Goal: Transaction & Acquisition: Purchase product/service

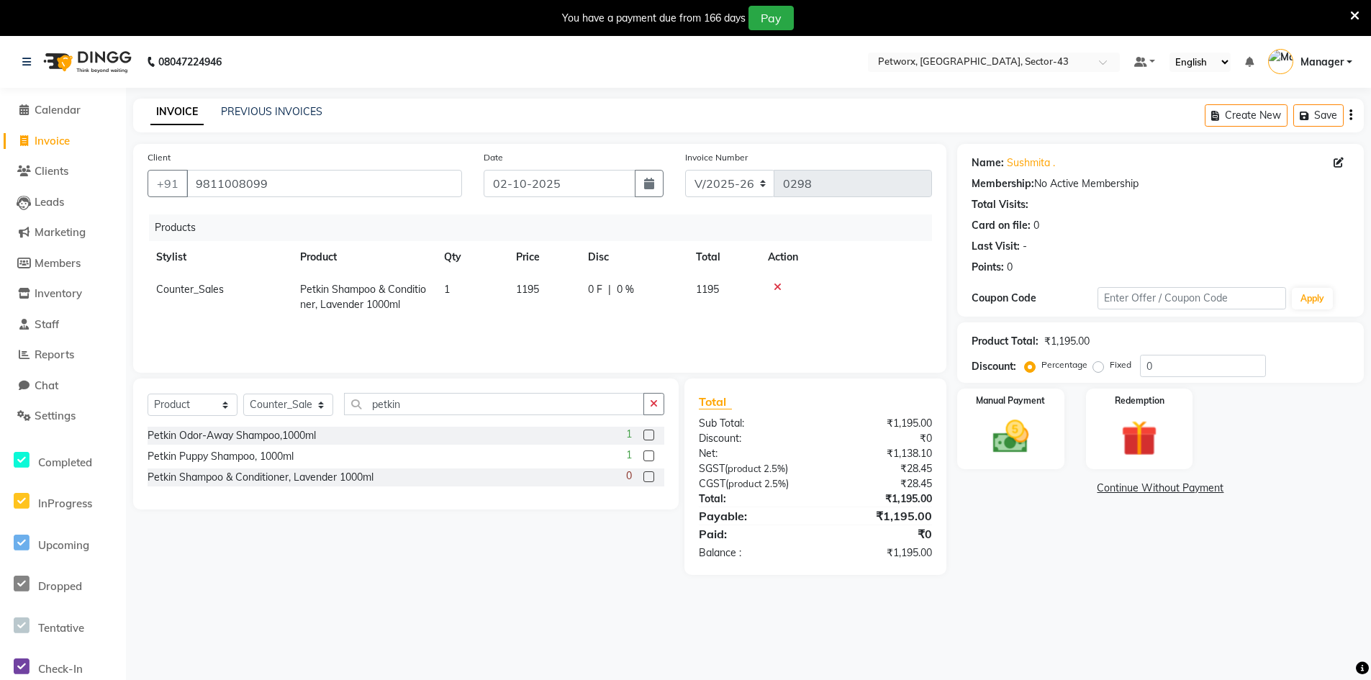
select select "8169"
select select "product"
select select "76779"
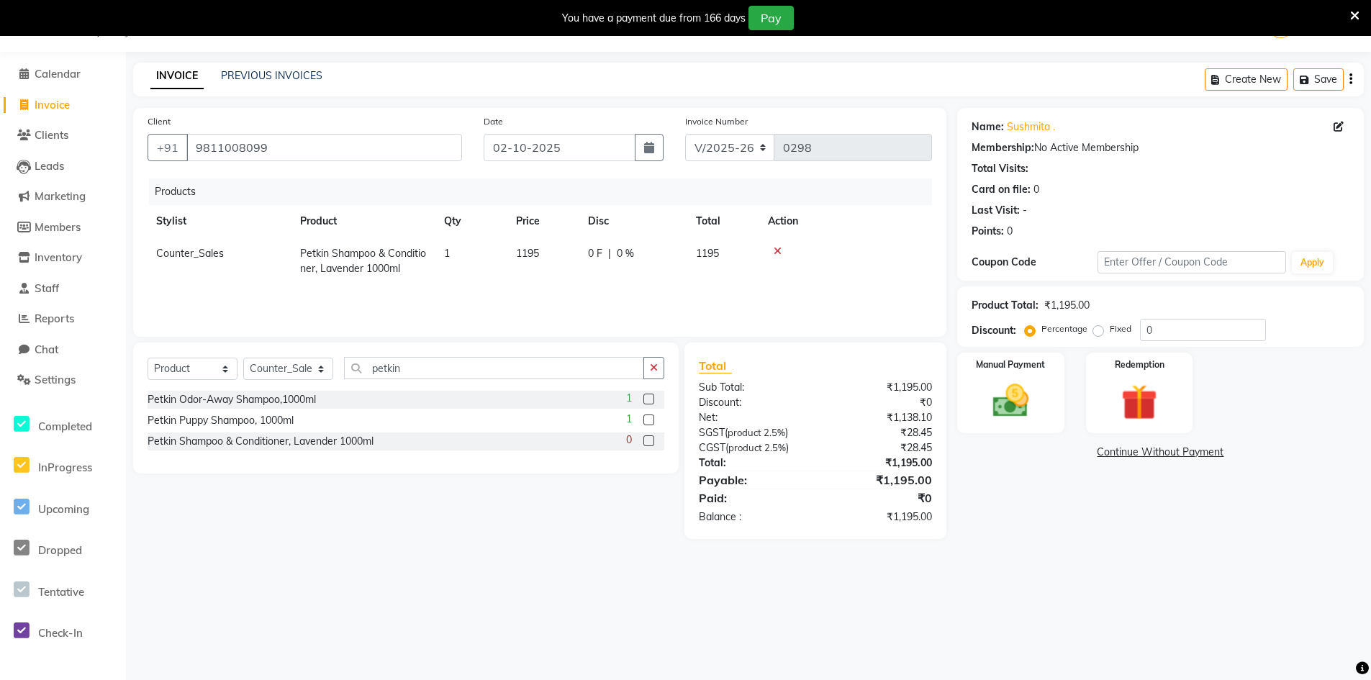
click at [778, 253] on icon at bounding box center [777, 251] width 8 height 10
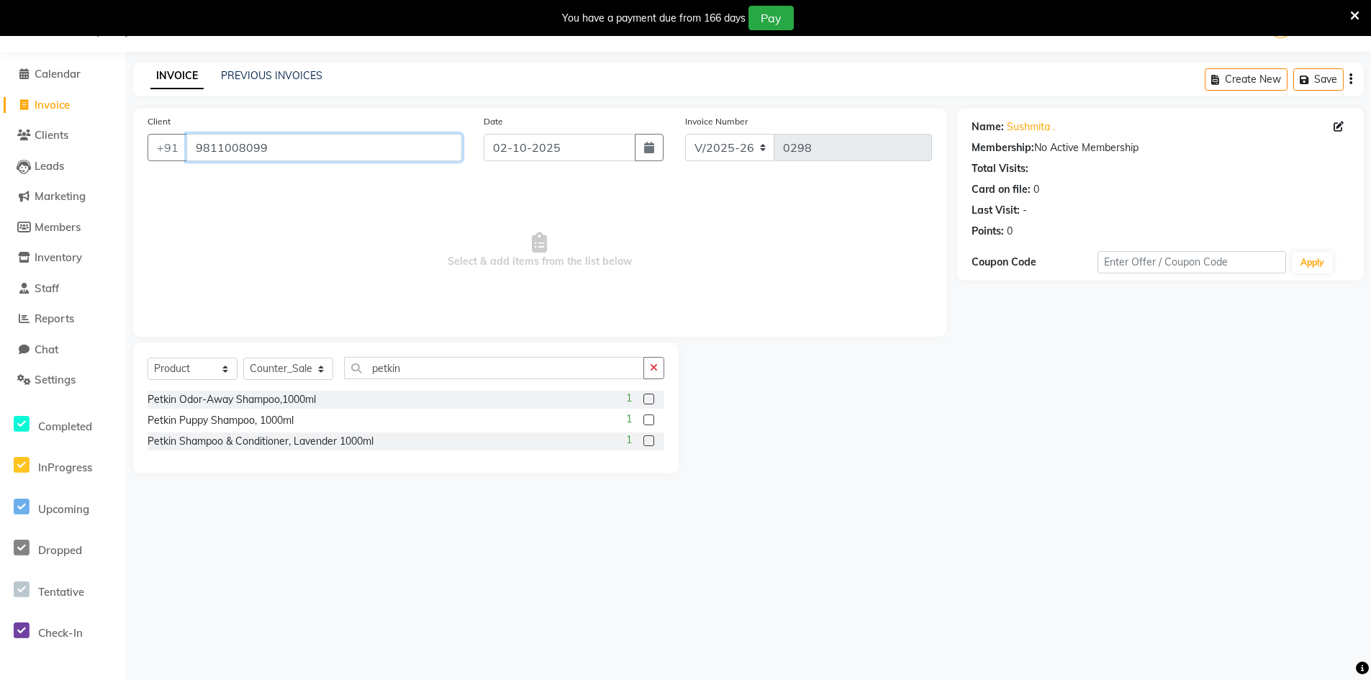
click at [319, 156] on input "9811008099" at bounding box center [324, 147] width 276 height 27
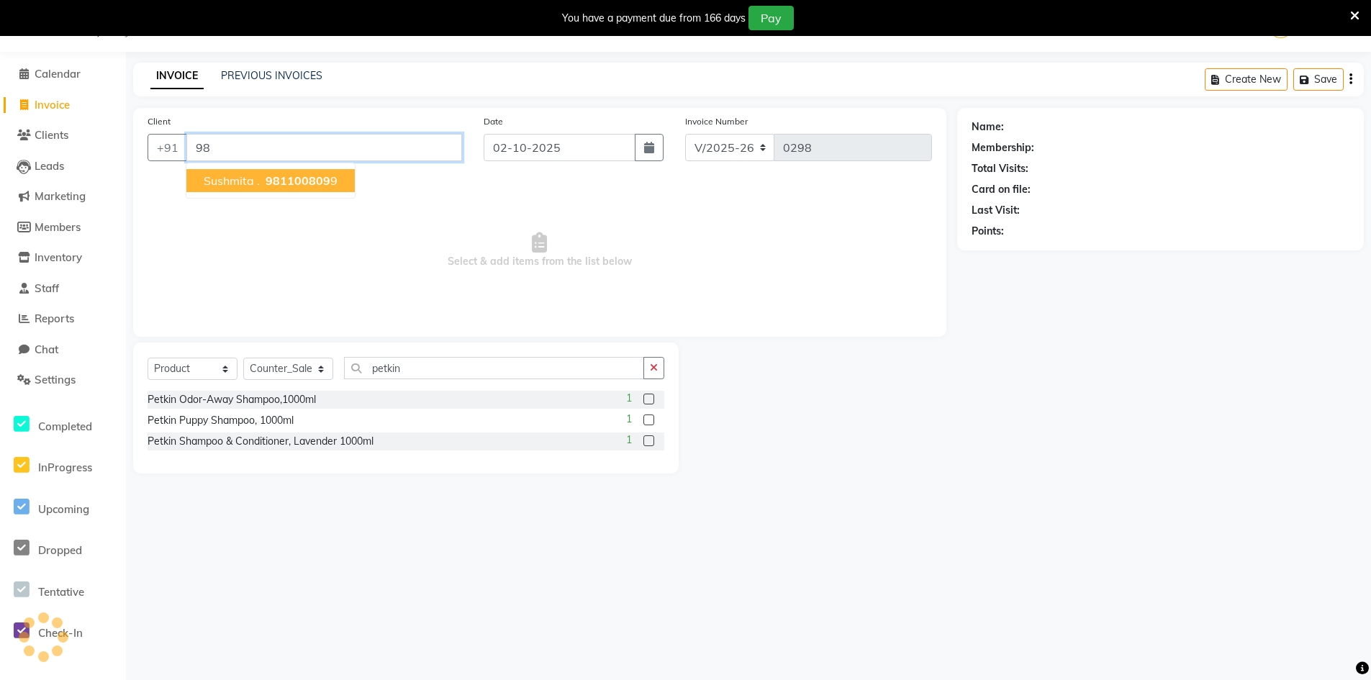
type input "9"
paste input "9810432616"
type input "9810432616"
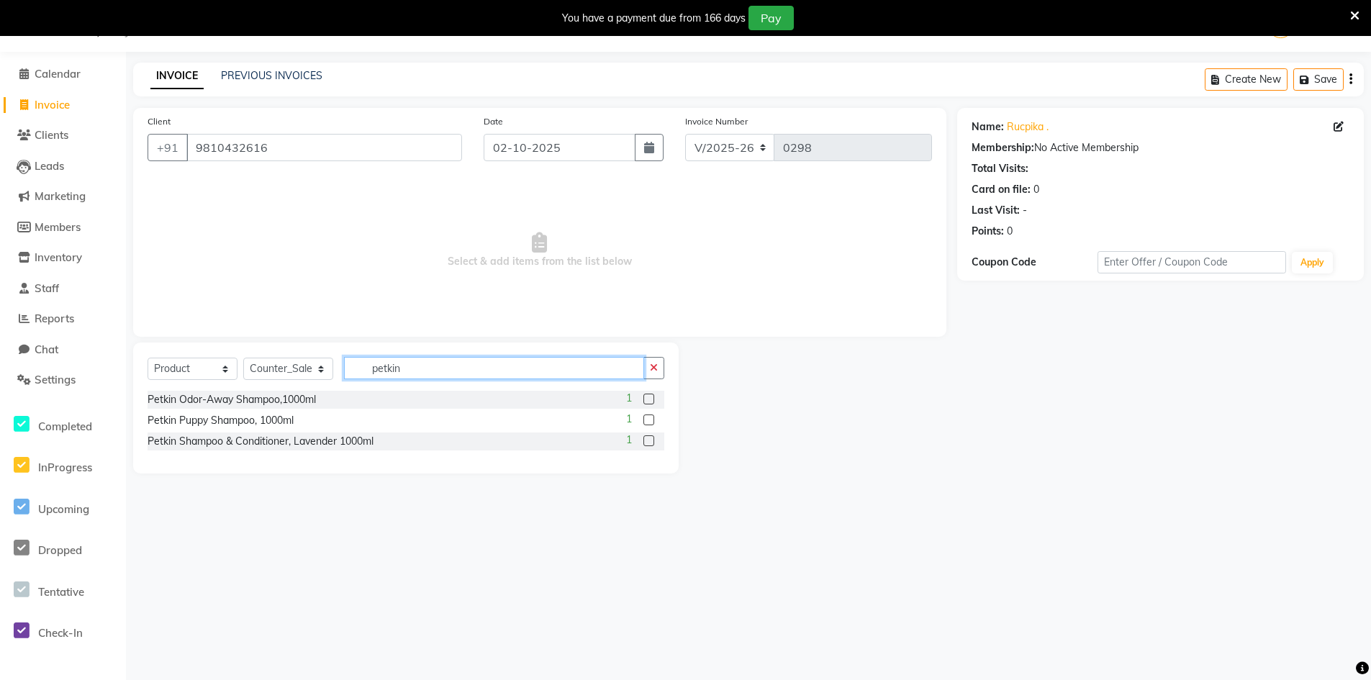
click at [463, 376] on input "petkin" at bounding box center [494, 368] width 300 height 22
type input "p"
type input "junior dog w"
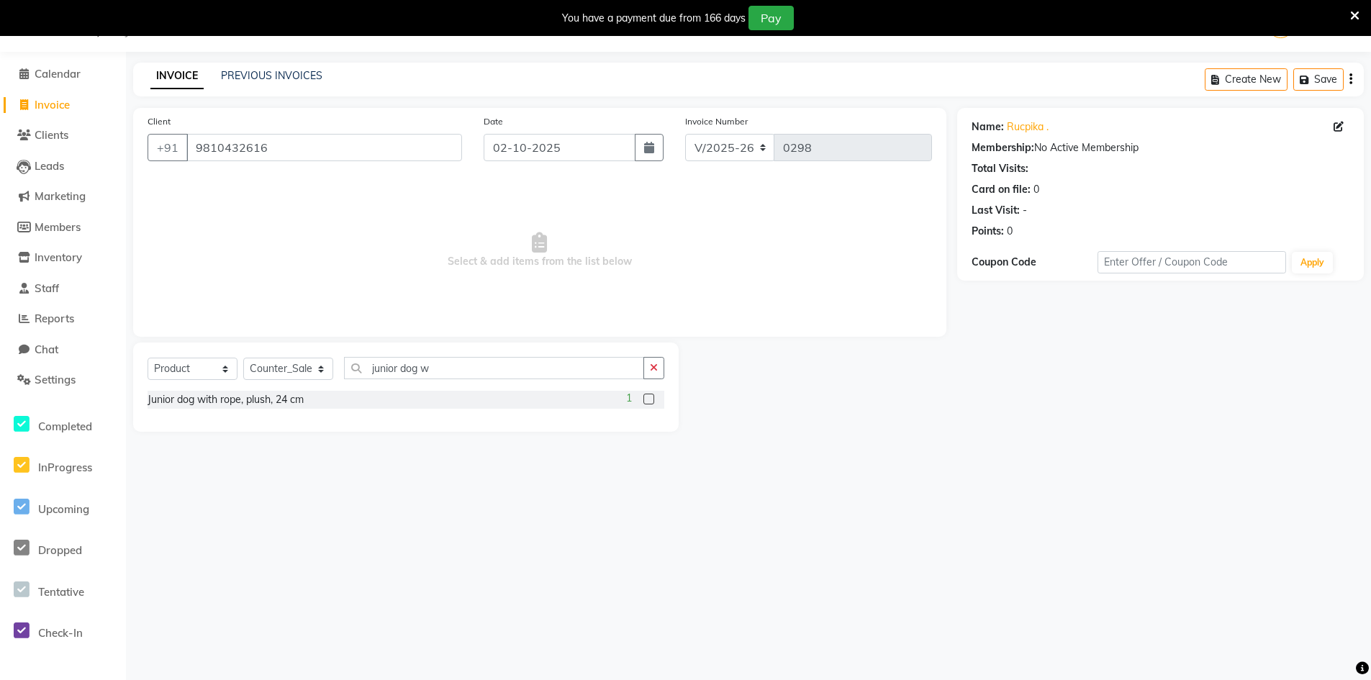
click at [650, 401] on label at bounding box center [648, 399] width 11 height 11
click at [650, 401] on input "checkbox" at bounding box center [647, 399] width 9 height 9
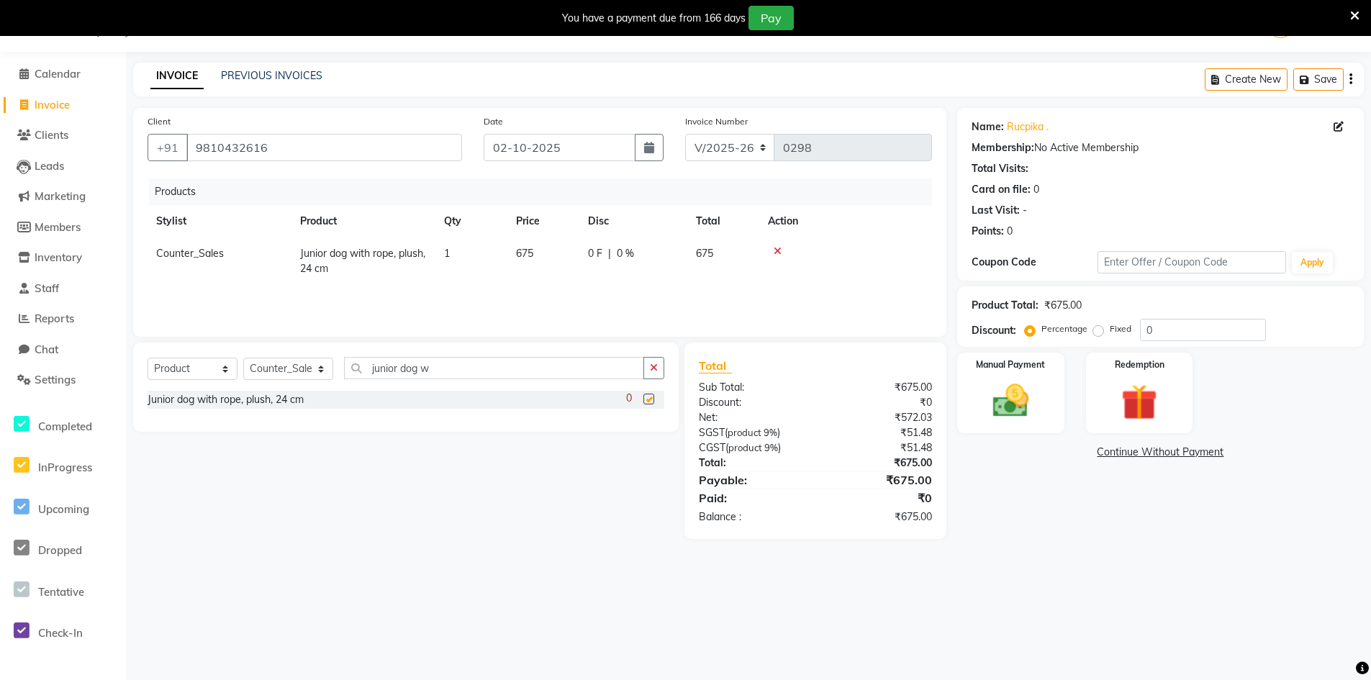
checkbox input "false"
click at [657, 370] on icon "button" at bounding box center [654, 368] width 8 height 10
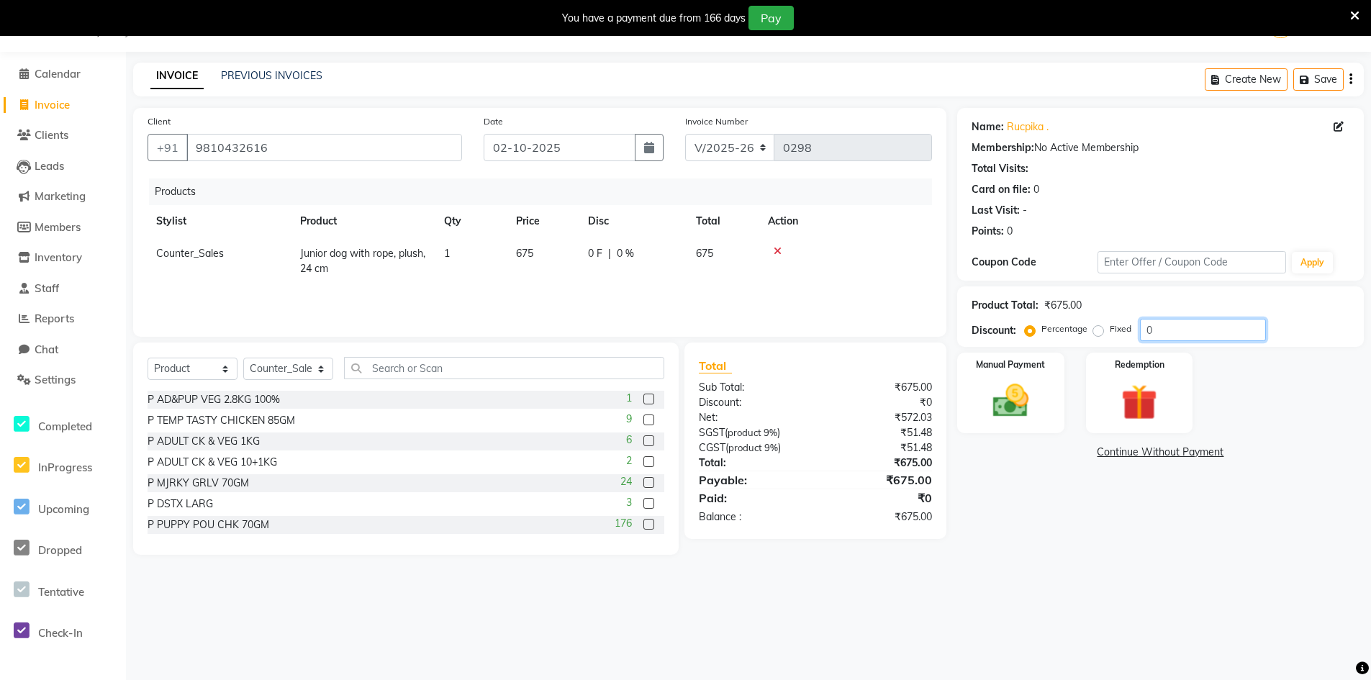
click at [1149, 328] on input "0" at bounding box center [1203, 330] width 126 height 22
type input "20"
click at [775, 252] on icon at bounding box center [777, 251] width 8 height 10
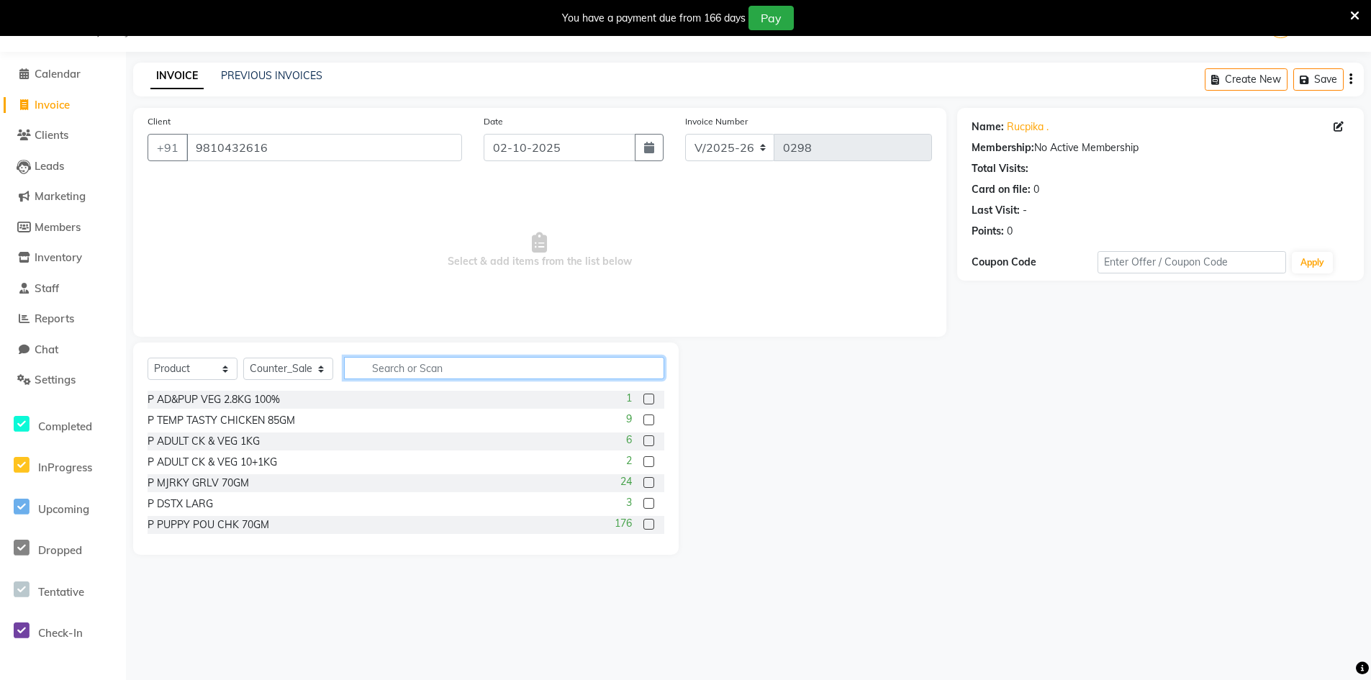
click at [411, 365] on input "text" at bounding box center [504, 368] width 320 height 22
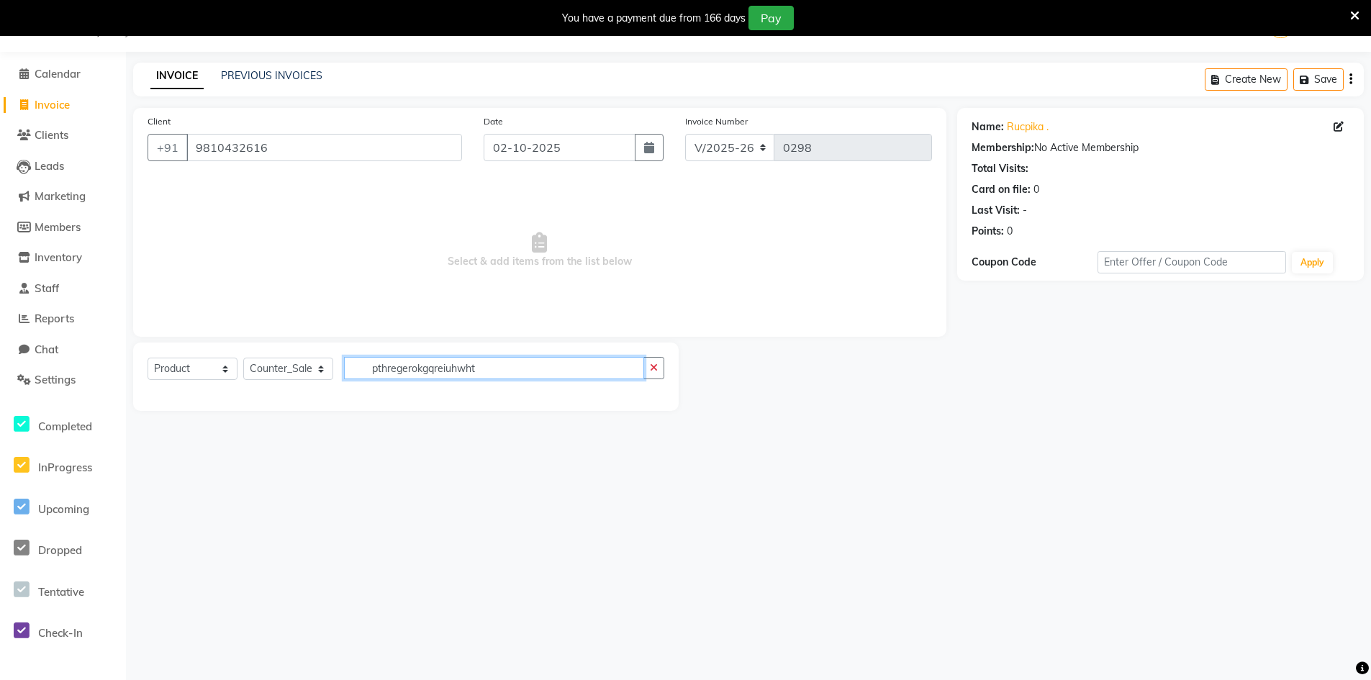
type input "pthregerokgqreiuhwht"
click at [543, 360] on input "pthregerokgqreiuhwht" at bounding box center [494, 368] width 300 height 22
type input "pthregerokgqreiuhwhterwqouehtrfuwslkjfweiuhjweoiufhswedjklfhwuoeirhwuroihldjsfn…"
click at [656, 368] on icon "button" at bounding box center [654, 368] width 8 height 10
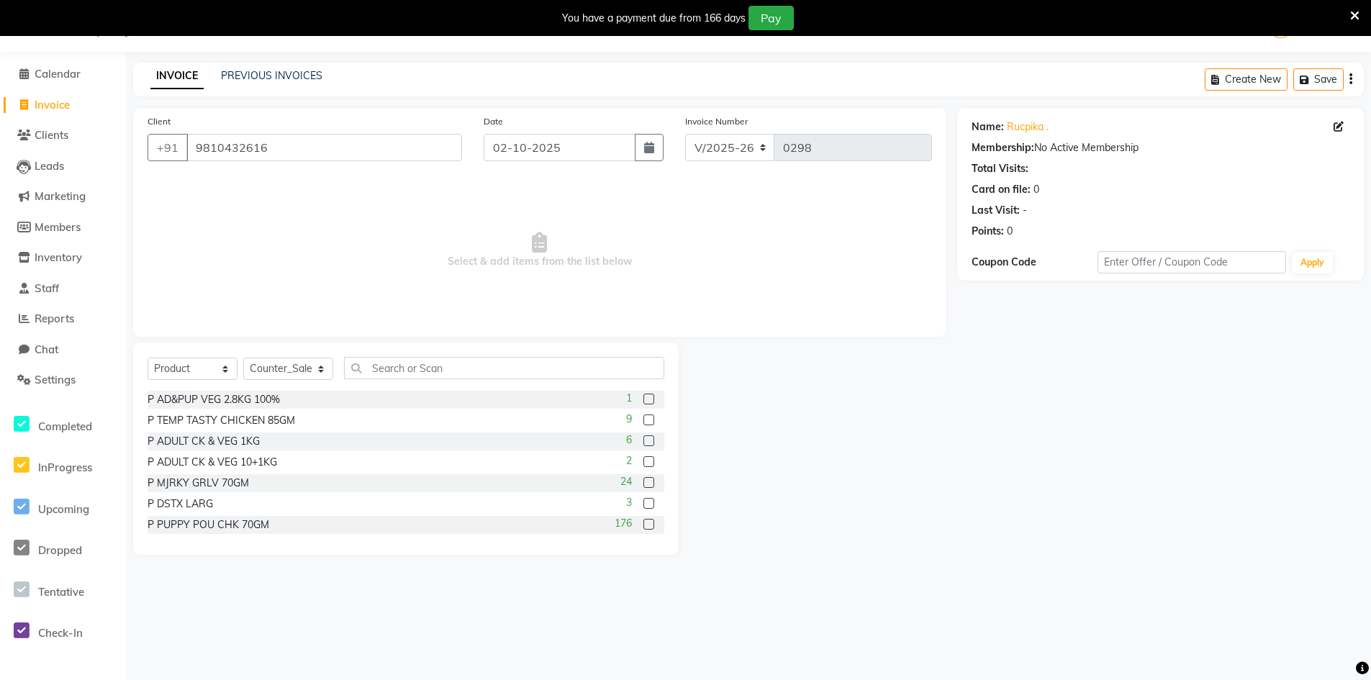
click at [54, 111] on span "Invoice" at bounding box center [52, 105] width 35 height 14
select select "service"
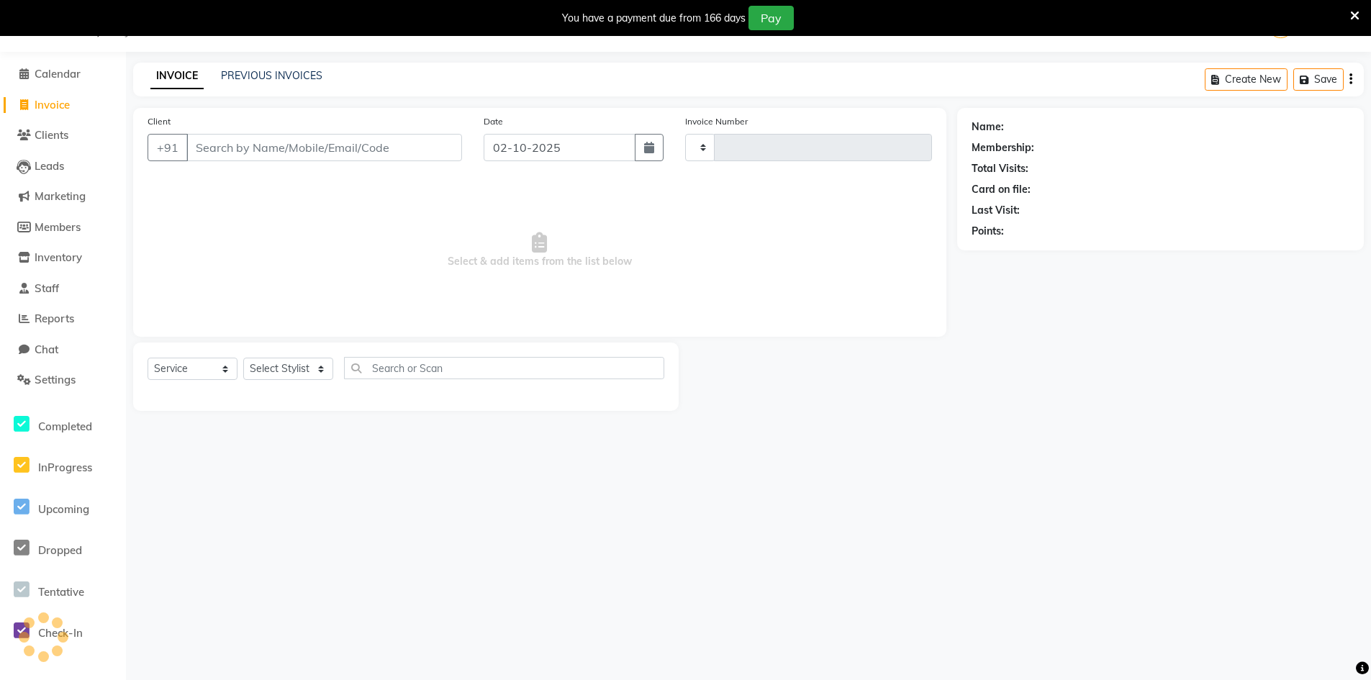
type input "0298"
select select "8169"
click at [367, 153] on input "Client" at bounding box center [324, 147] width 276 height 27
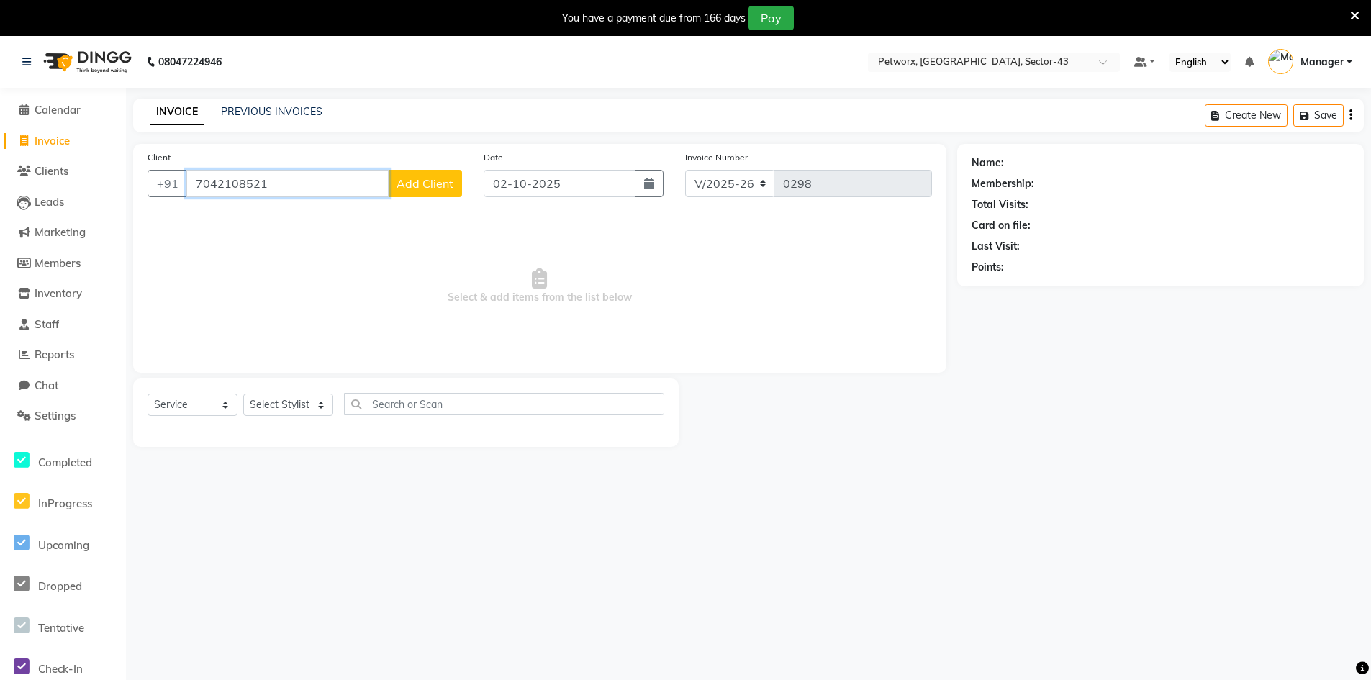
click at [304, 183] on input "7042108521" at bounding box center [287, 183] width 202 height 27
type input "7042108521"
click at [425, 183] on span "Add Client" at bounding box center [424, 183] width 57 height 14
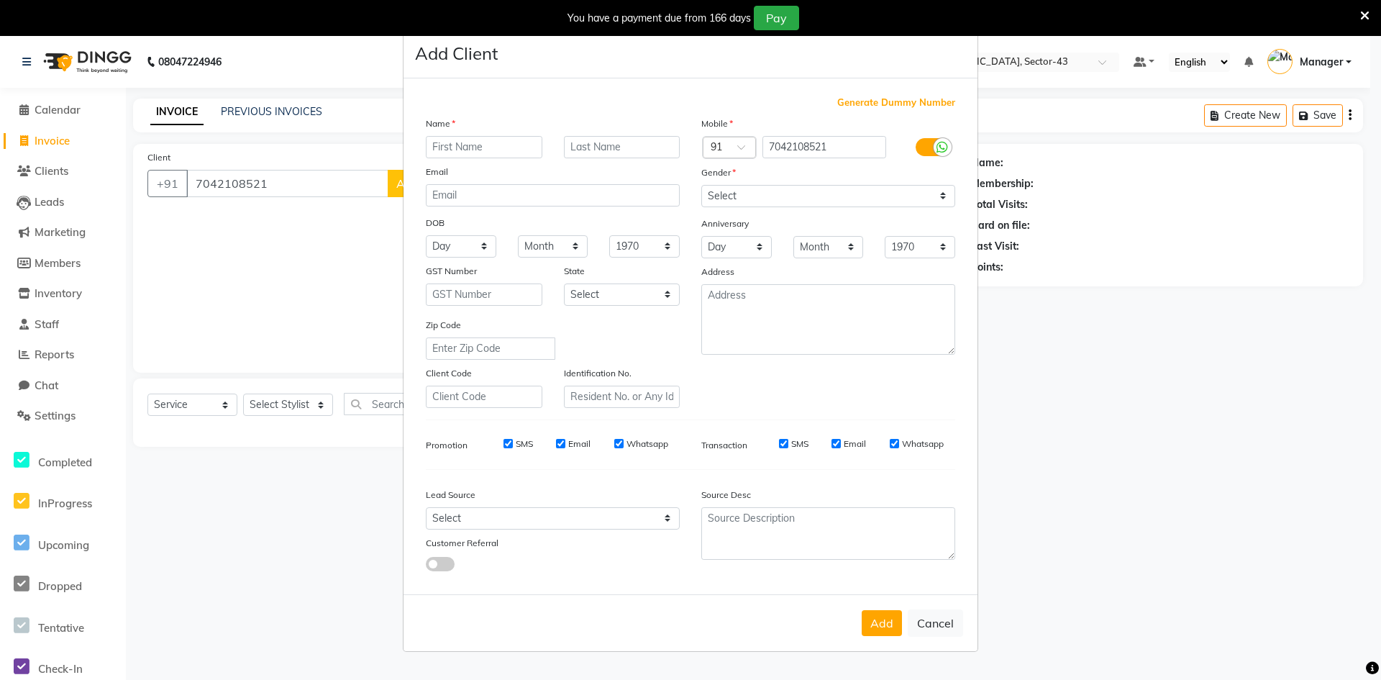
click at [1256, 373] on ngb-modal-window "Add Client Generate Dummy Number Name Email DOB Day 01 02 03 04 05 06 07 08 09 …" at bounding box center [690, 340] width 1381 height 680
click at [473, 150] on input "text" at bounding box center [484, 147] width 117 height 22
type input "Mukesh"
click at [626, 144] on input "text" at bounding box center [622, 147] width 117 height 22
type input "."
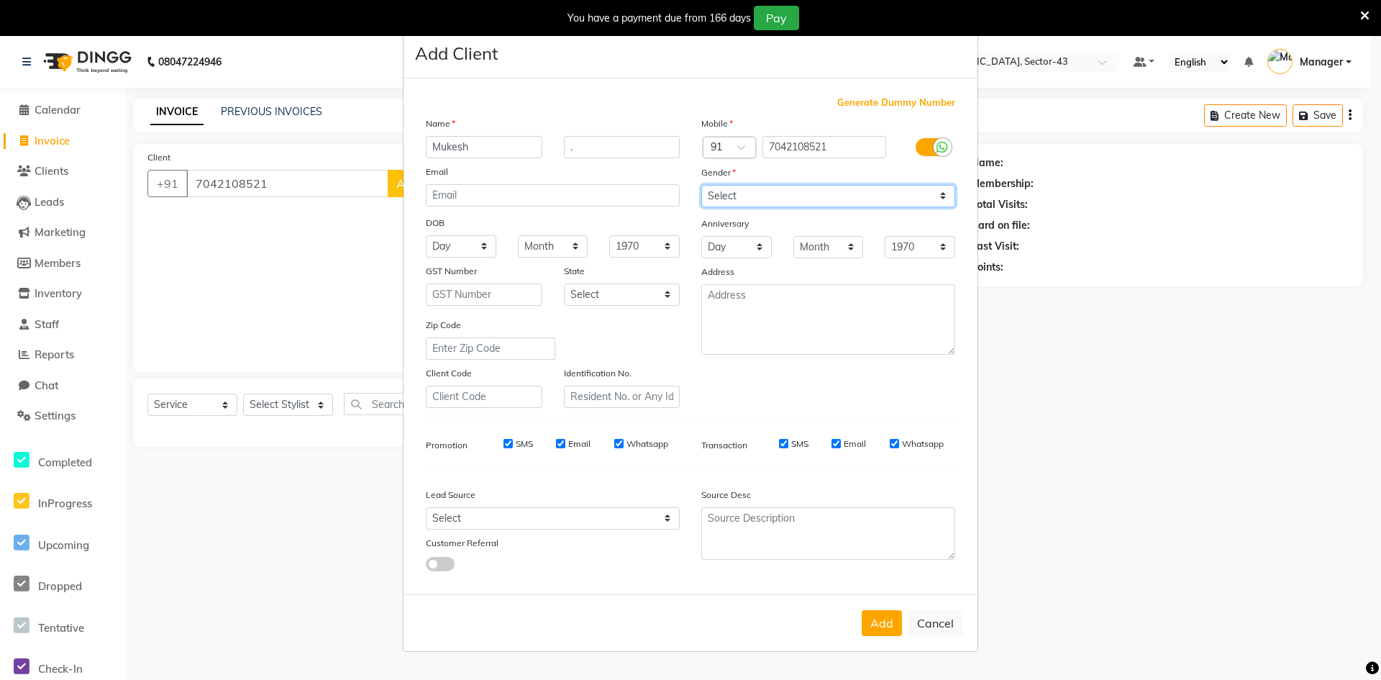
click at [928, 194] on select "Select [DEMOGRAPHIC_DATA] [DEMOGRAPHIC_DATA] Other Prefer Not To Say" at bounding box center [829, 196] width 254 height 22
select select "[DEMOGRAPHIC_DATA]"
click at [702, 185] on select "Select [DEMOGRAPHIC_DATA] [DEMOGRAPHIC_DATA] Other Prefer Not To Say" at bounding box center [829, 196] width 254 height 22
click at [876, 632] on button "Add" at bounding box center [882, 623] width 40 height 26
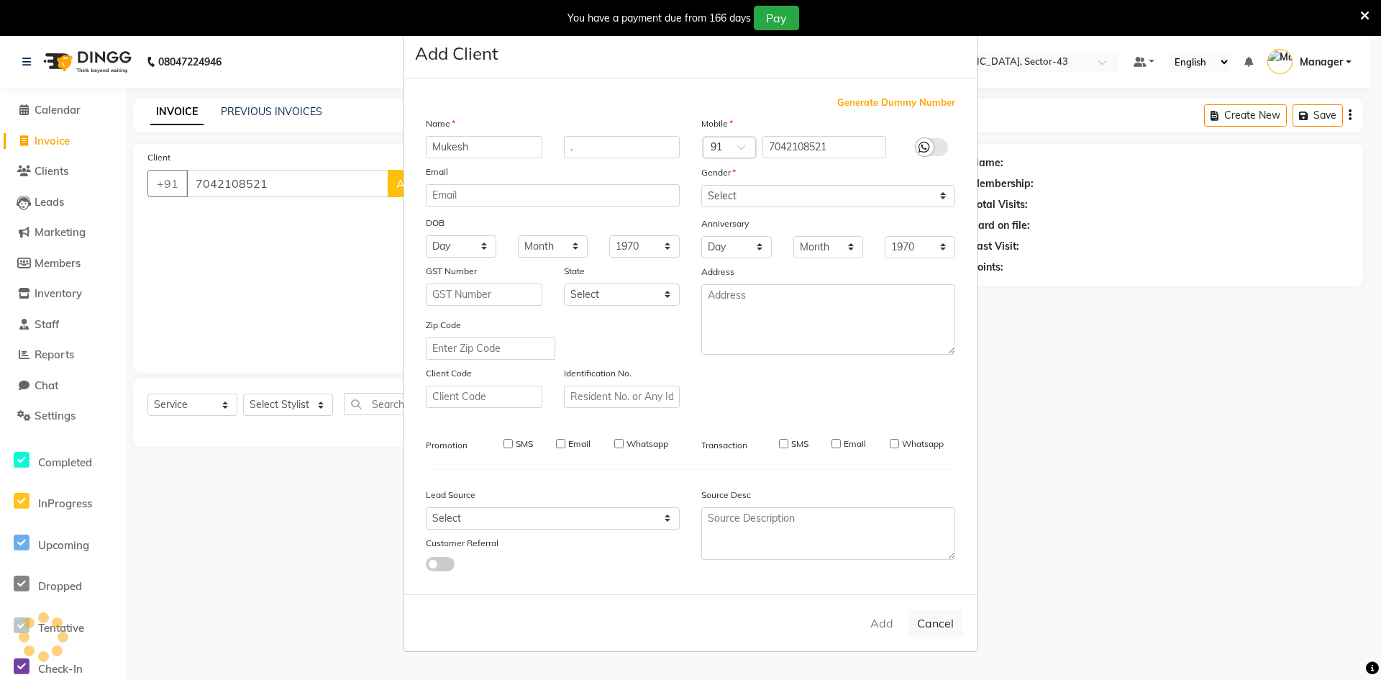
select select
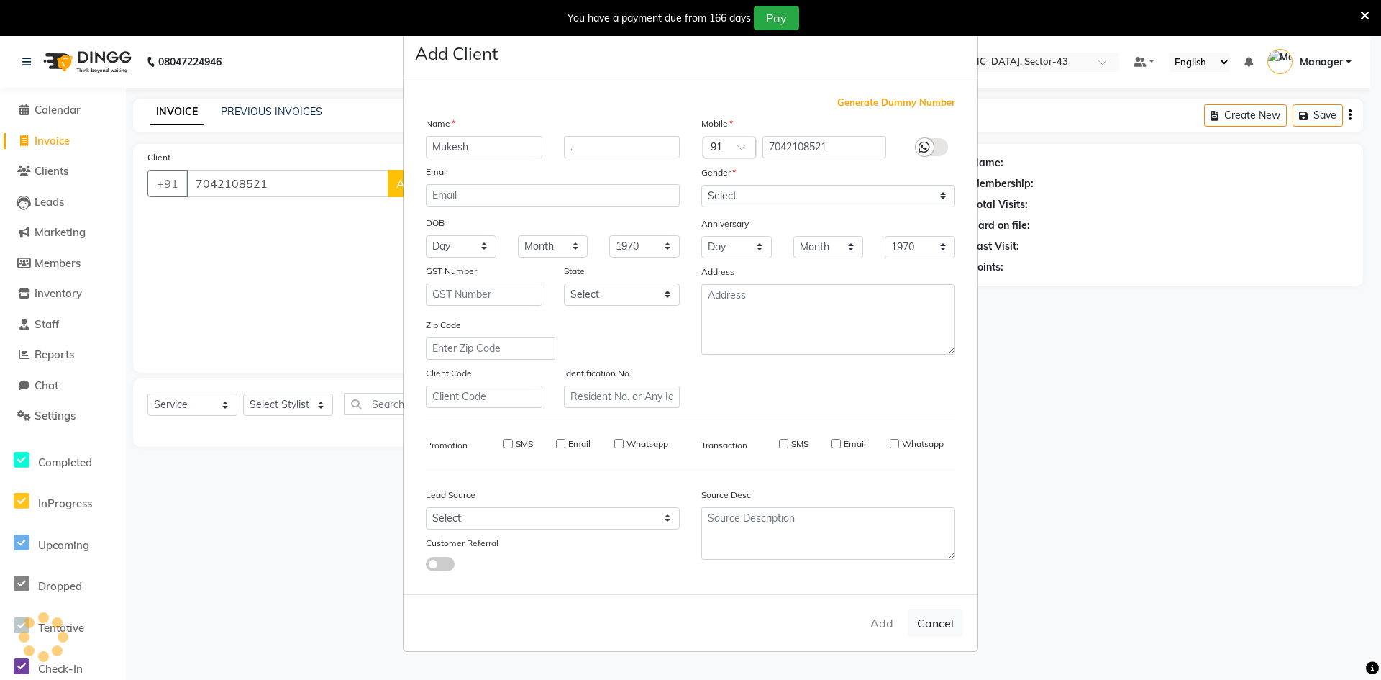
select select
checkbox input "false"
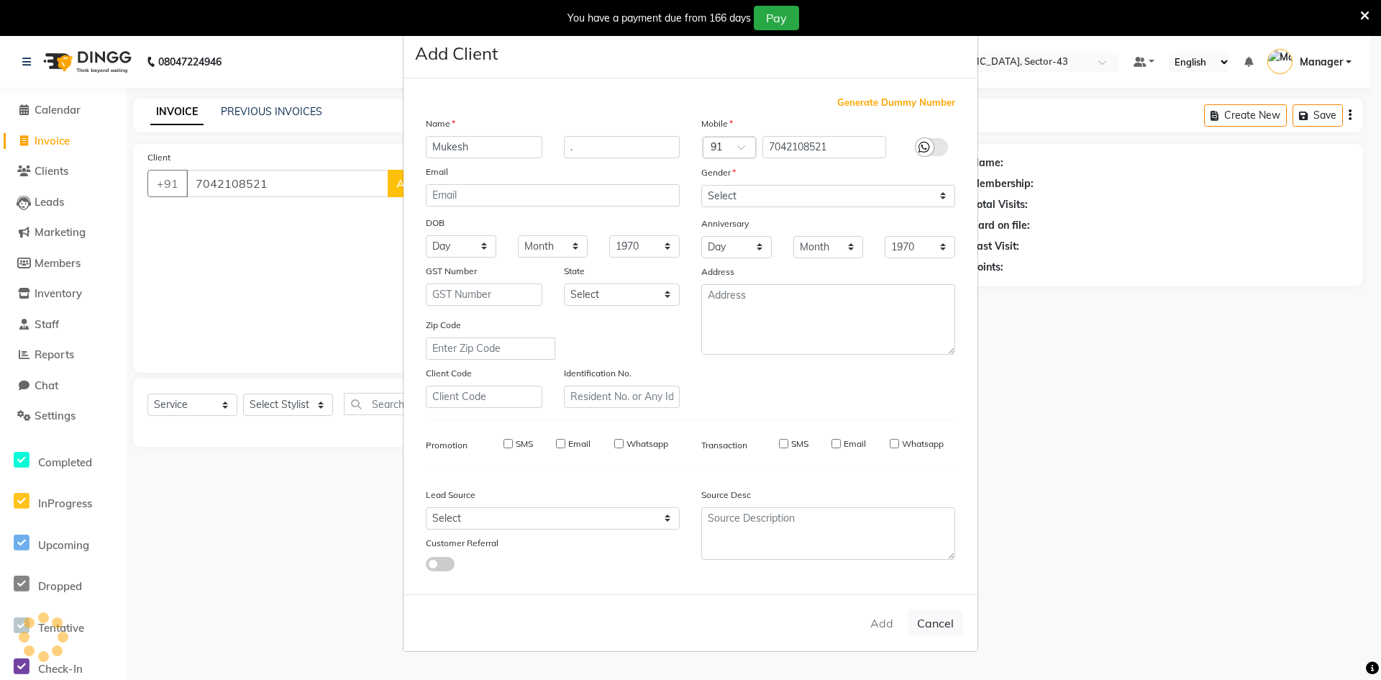
checkbox input "false"
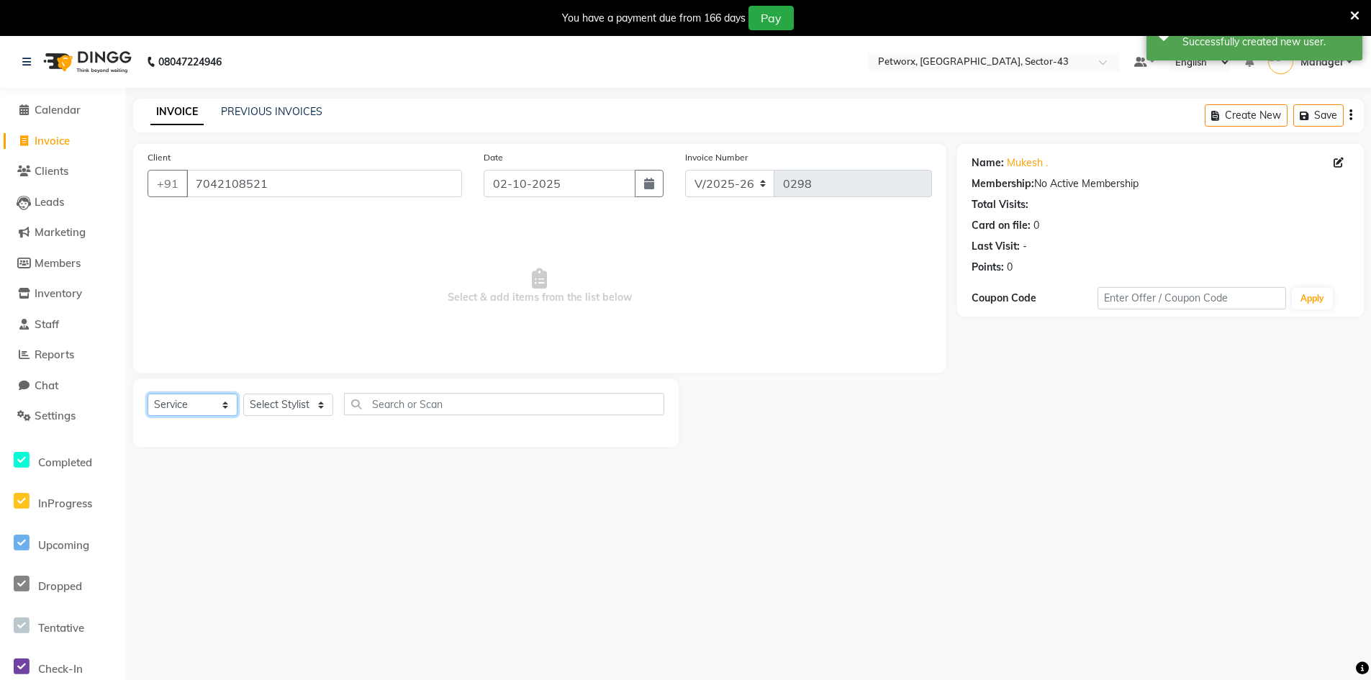
click at [223, 407] on select "Select Service Product Membership Package Voucher Prepaid Gift Card" at bounding box center [192, 405] width 90 height 22
select select "product"
click at [147, 394] on select "Select Service Product Membership Package Voucher Prepaid Gift Card" at bounding box center [192, 405] width 90 height 22
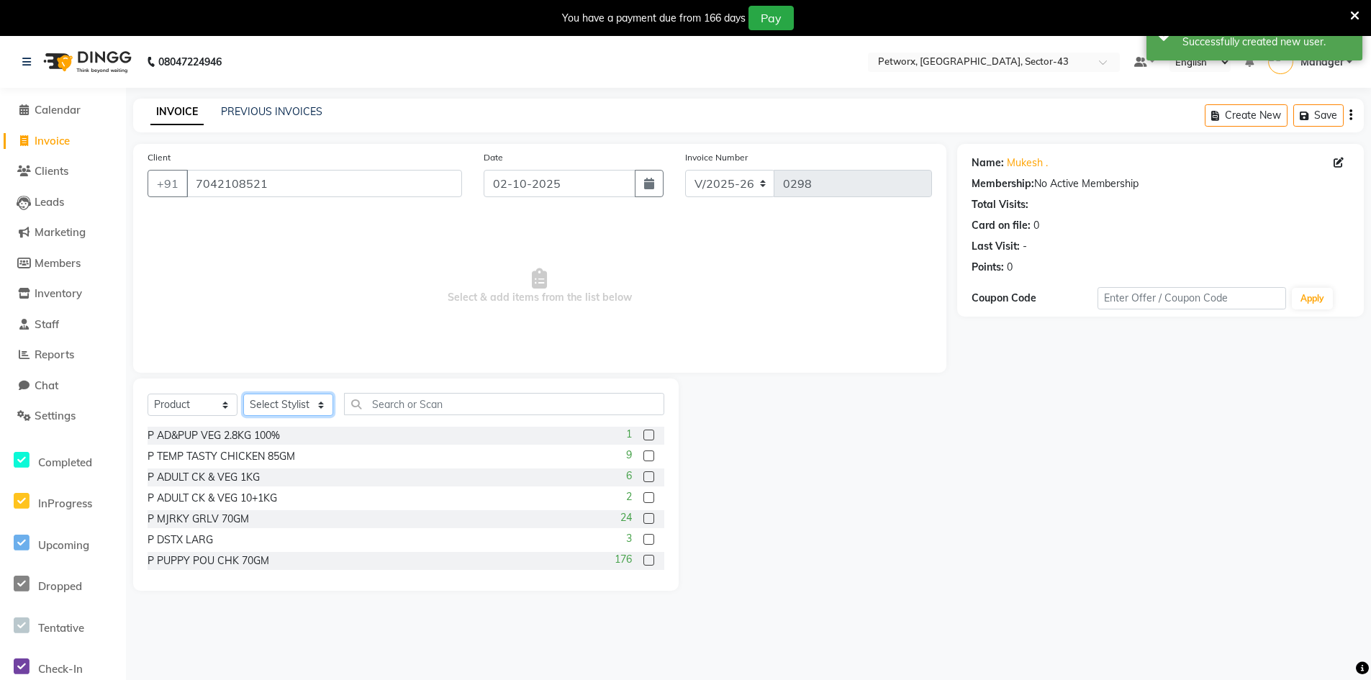
drag, startPoint x: 296, startPoint y: 400, endPoint x: 299, endPoint y: 415, distance: 15.3
click at [296, 400] on select "Select Stylist Counter_Sales Manager" at bounding box center [288, 405] width 90 height 22
select select "76779"
click at [243, 394] on select "Select Stylist Counter_Sales Manager" at bounding box center [288, 405] width 90 height 22
click at [412, 410] on input "text" at bounding box center [504, 404] width 320 height 22
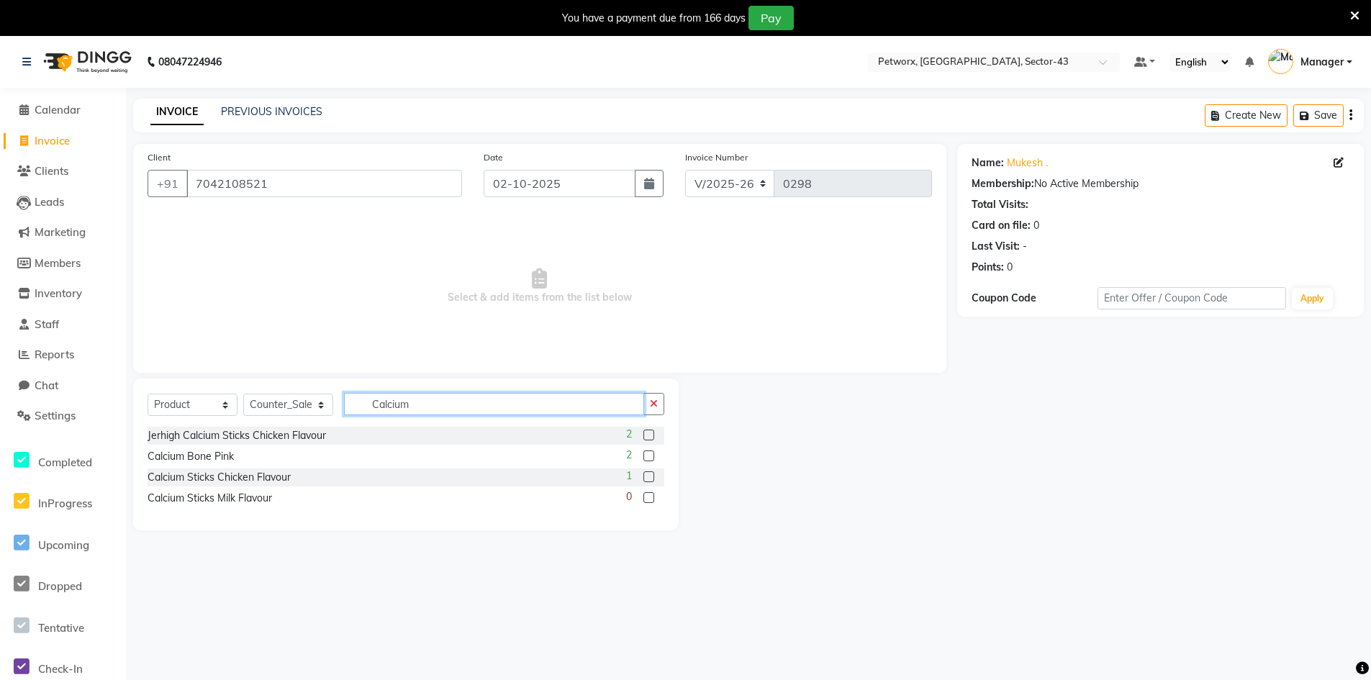
type input "Calcium"
click at [654, 455] on label at bounding box center [648, 455] width 11 height 11
click at [653, 455] on input "checkbox" at bounding box center [647, 456] width 9 height 9
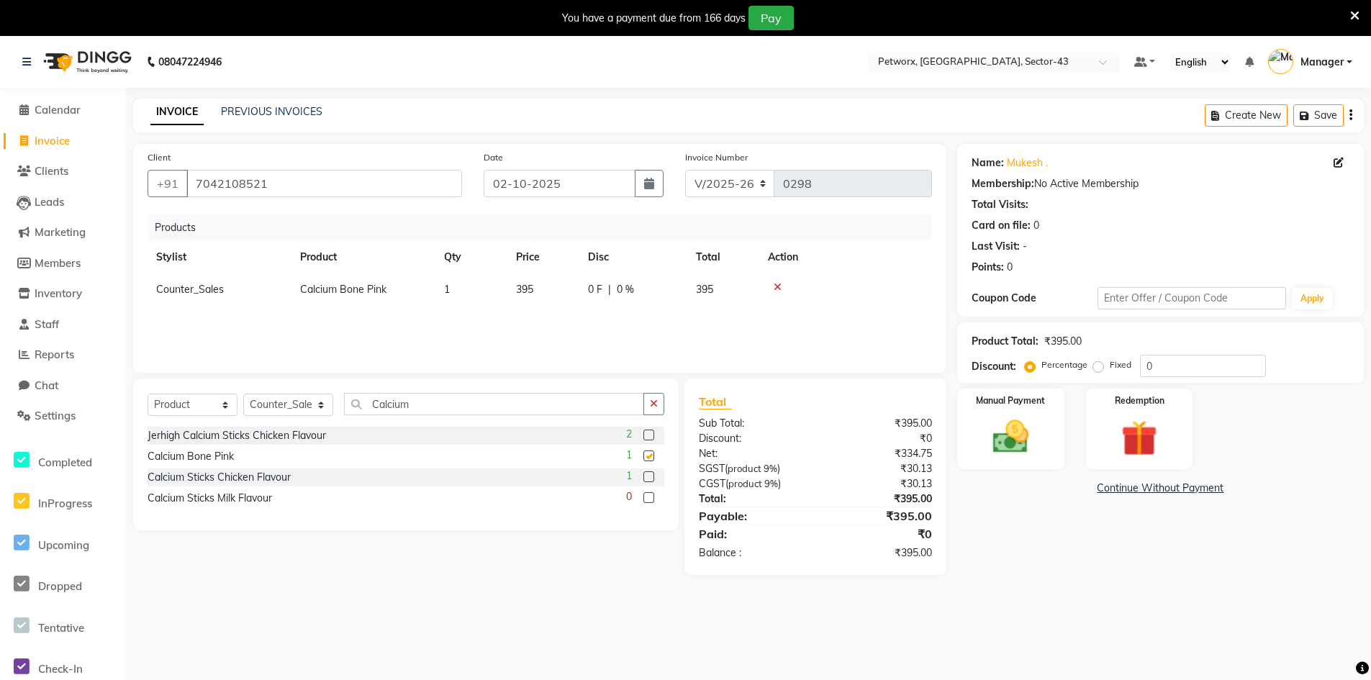
checkbox input "false"
click at [617, 554] on div "Select Service Product Membership Package Voucher Prepaid Gift Card Select Styl…" at bounding box center [400, 476] width 556 height 196
click at [563, 409] on input "Calcium" at bounding box center [494, 404] width 300 height 22
type input "C"
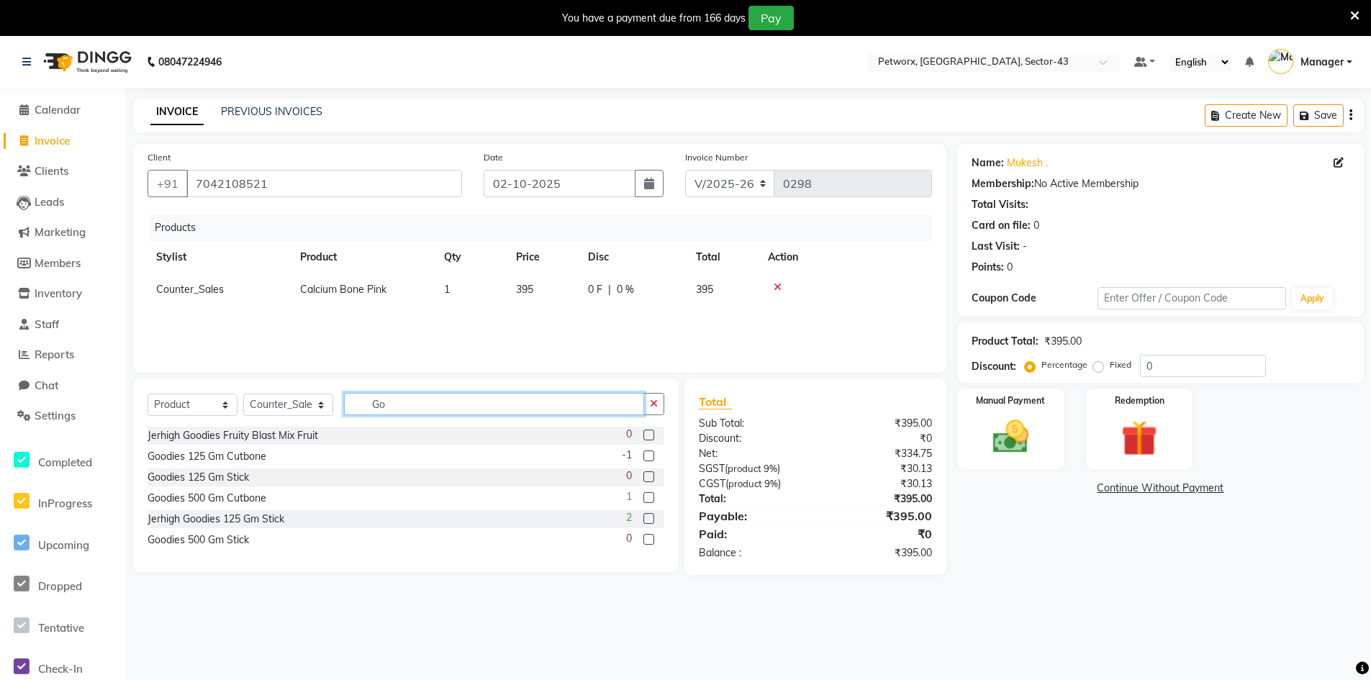
type input "G"
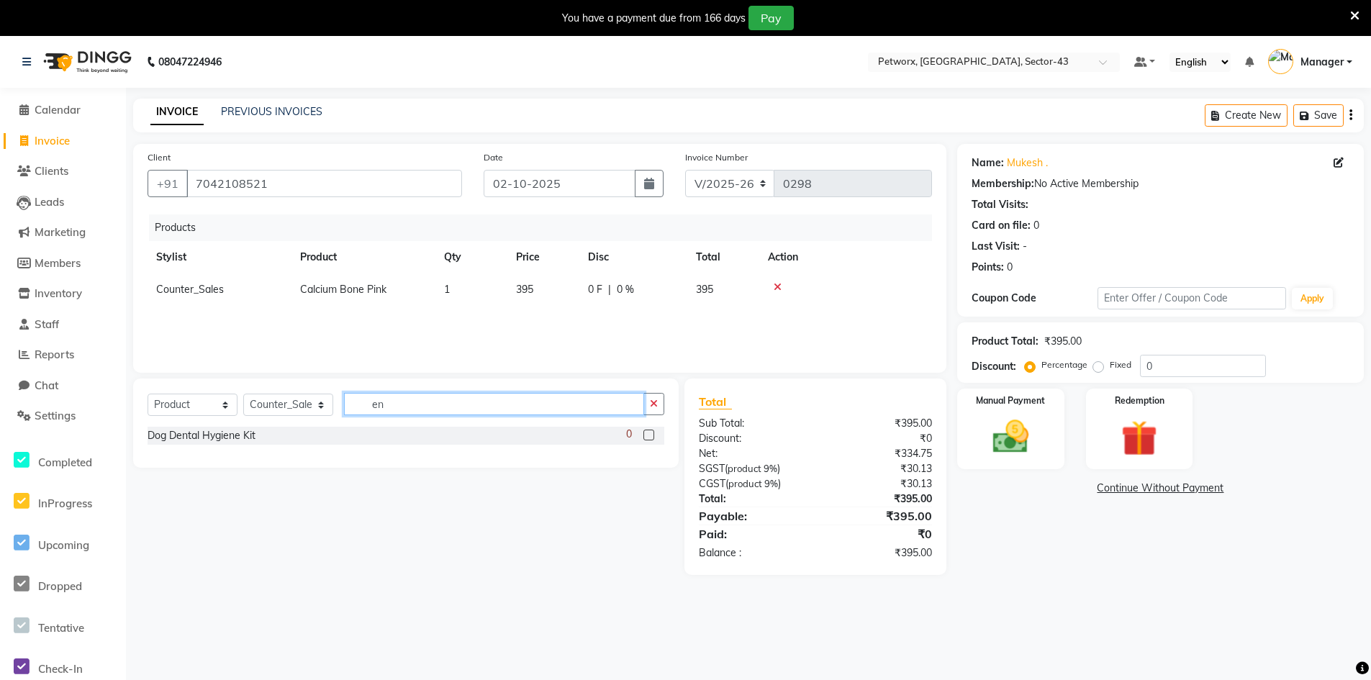
type input "e"
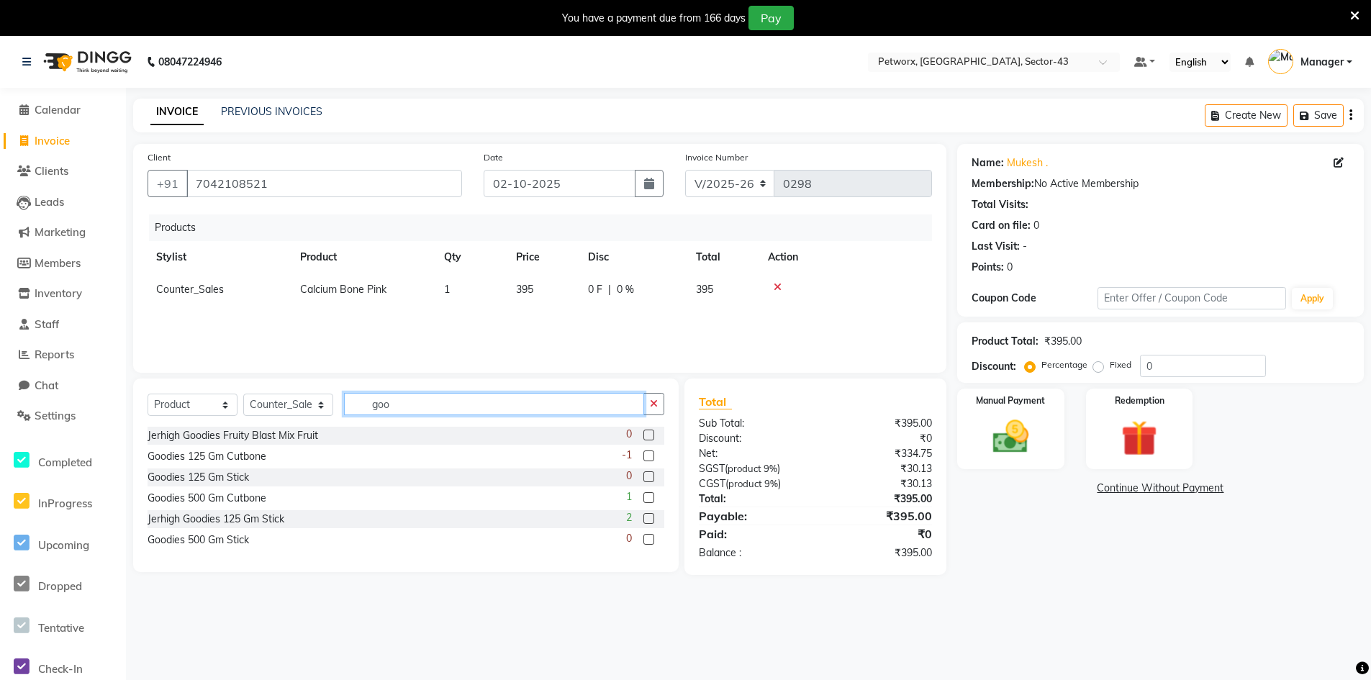
type input "goo"
click at [649, 455] on label at bounding box center [648, 455] width 11 height 11
click at [649, 455] on input "checkbox" at bounding box center [647, 456] width 9 height 9
checkbox input "false"
click at [779, 320] on icon at bounding box center [777, 319] width 8 height 10
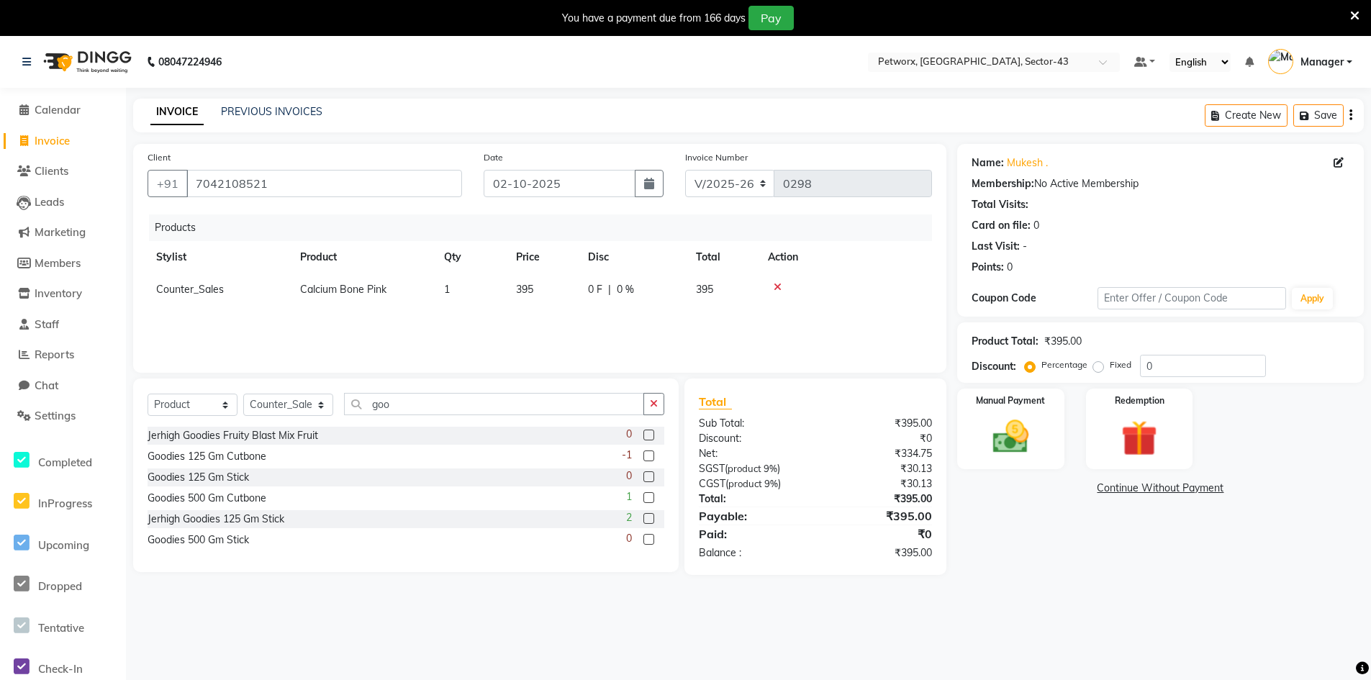
click at [650, 477] on label at bounding box center [648, 476] width 11 height 11
click at [650, 477] on input "checkbox" at bounding box center [647, 477] width 9 height 9
checkbox input "false"
click at [774, 319] on icon at bounding box center [777, 319] width 8 height 10
click at [640, 455] on div "-1" at bounding box center [643, 457] width 42 height 18
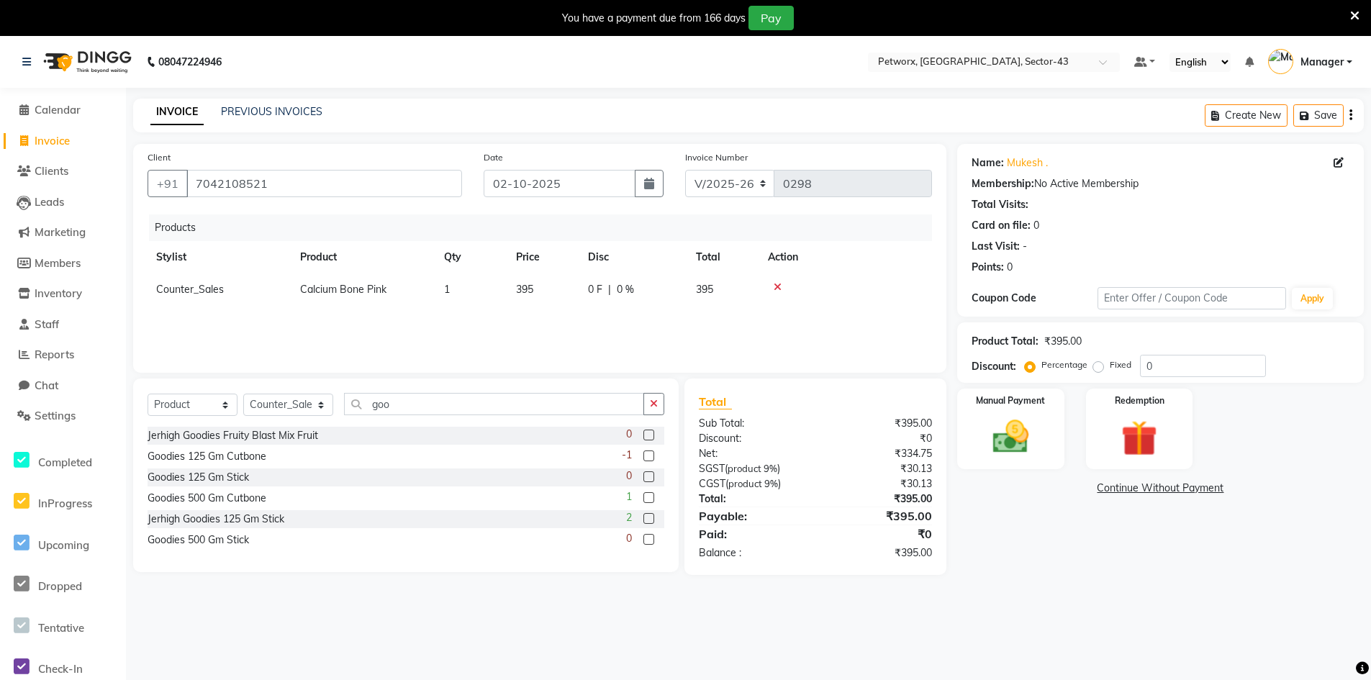
click at [649, 451] on label at bounding box center [648, 455] width 11 height 11
click at [649, 452] on input "checkbox" at bounding box center [647, 456] width 9 height 9
checkbox input "false"
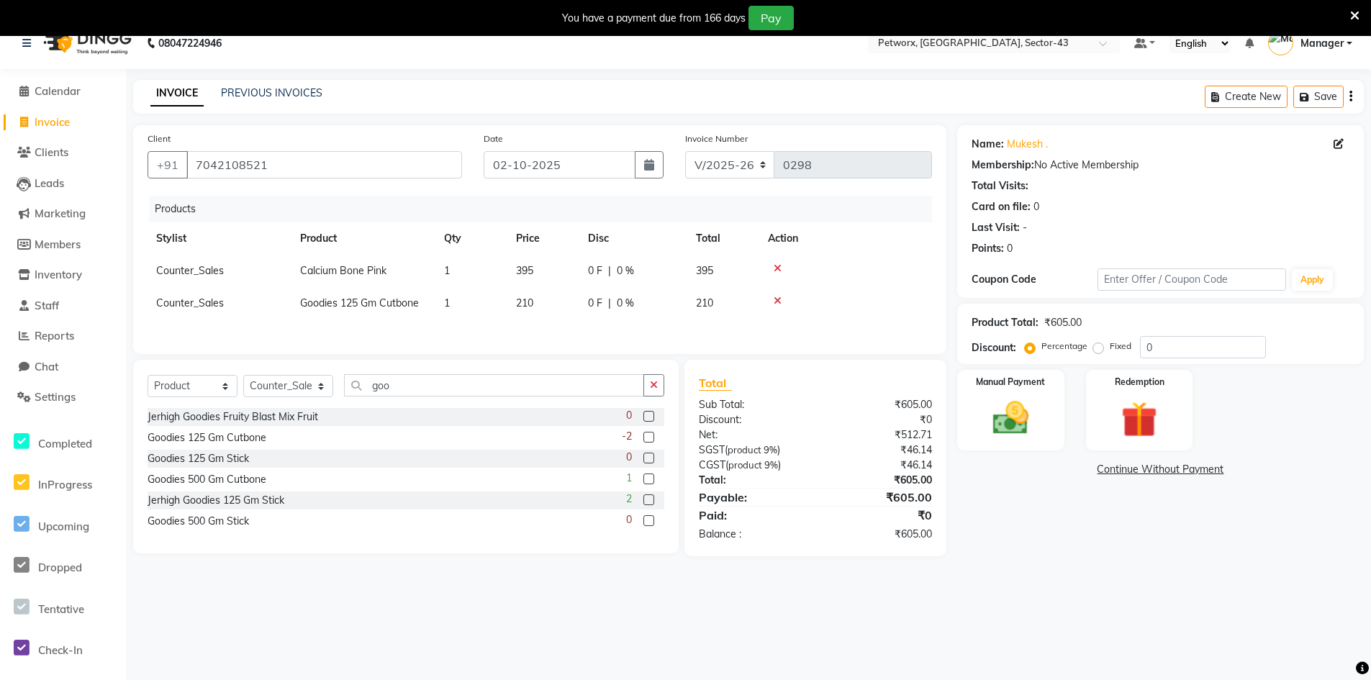
scroll to position [36, 0]
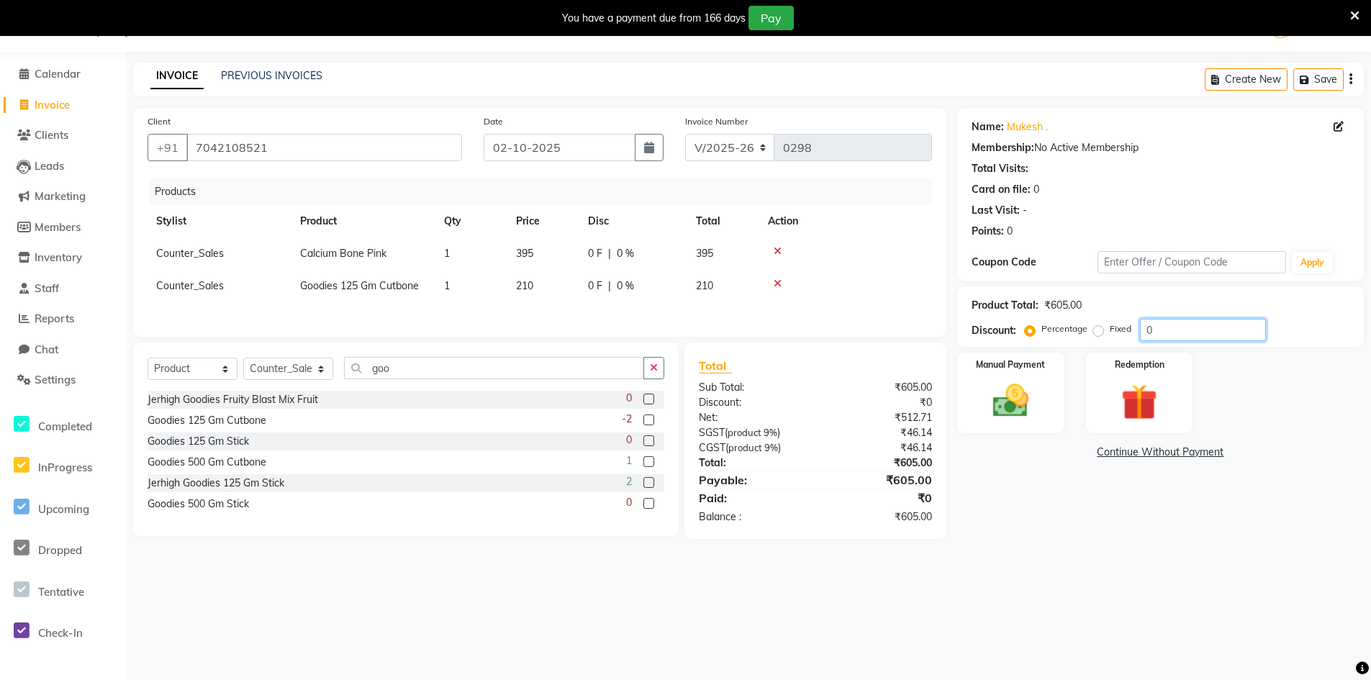
click at [1157, 331] on input "0" at bounding box center [1203, 330] width 126 height 22
type input "20"
click at [1022, 414] on img at bounding box center [1010, 400] width 61 height 43
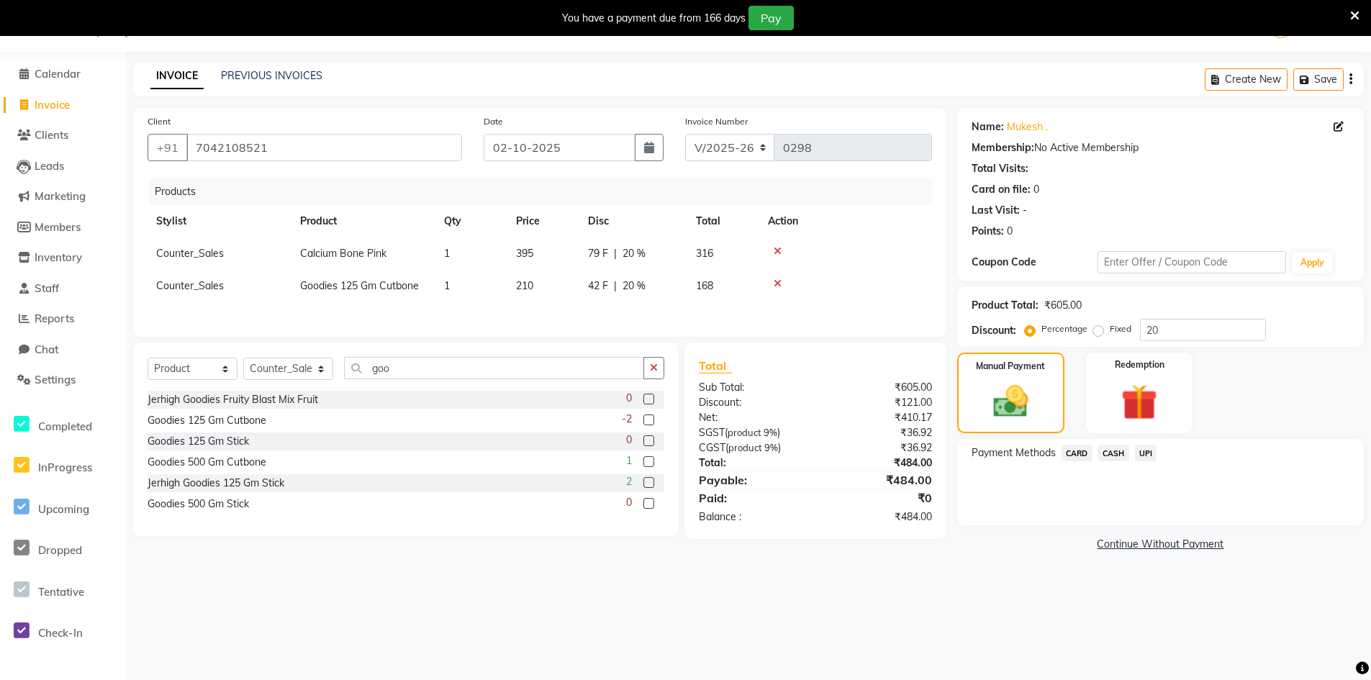
click at [1077, 453] on span "CARD" at bounding box center [1076, 453] width 31 height 17
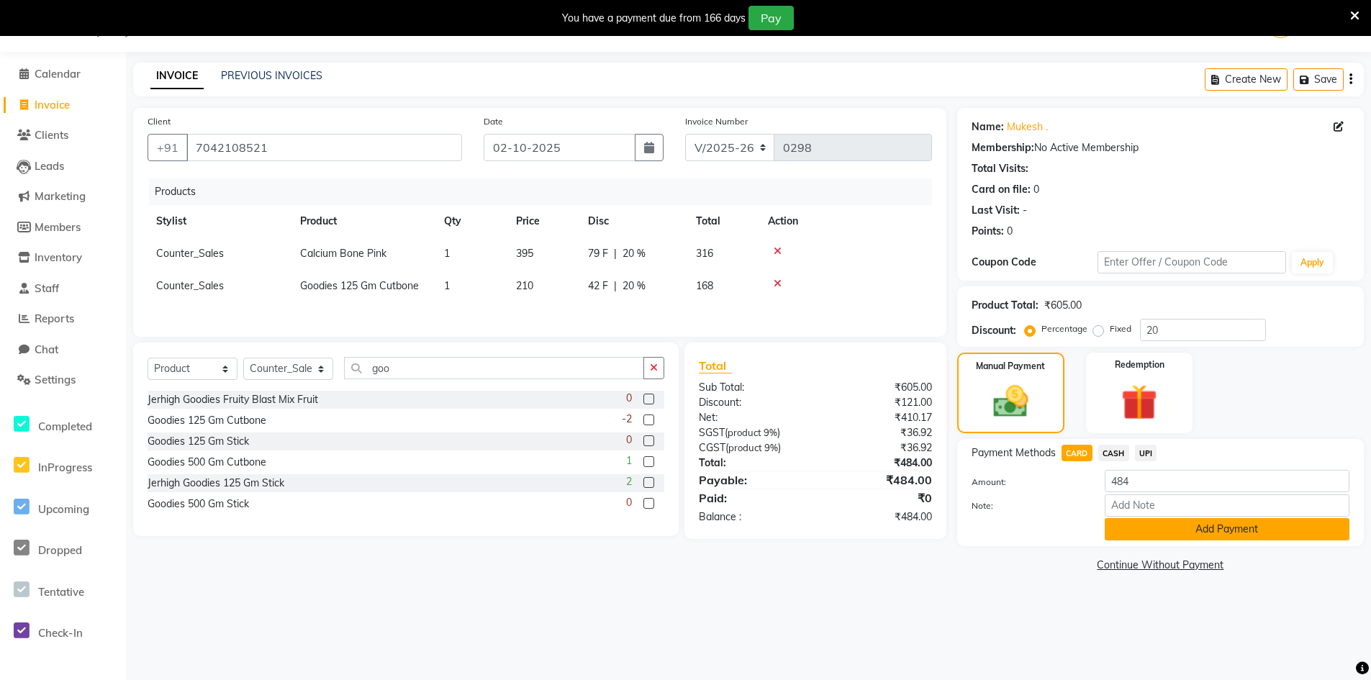
click at [1188, 532] on button "Add Payment" at bounding box center [1226, 529] width 245 height 22
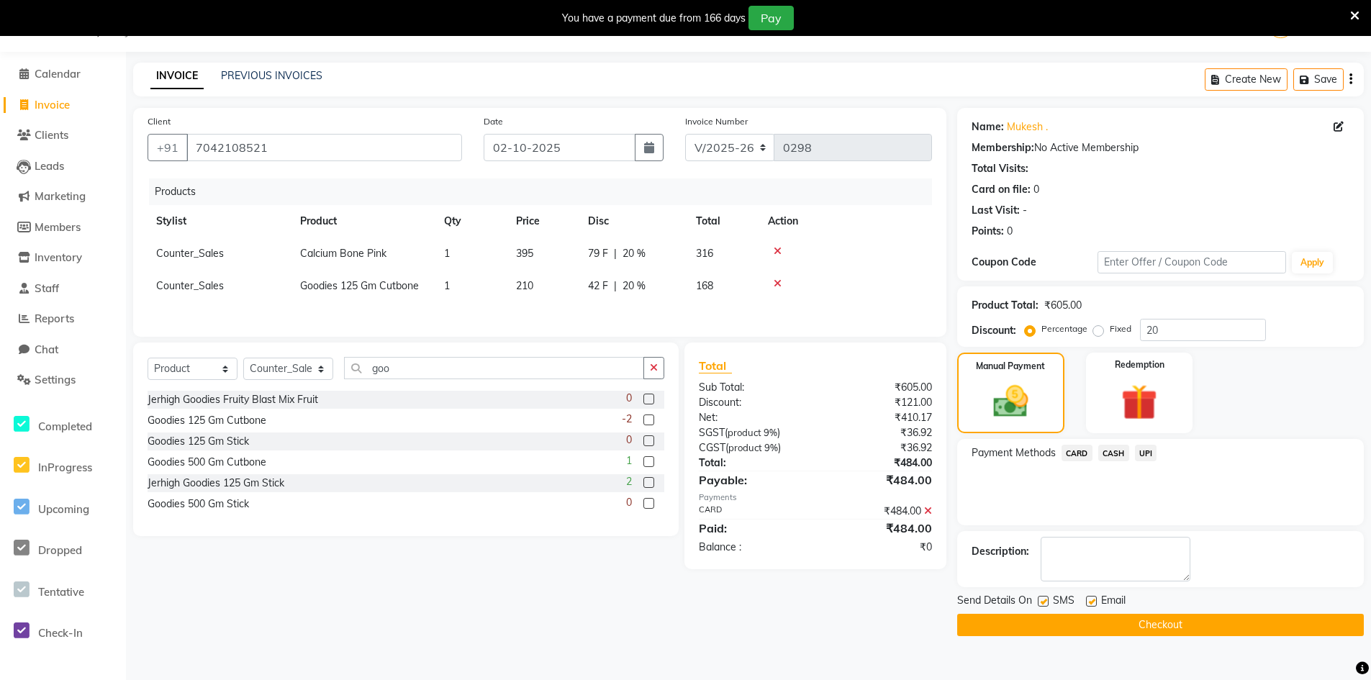
click at [1127, 624] on button "Checkout" at bounding box center [1160, 625] width 407 height 22
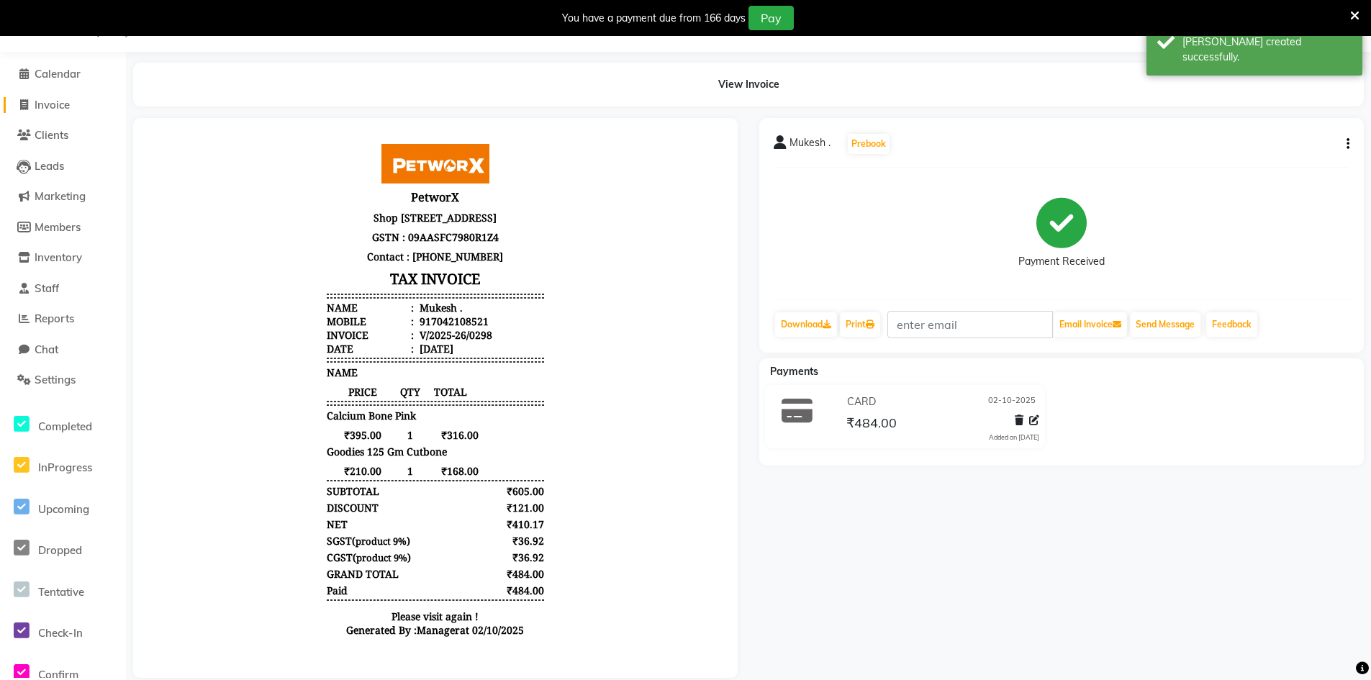
click at [45, 106] on span "Invoice" at bounding box center [52, 105] width 35 height 14
select select "service"
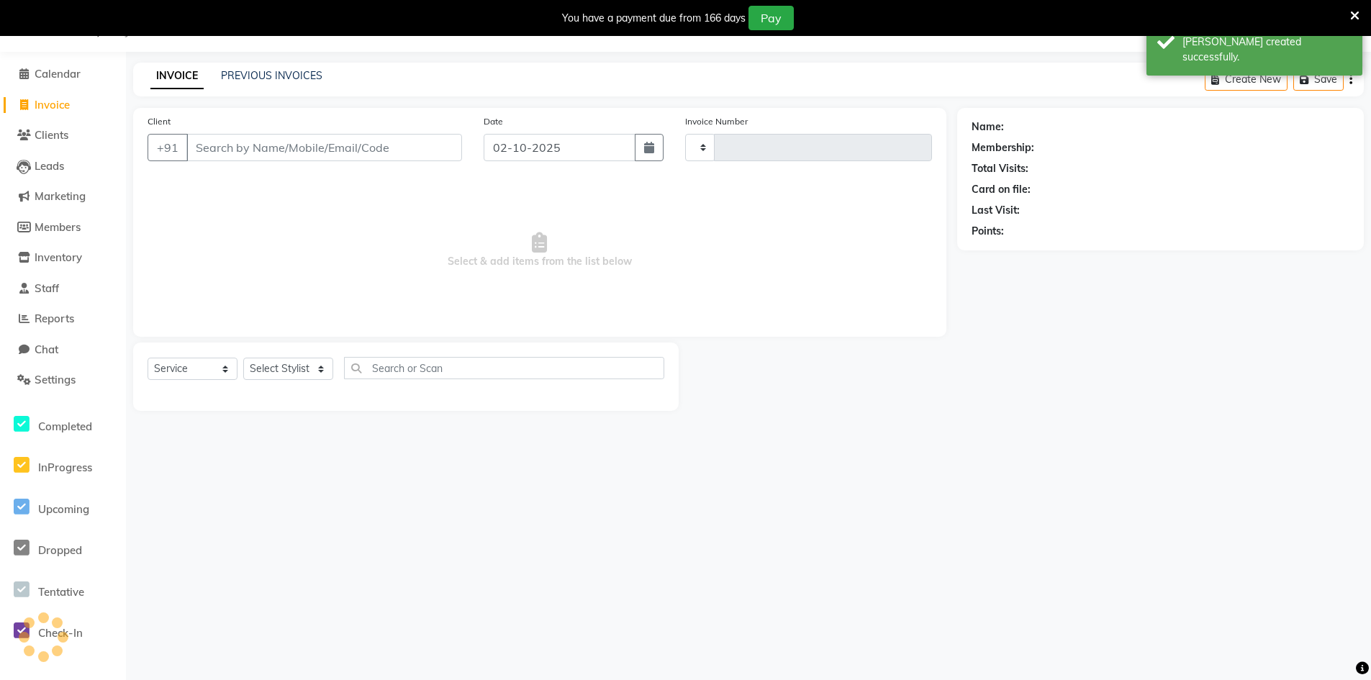
type input "0299"
select select "8169"
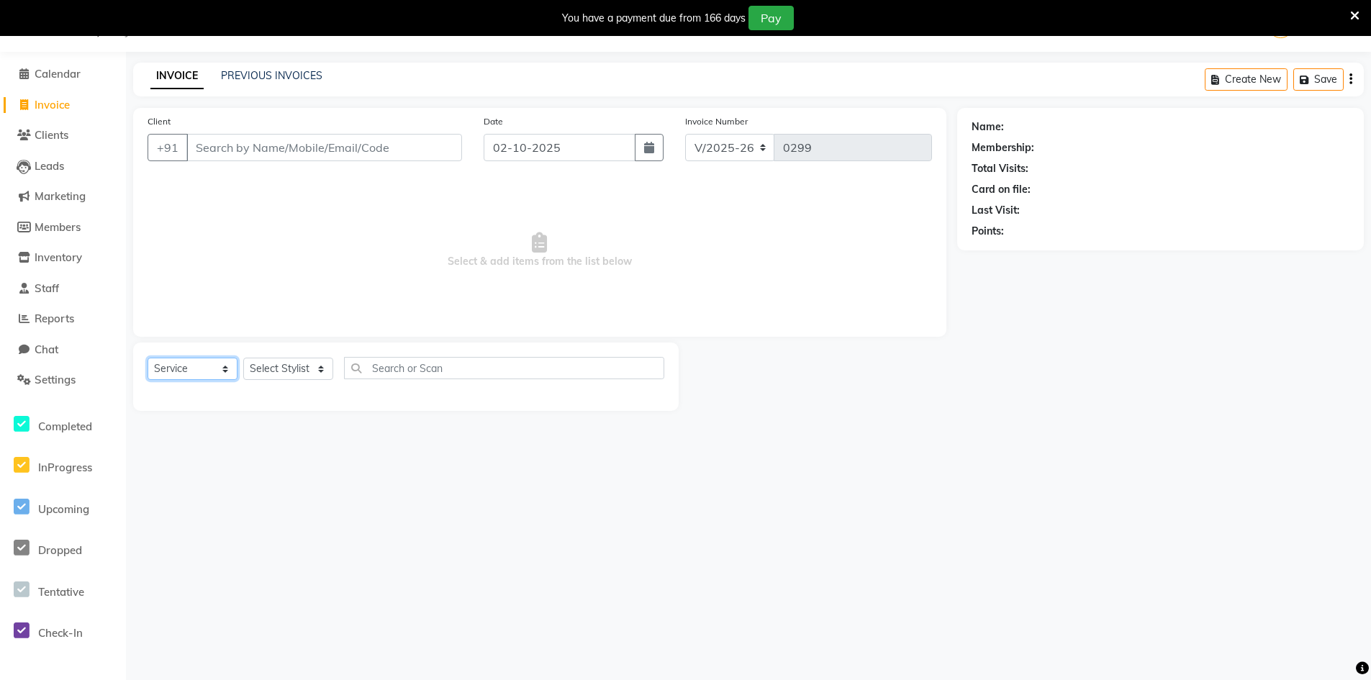
click at [205, 370] on select "Select Service Product Membership Package Voucher Prepaid Gift Card" at bounding box center [192, 369] width 90 height 22
select select "product"
click at [147, 358] on select "Select Service Product Membership Package Voucher Prepaid Gift Card" at bounding box center [192, 369] width 90 height 22
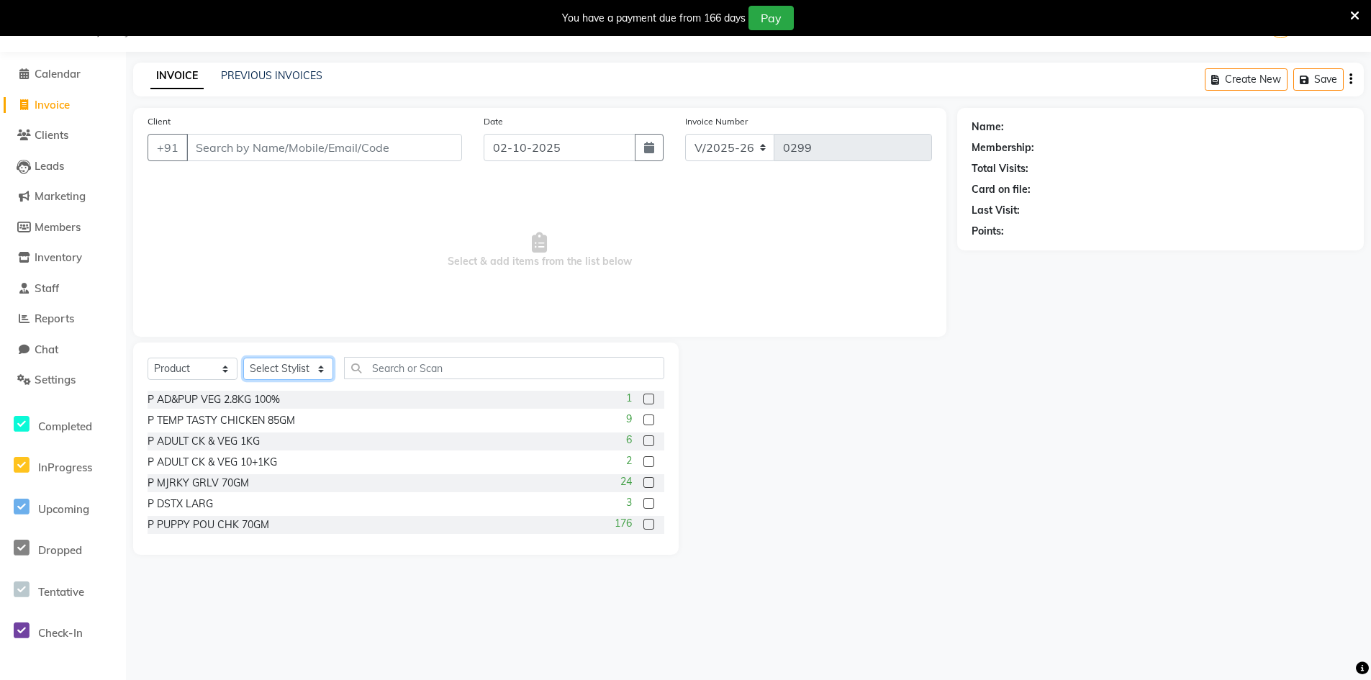
click at [326, 366] on select "Select Stylist Counter_Sales Manager" at bounding box center [288, 369] width 90 height 22
select select "76779"
click at [243, 358] on select "Select Stylist Counter_Sales Manager" at bounding box center [288, 369] width 90 height 22
click at [405, 371] on input "text" at bounding box center [504, 368] width 320 height 22
type input "d"
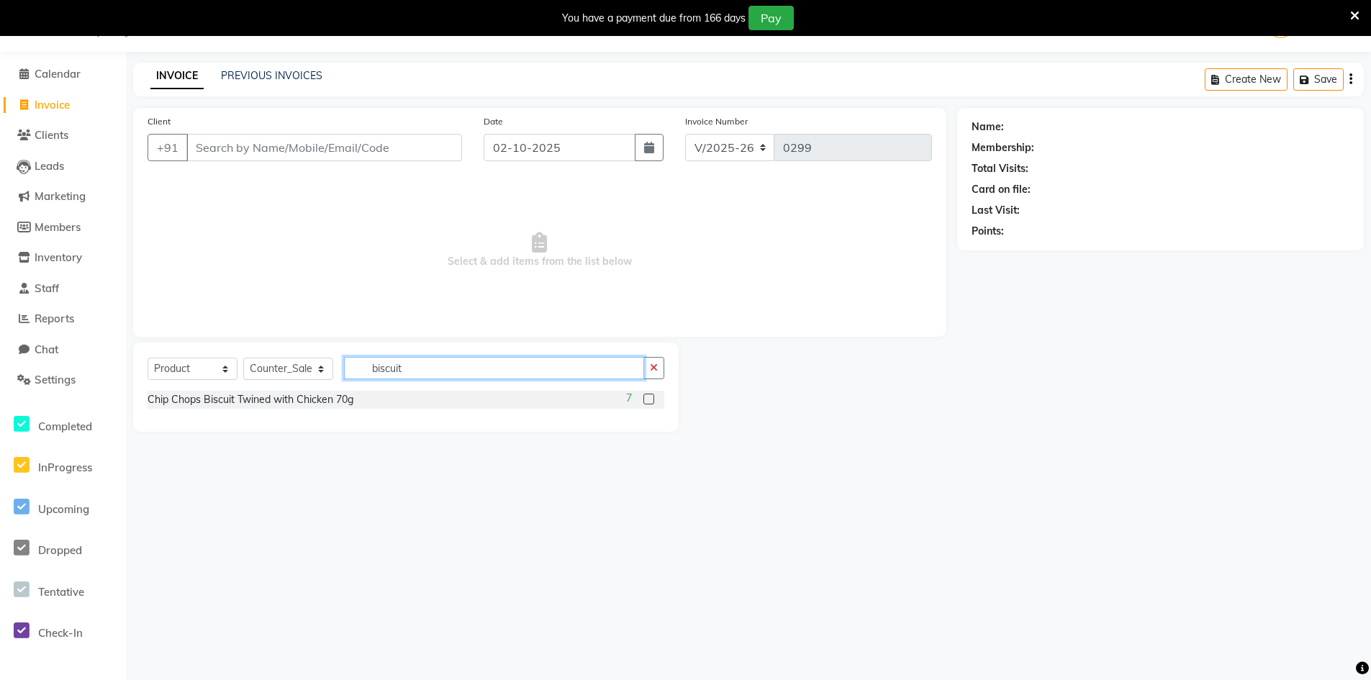
type input "biscuit"
click at [648, 399] on label at bounding box center [648, 399] width 11 height 11
click at [648, 399] on input "checkbox" at bounding box center [647, 399] width 9 height 9
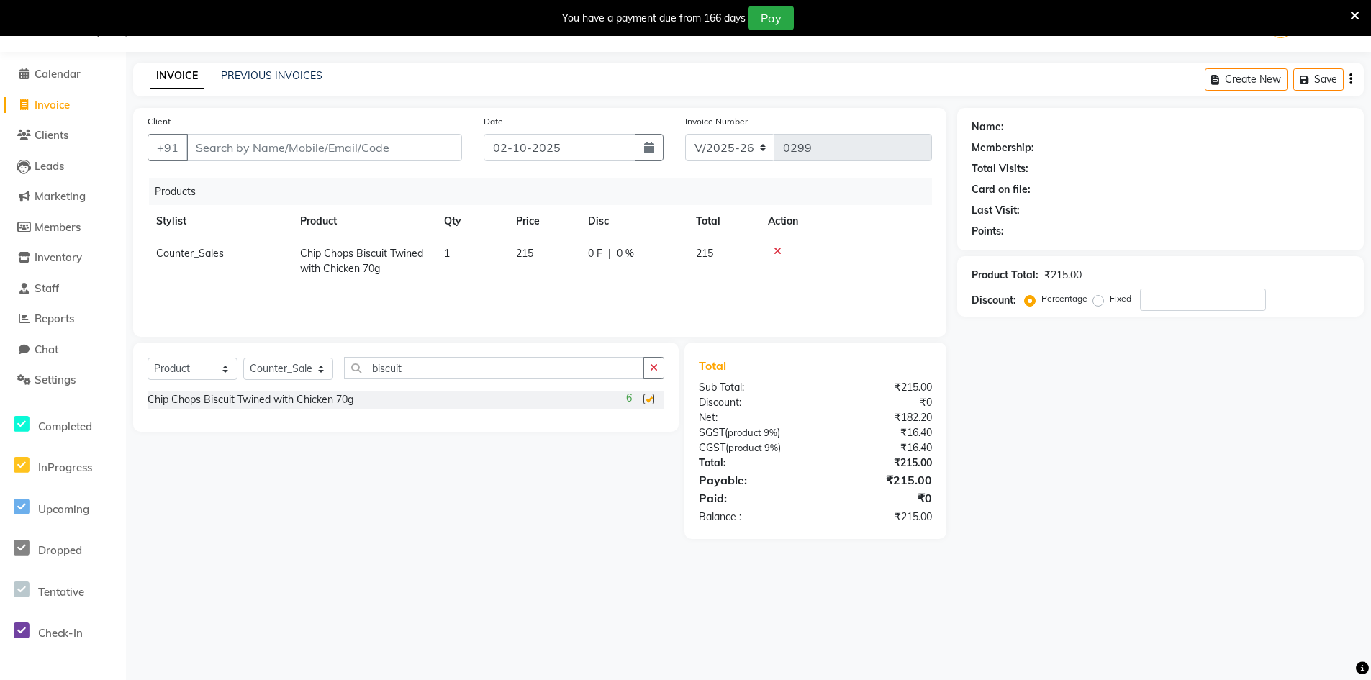
checkbox input "false"
click at [775, 250] on icon at bounding box center [777, 251] width 8 height 10
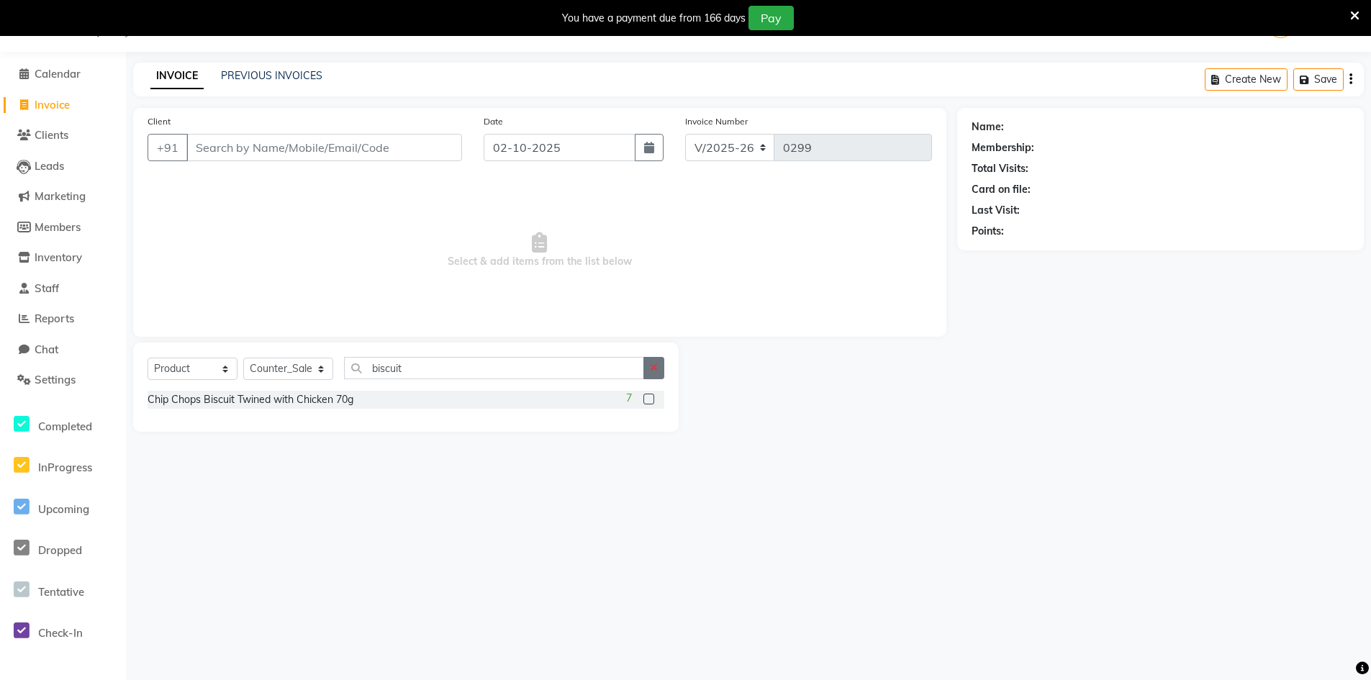
click at [657, 365] on icon "button" at bounding box center [654, 368] width 8 height 10
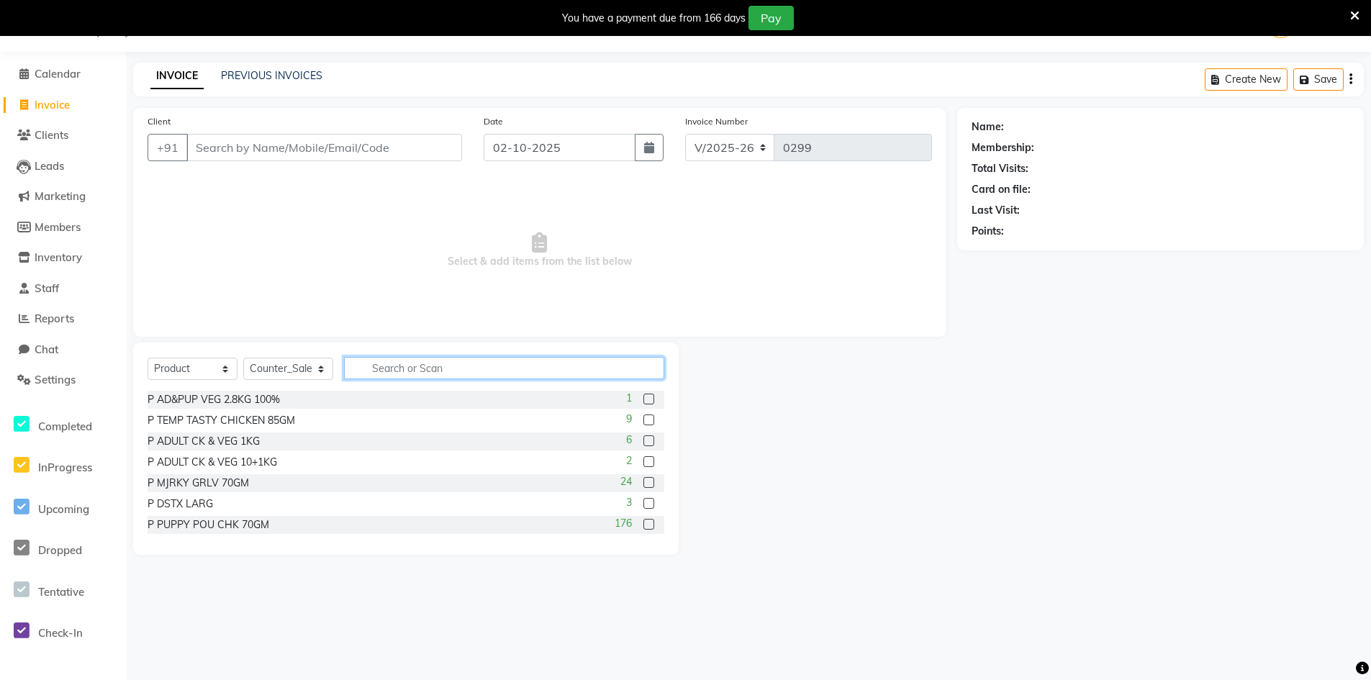
click at [530, 367] on input "text" at bounding box center [504, 368] width 320 height 22
type input "drools"
click at [643, 501] on label at bounding box center [648, 501] width 11 height 11
click at [643, 501] on input "checkbox" at bounding box center [647, 501] width 9 height 9
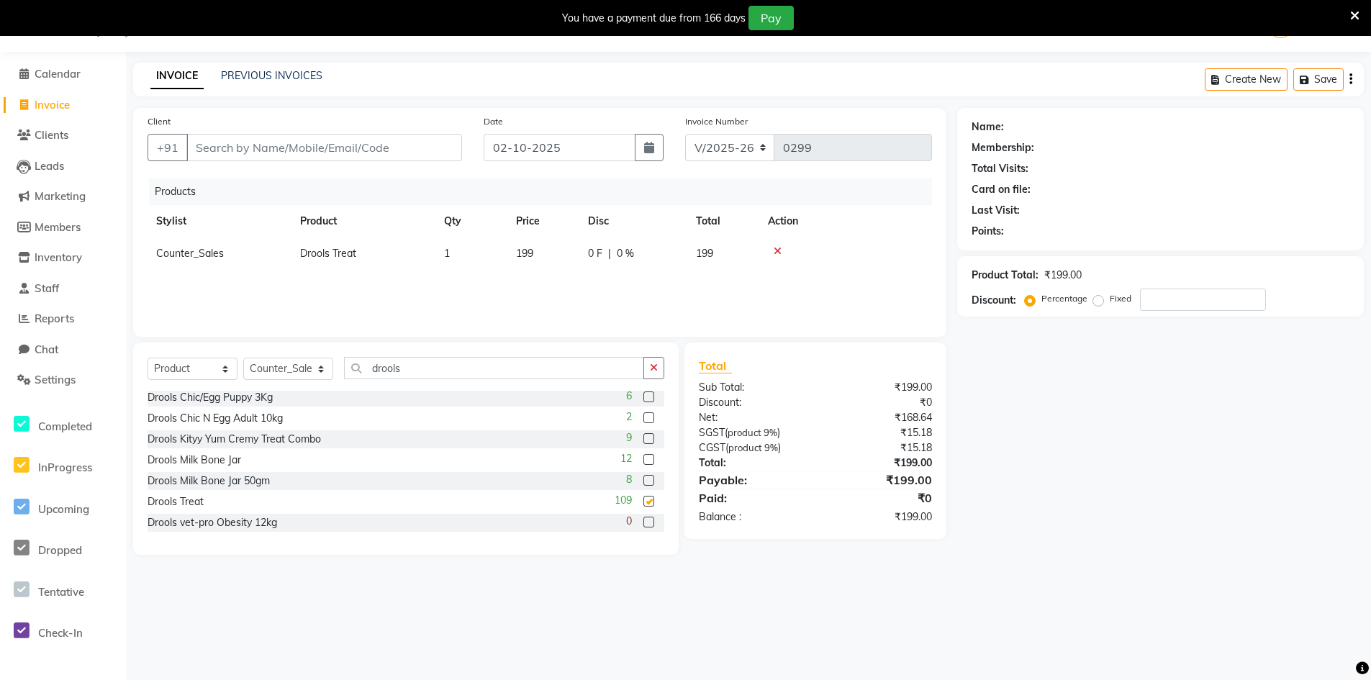
checkbox input "false"
click at [732, 289] on div "Products Stylist Product Qty Price Disc Total Action Counter_Sales Drools Treat…" at bounding box center [539, 250] width 784 height 144
click at [791, 290] on div "Products Stylist Product Qty Price Disc Total Action Counter_Sales Drools Treat…" at bounding box center [539, 250] width 784 height 144
drag, startPoint x: 658, startPoint y: 371, endPoint x: 679, endPoint y: 358, distance: 25.2
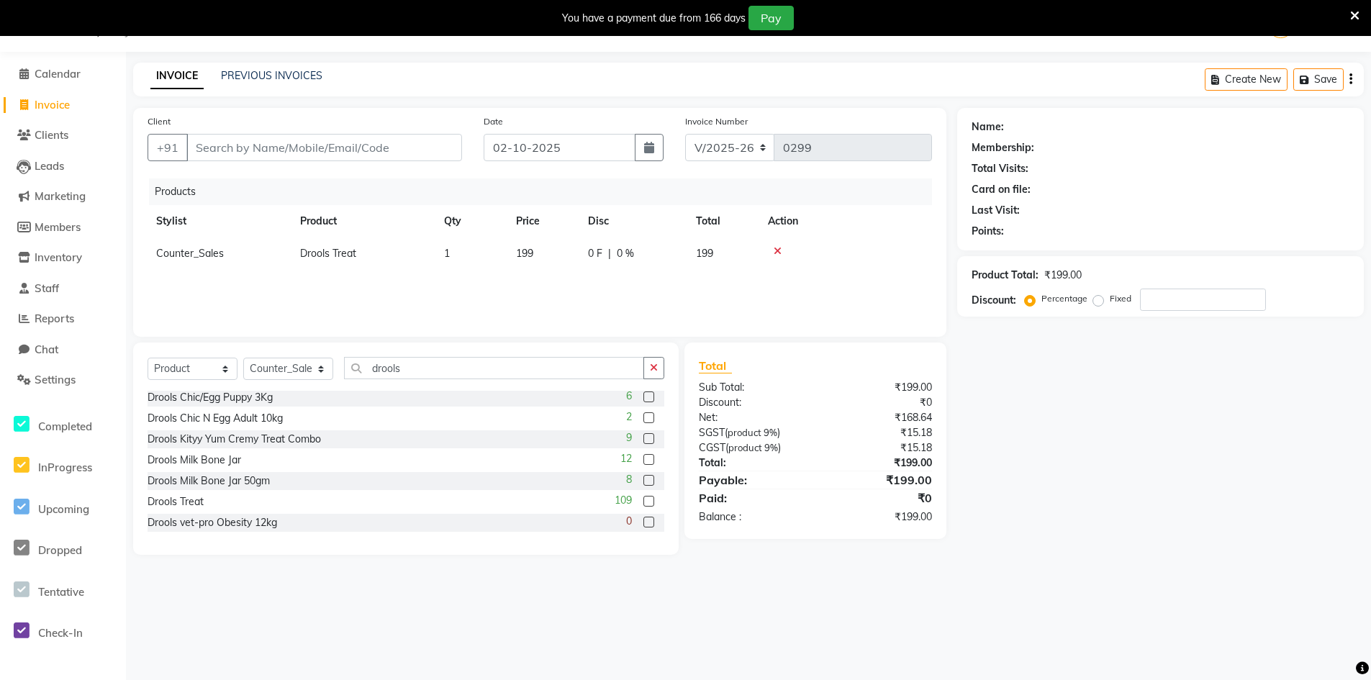
click at [655, 367] on button "button" at bounding box center [653, 368] width 21 height 22
click at [1109, 302] on label "Fixed" at bounding box center [1120, 298] width 22 height 13
click at [1096, 302] on input "Fixed" at bounding box center [1101, 299] width 10 height 10
radio input "true"
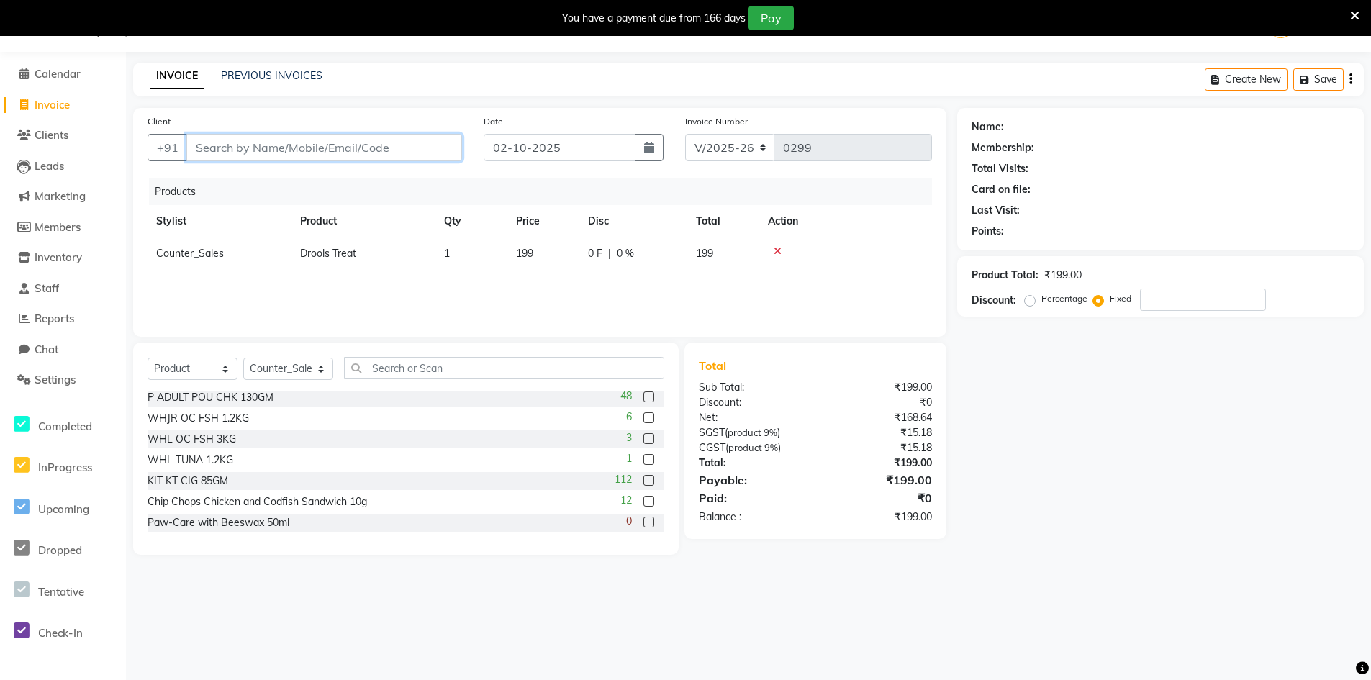
click at [274, 158] on input "Client" at bounding box center [324, 147] width 276 height 27
click at [277, 150] on input "Client" at bounding box center [324, 147] width 276 height 27
click at [263, 148] on input "Client" at bounding box center [324, 147] width 276 height 27
paste input "9999374445"
type input "9999374445"
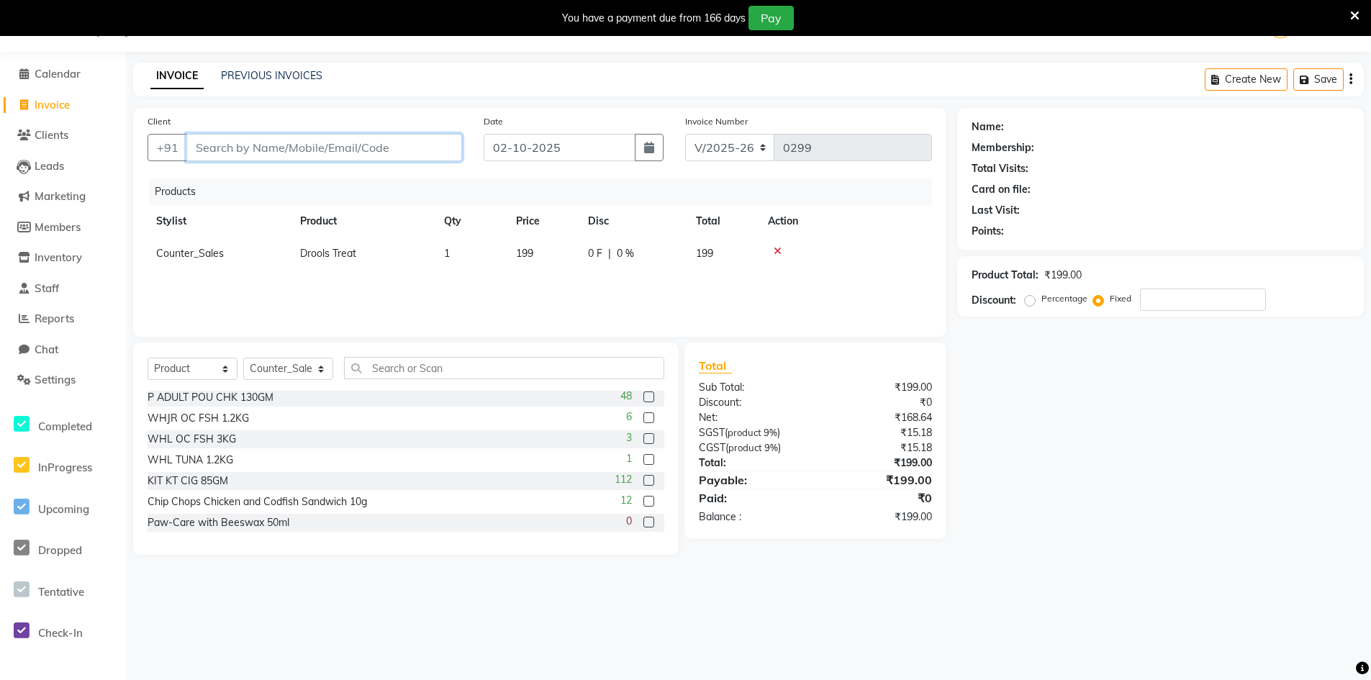
radio input "true"
type input "0"
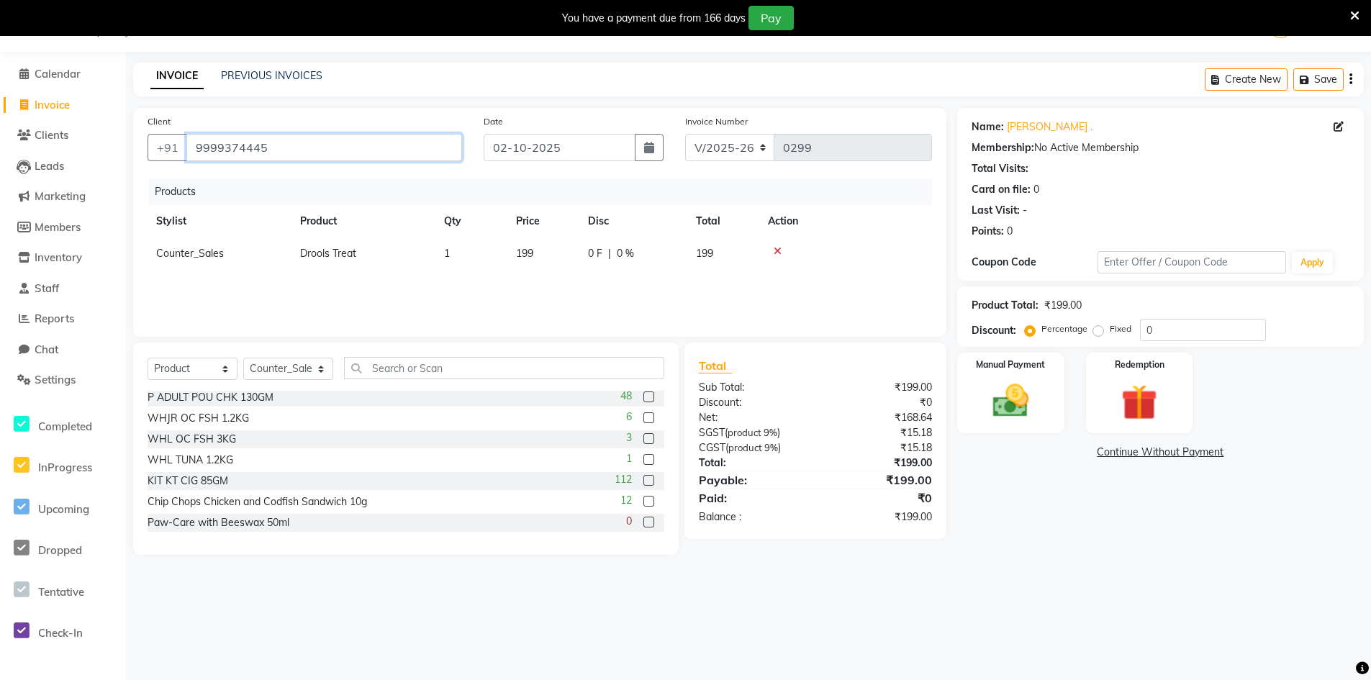
click at [275, 146] on input "9999374445" at bounding box center [324, 147] width 276 height 27
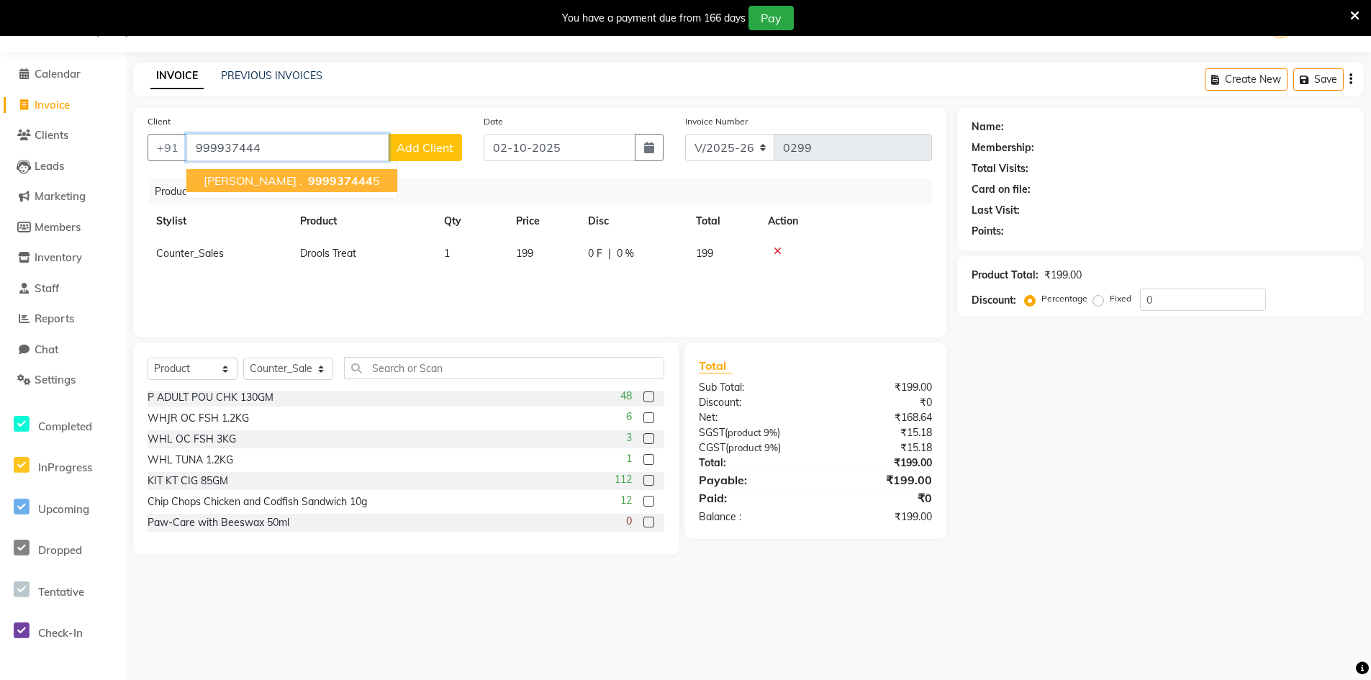
click at [308, 178] on span "999937444" at bounding box center [340, 180] width 65 height 14
type input "9999374445"
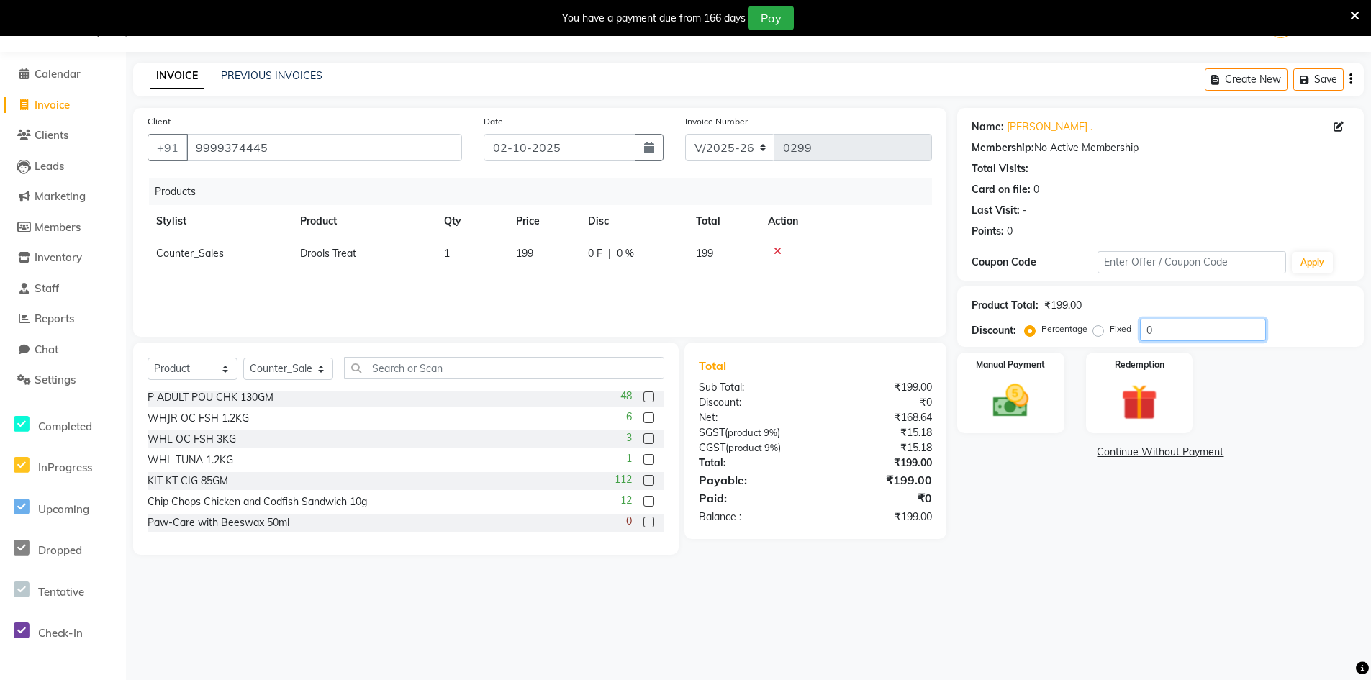
click at [1156, 335] on input "0" at bounding box center [1203, 330] width 126 height 22
type input "15"
click at [1022, 412] on img at bounding box center [1010, 400] width 61 height 43
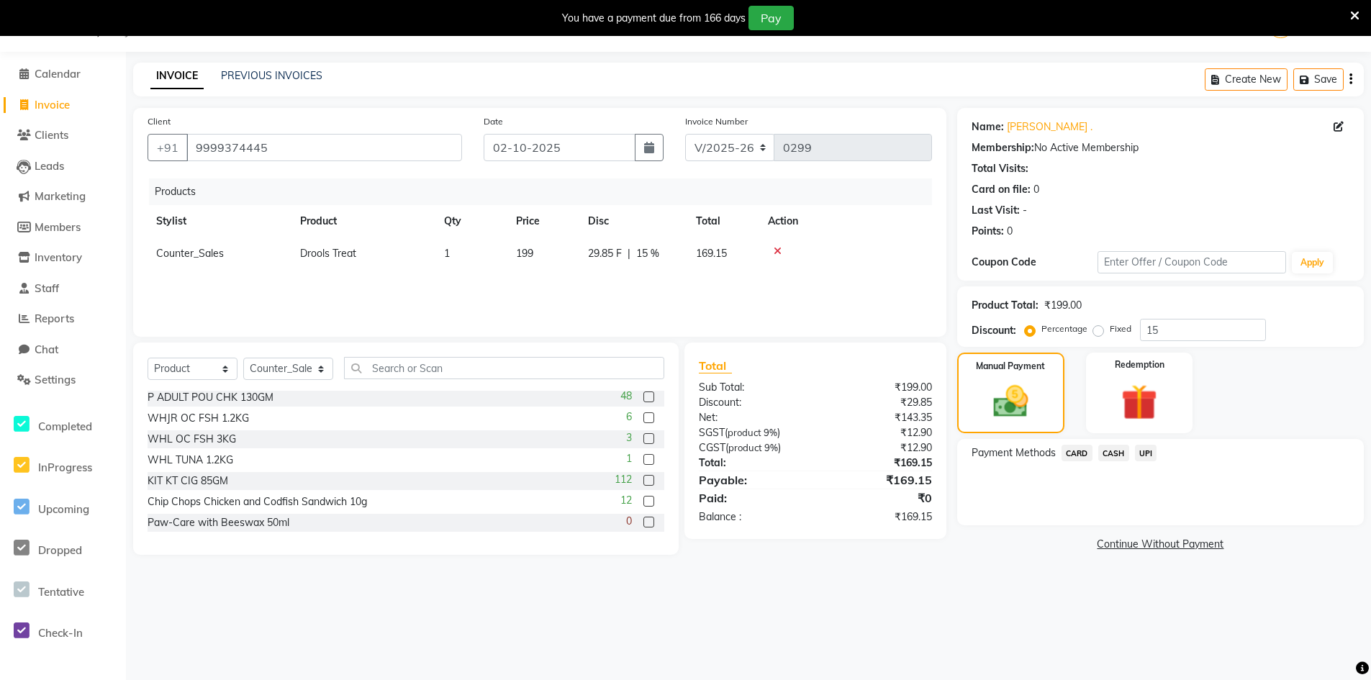
click at [1141, 452] on span "UPI" at bounding box center [1146, 453] width 22 height 17
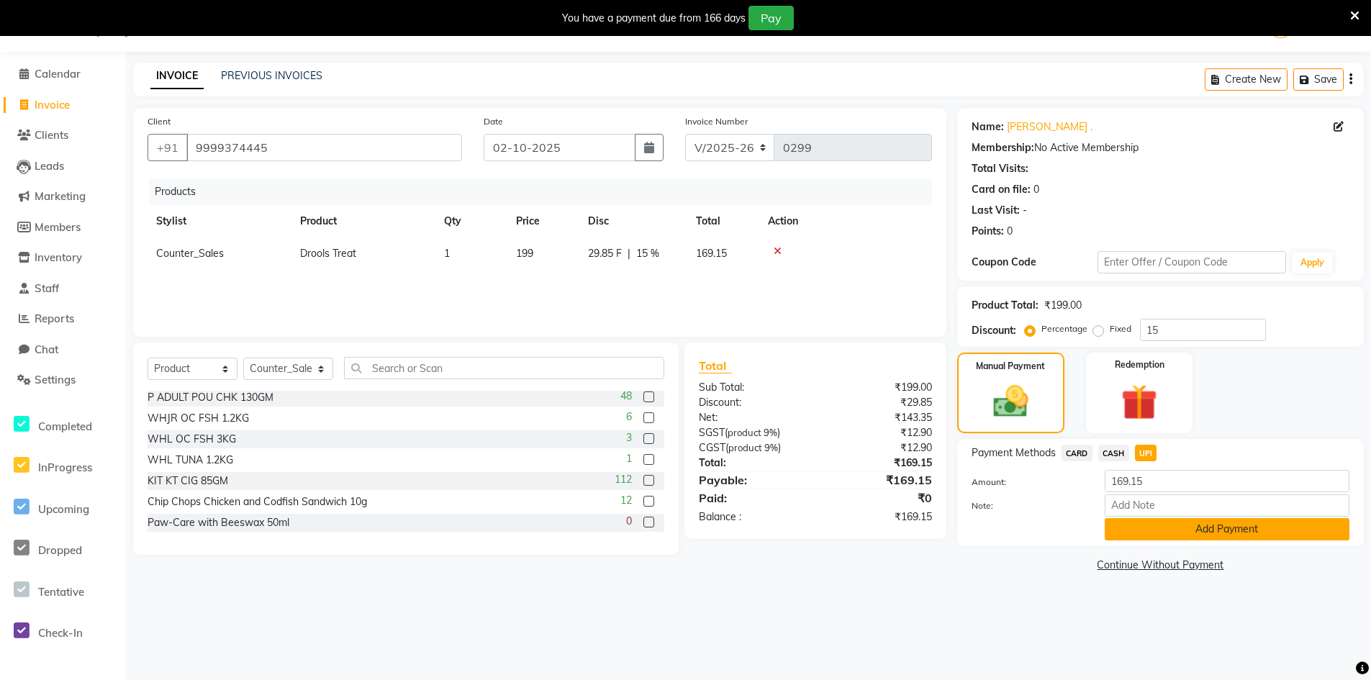
click at [1159, 536] on button "Add Payment" at bounding box center [1226, 529] width 245 height 22
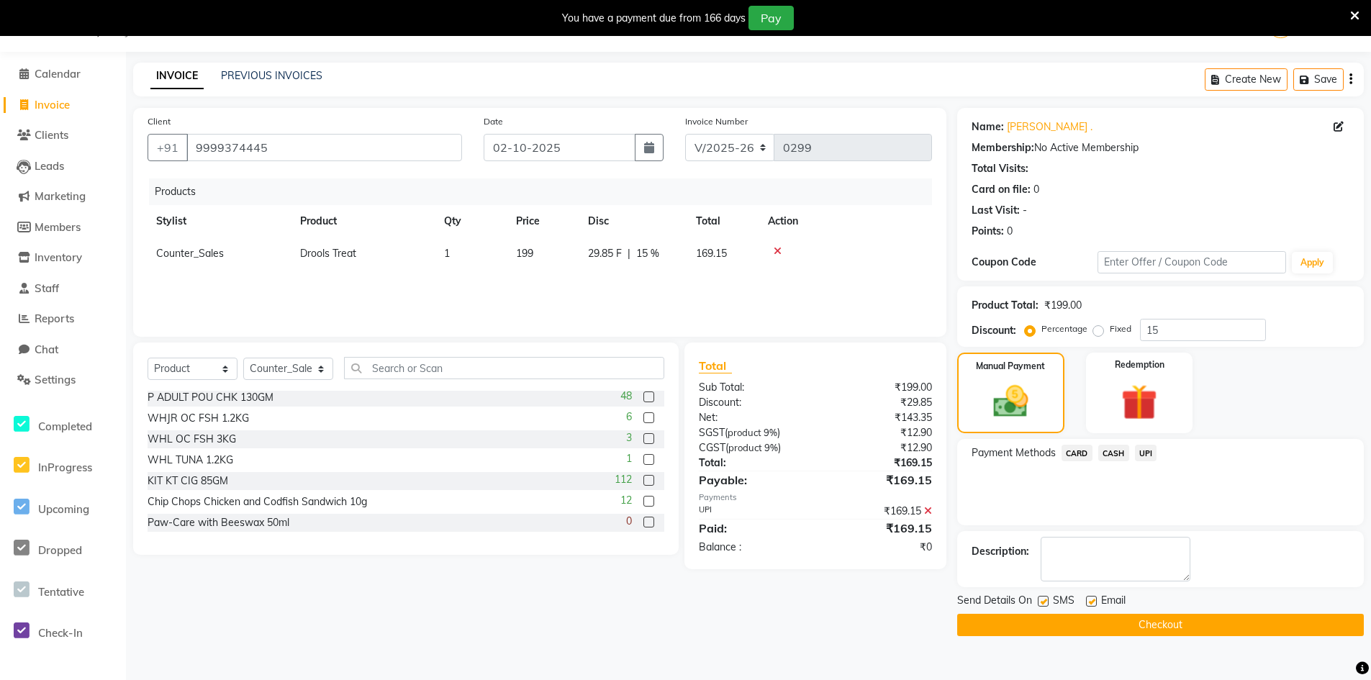
click at [1094, 623] on button "Checkout" at bounding box center [1160, 625] width 407 height 22
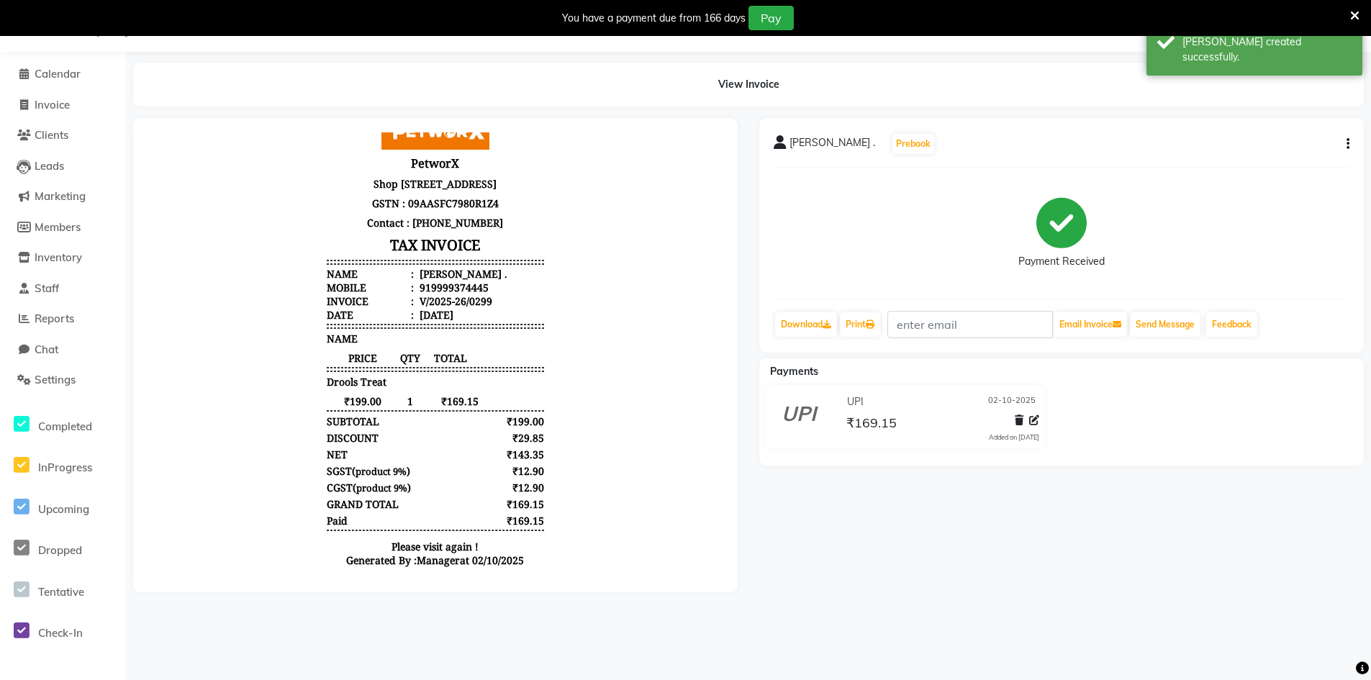
scroll to position [61, 0]
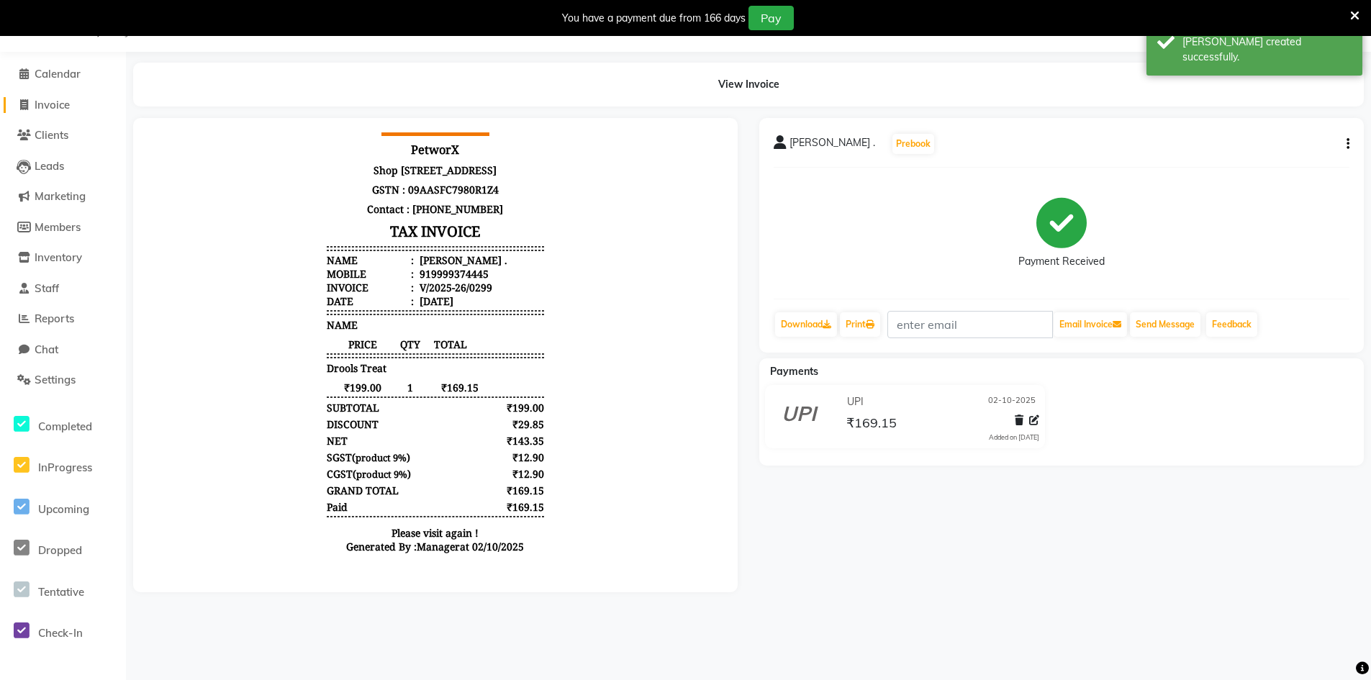
click at [69, 104] on span "Invoice" at bounding box center [52, 105] width 35 height 14
select select "8169"
select select "service"
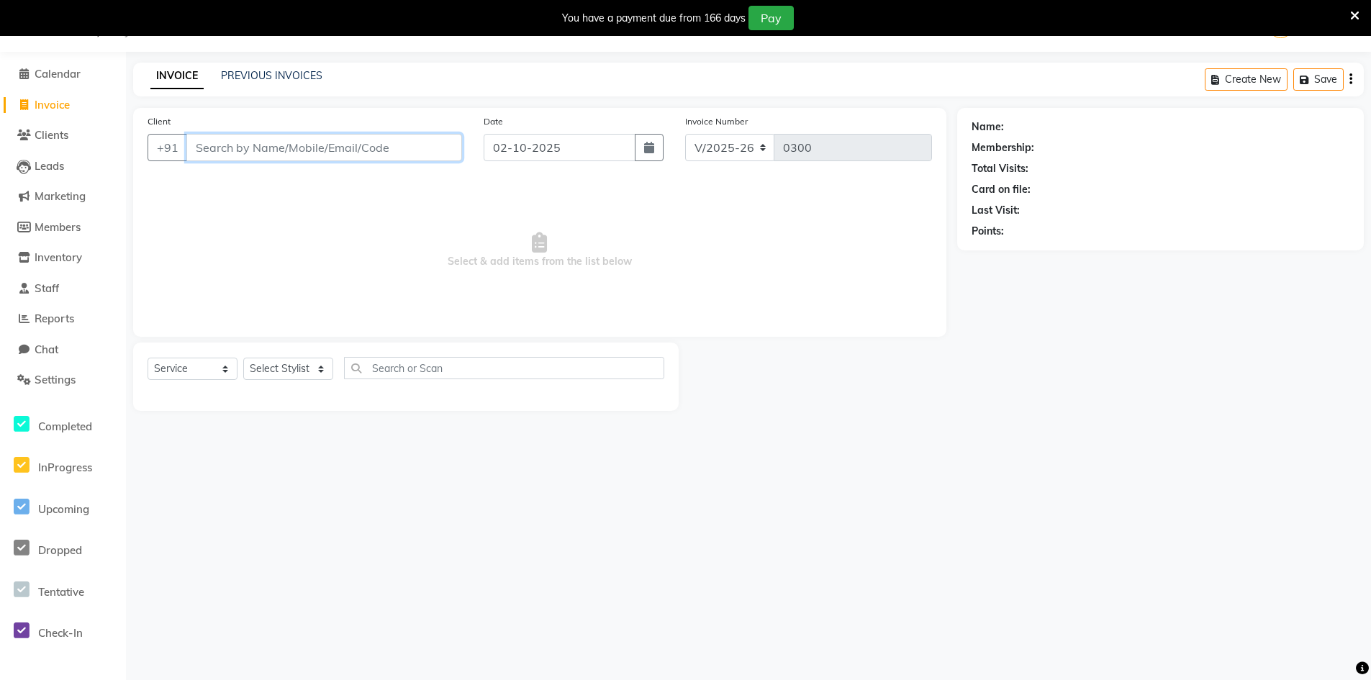
click at [353, 158] on input "Client" at bounding box center [324, 147] width 276 height 27
paste input "9810432616"
click at [320, 153] on input "9810432616" at bounding box center [324, 147] width 276 height 27
click at [304, 182] on span "981043261" at bounding box center [290, 180] width 65 height 14
type input "9810432616"
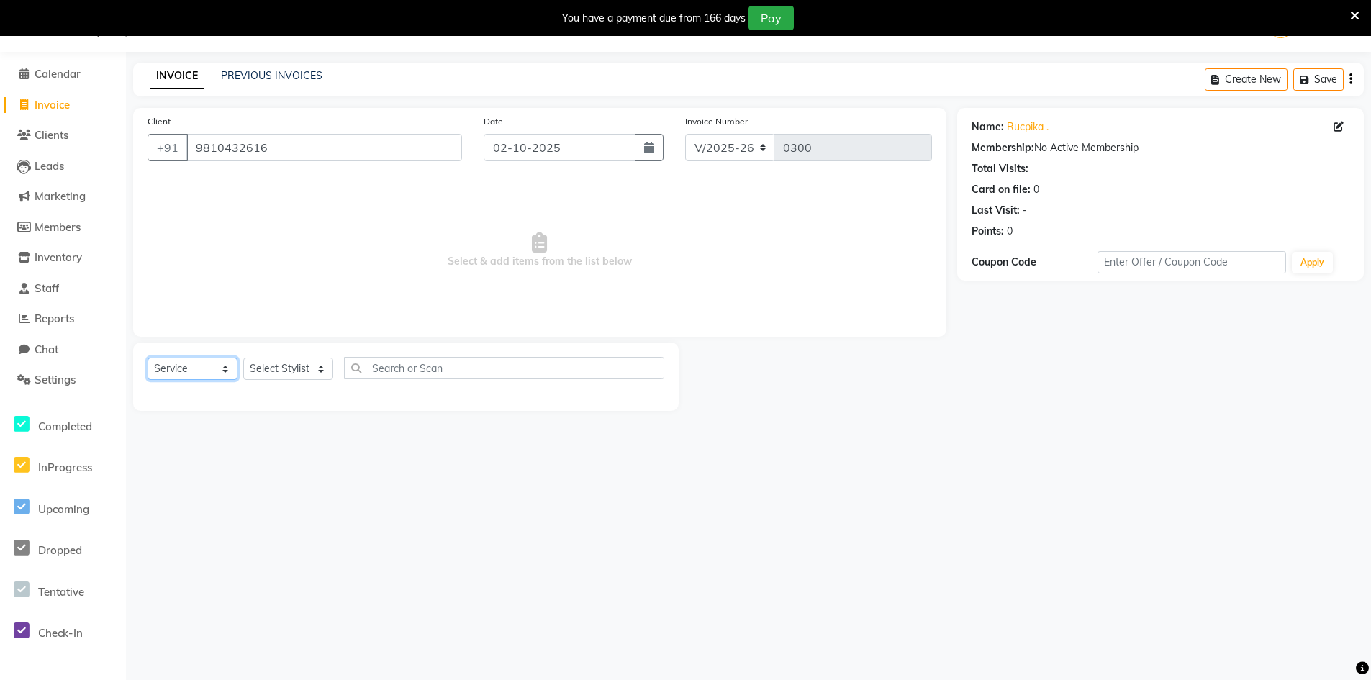
click at [196, 376] on select "Select Service Product Membership Package Voucher Prepaid Gift Card" at bounding box center [192, 369] width 90 height 22
select select "product"
click at [147, 358] on select "Select Service Product Membership Package Voucher Prepaid Gift Card" at bounding box center [192, 369] width 90 height 22
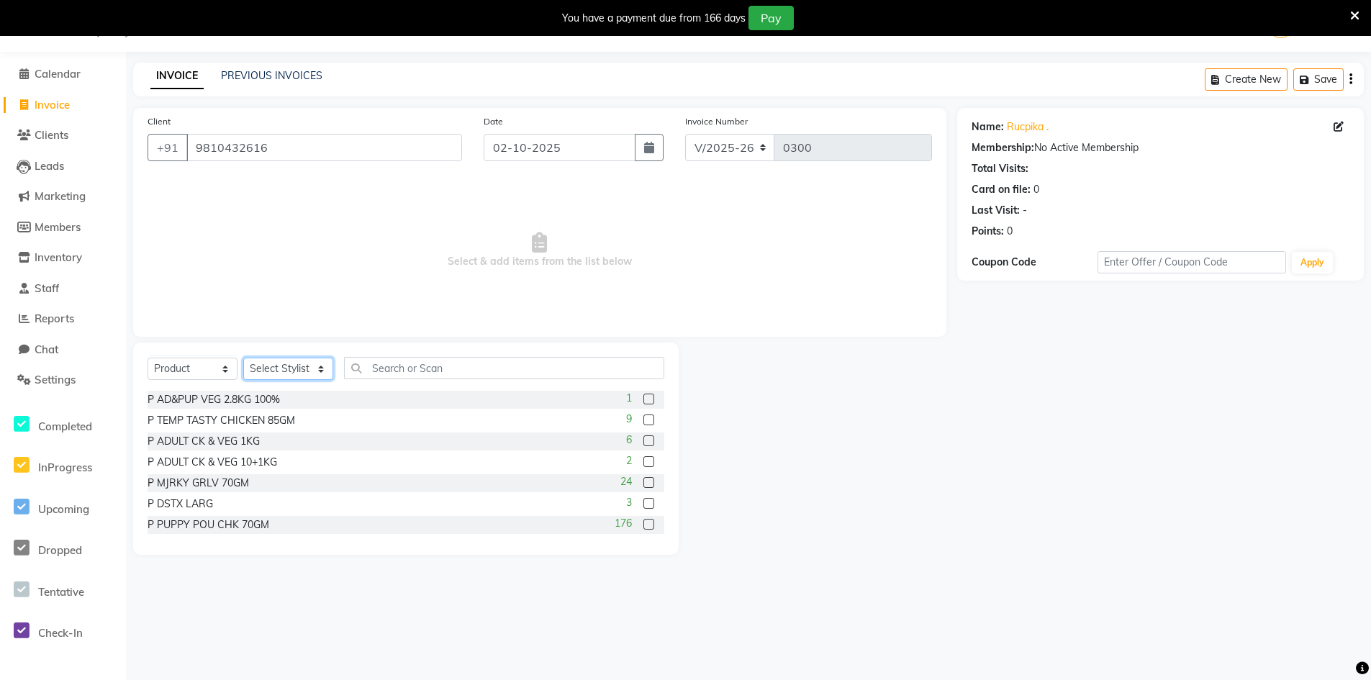
click at [304, 362] on select "Select Stylist Counter_Sales Manager" at bounding box center [288, 369] width 90 height 22
select select "76779"
click at [243, 358] on select "Select Stylist Counter_Sales Manager" at bounding box center [288, 369] width 90 height 22
click at [382, 373] on input "text" at bounding box center [504, 368] width 320 height 22
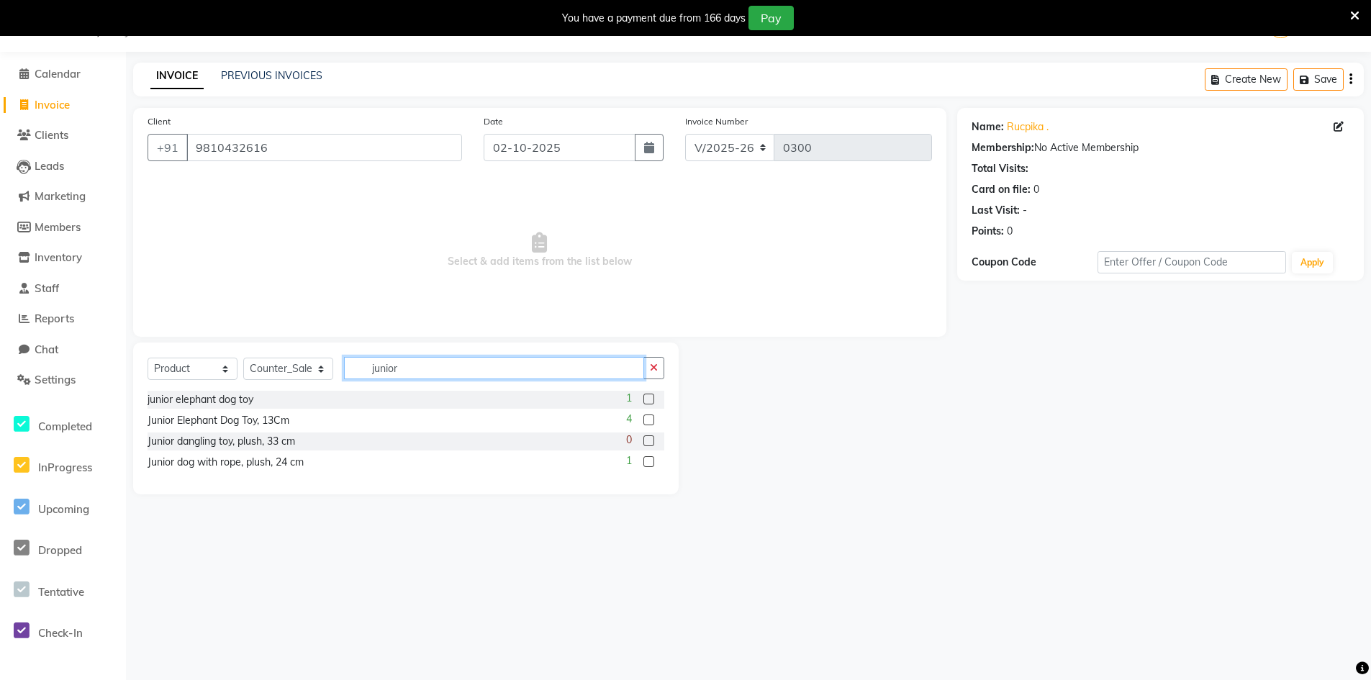
type input "junior"
click at [165, 463] on div "Junior dog with rope, plush, 24 cm" at bounding box center [225, 462] width 156 height 15
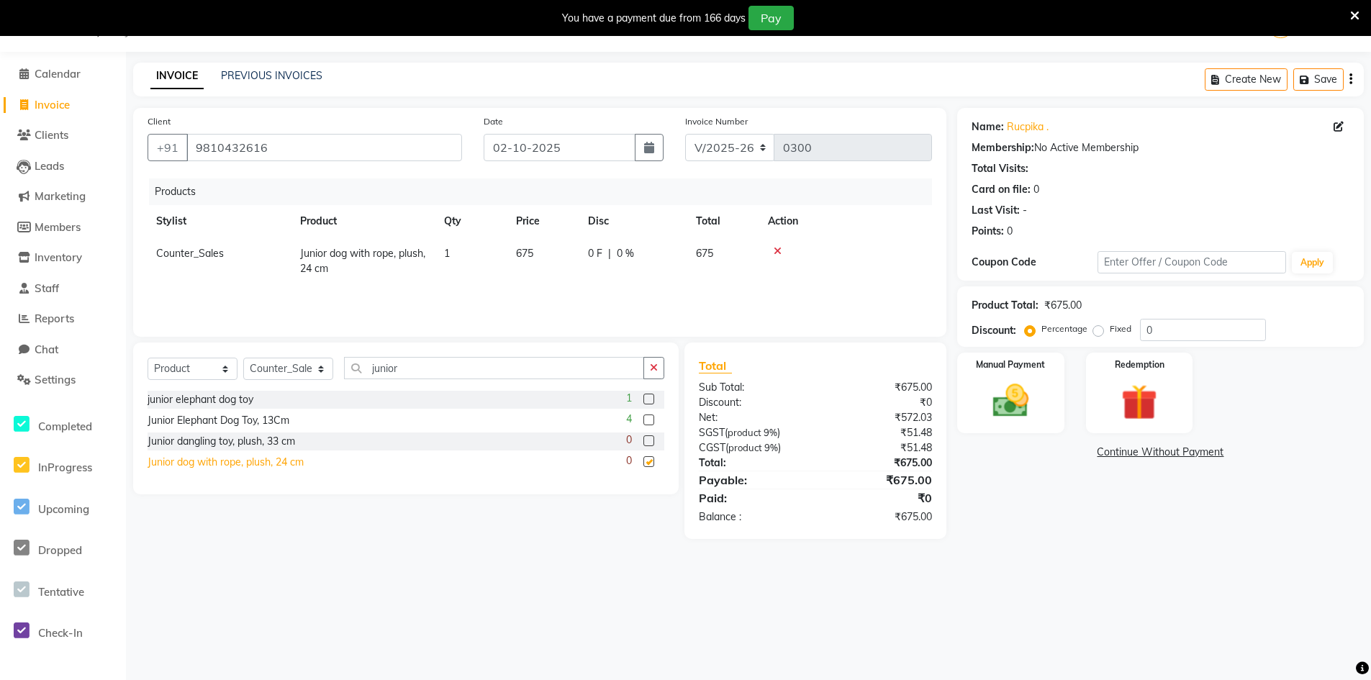
checkbox input "false"
click at [545, 368] on input "junior" at bounding box center [494, 368] width 300 height 22
type input "j"
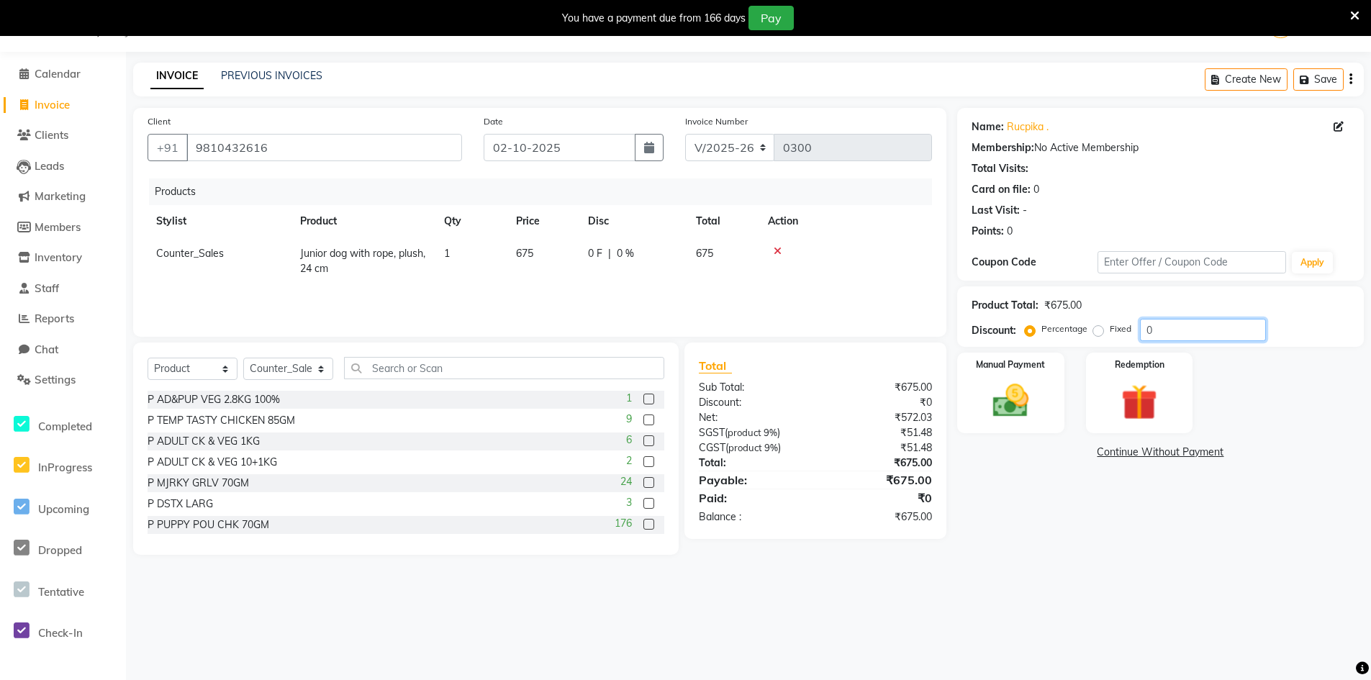
click at [1153, 336] on input "0" at bounding box center [1203, 330] width 126 height 22
type input "20"
click at [1005, 399] on img at bounding box center [1010, 400] width 61 height 43
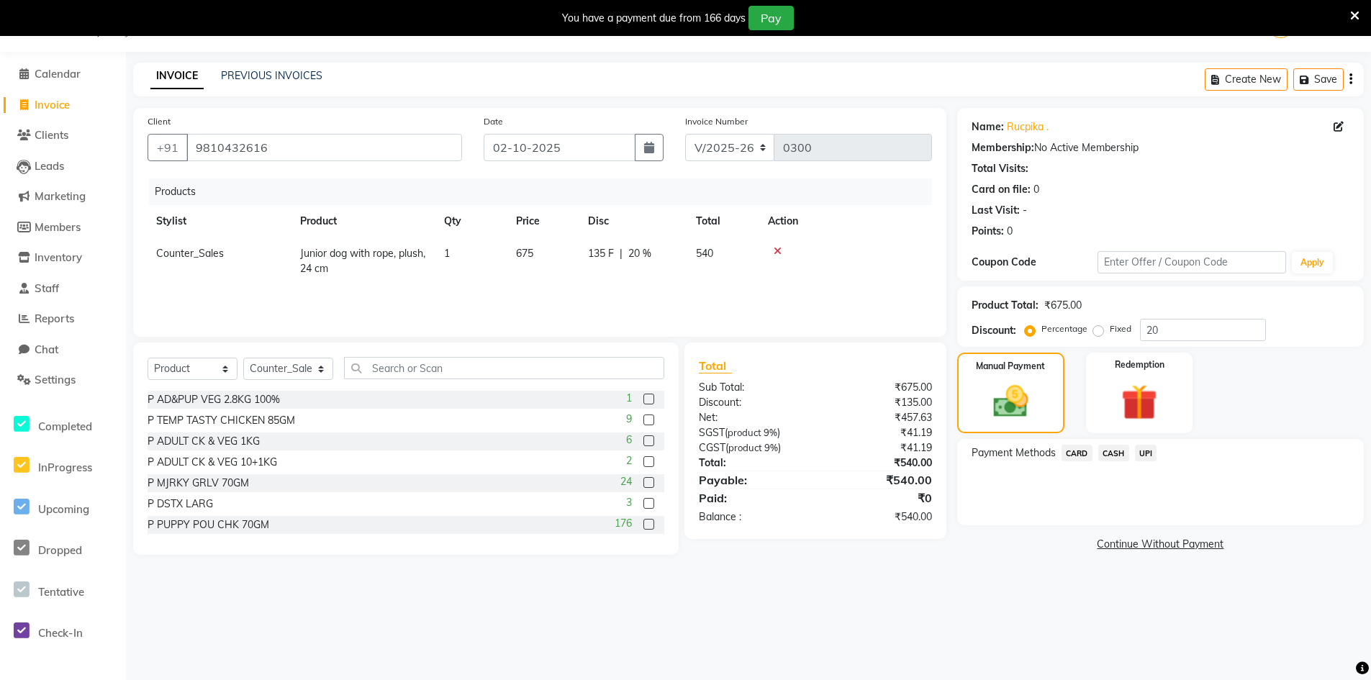
click at [1113, 456] on span "CASH" at bounding box center [1113, 453] width 31 height 17
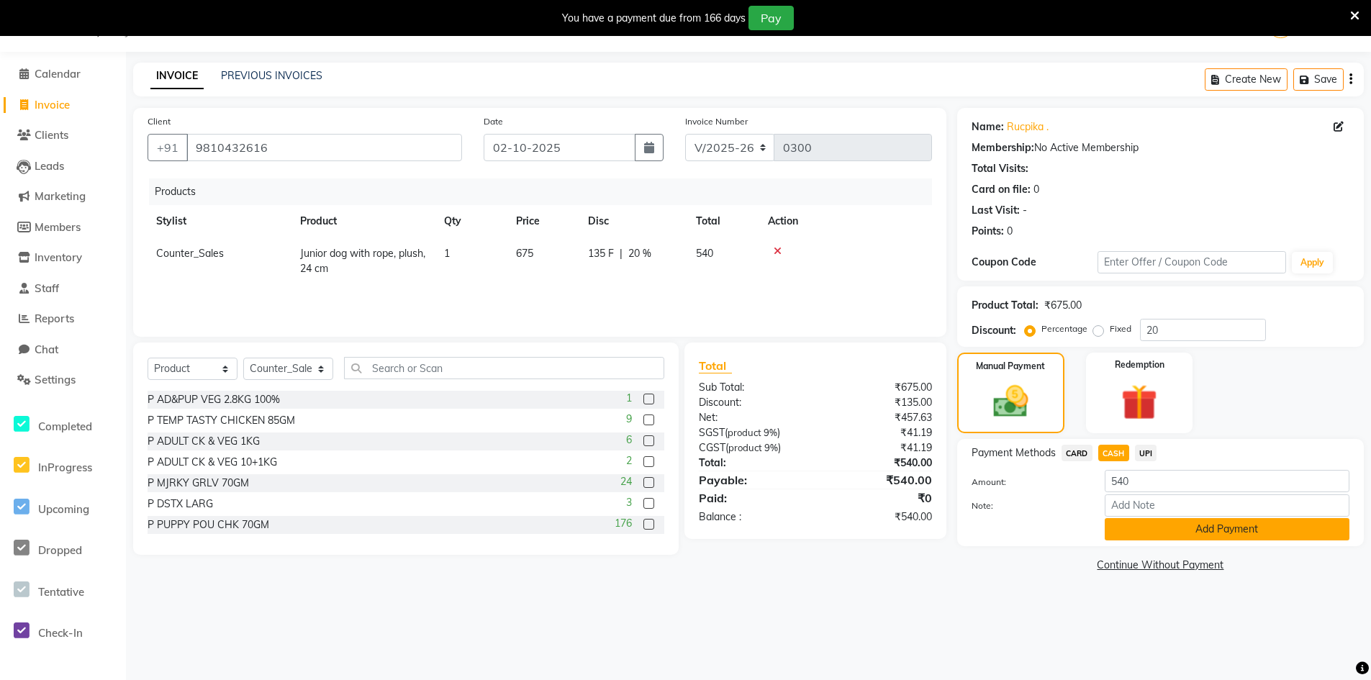
click at [1139, 529] on button "Add Payment" at bounding box center [1226, 529] width 245 height 22
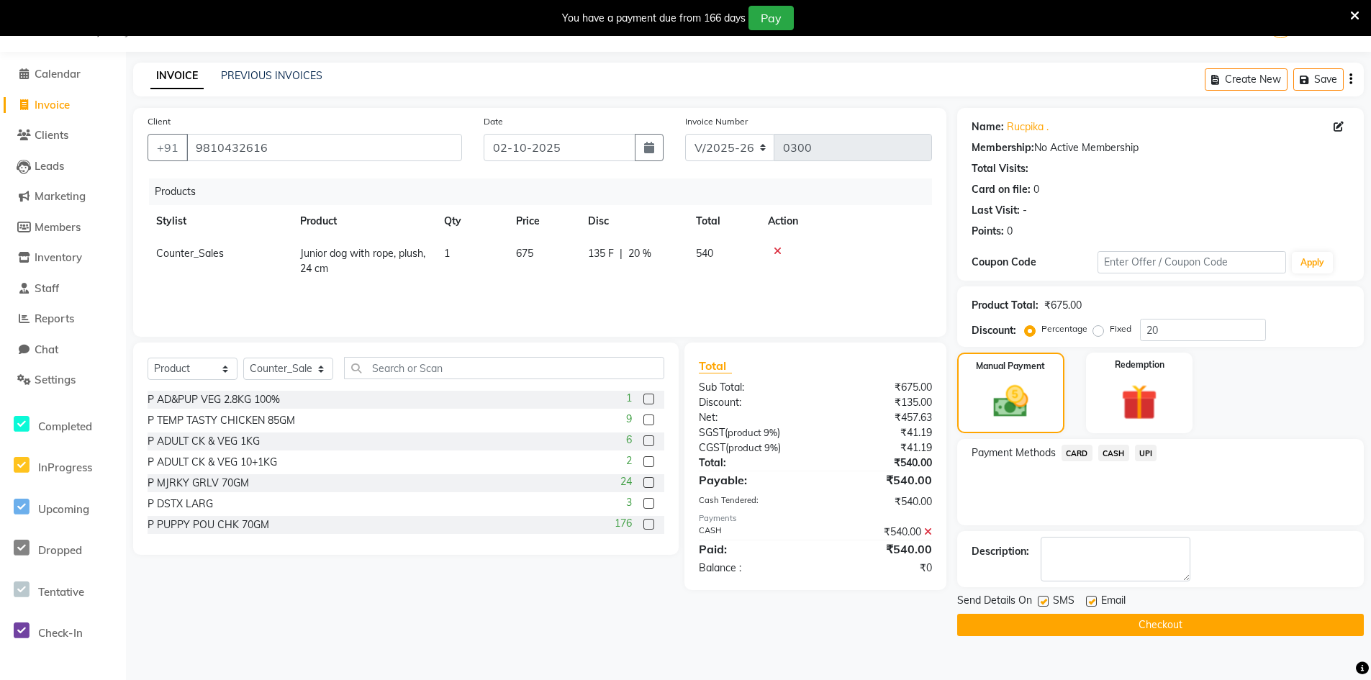
click at [1110, 626] on button "Checkout" at bounding box center [1160, 625] width 407 height 22
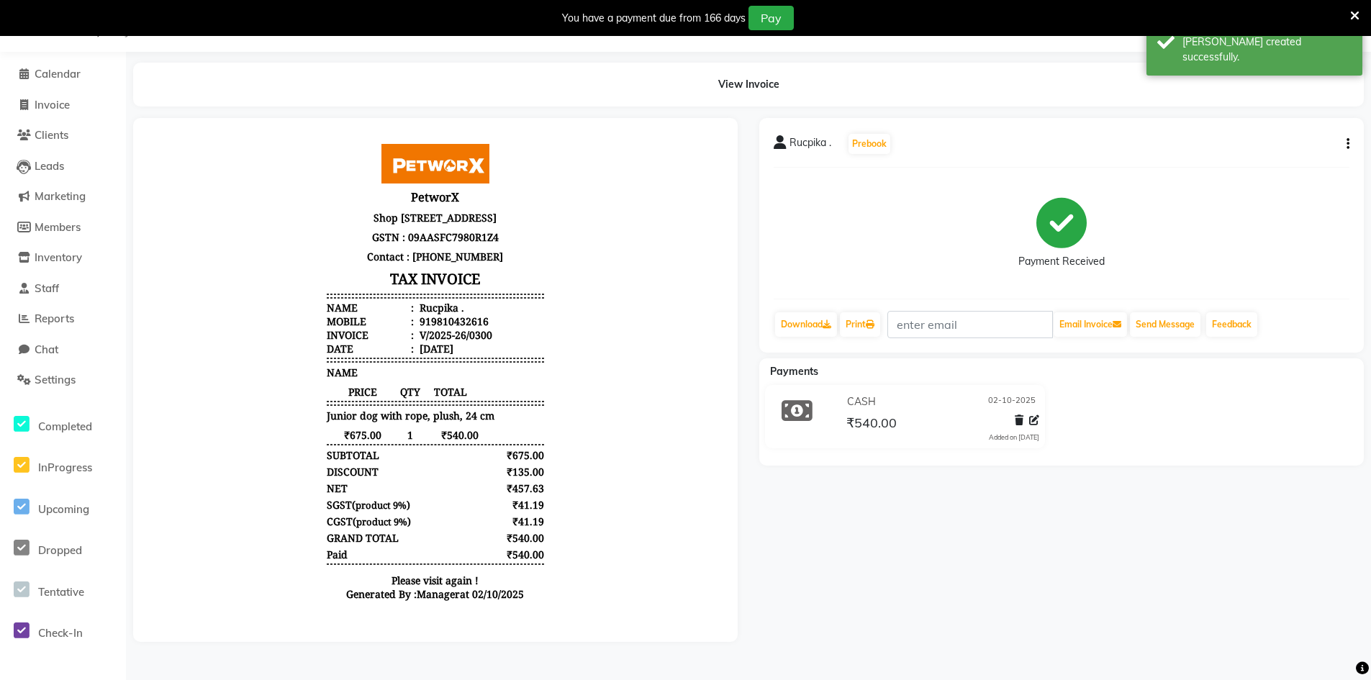
scroll to position [12, 0]
click at [63, 101] on span "Invoice" at bounding box center [52, 105] width 35 height 14
select select "service"
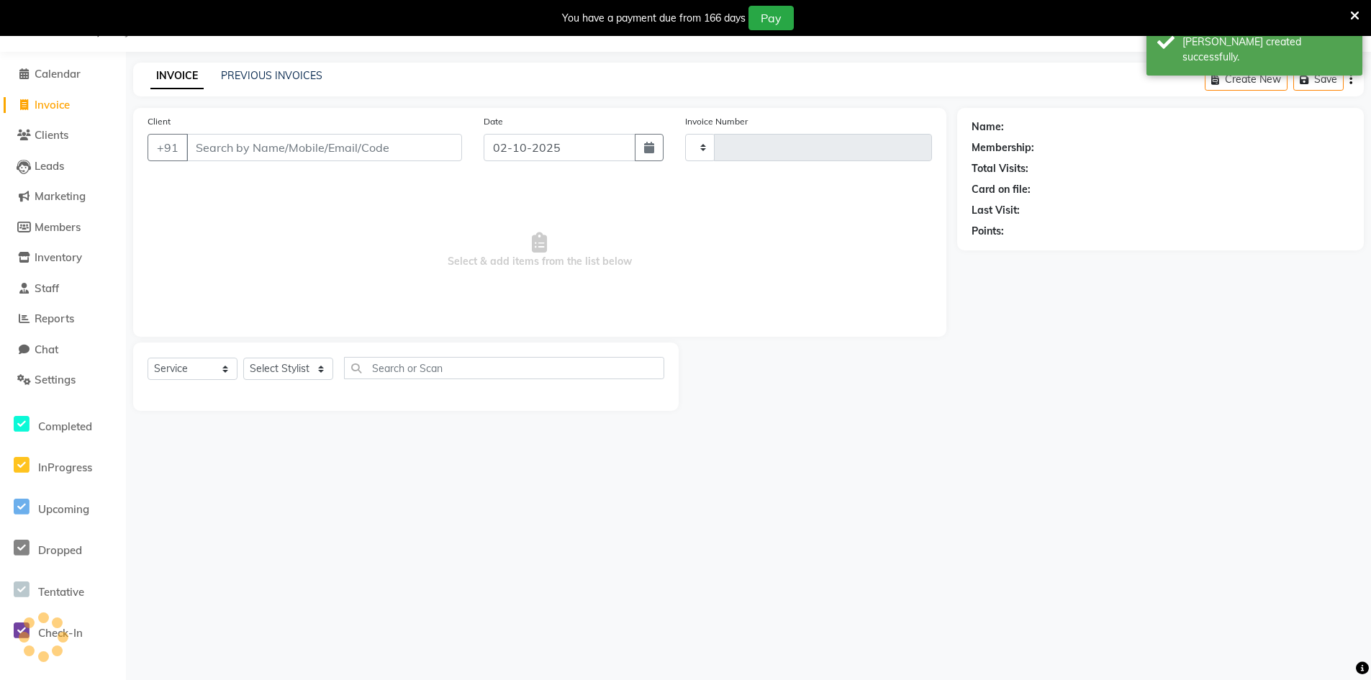
type input "0301"
select select "8169"
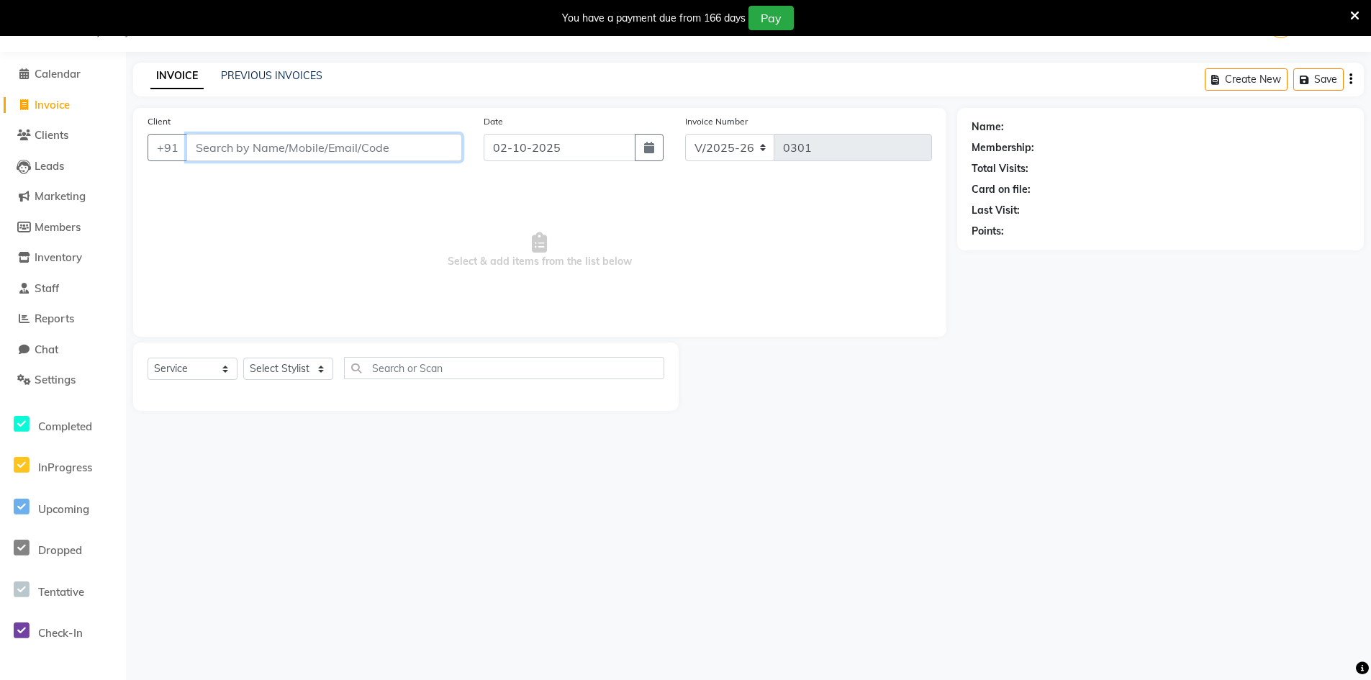
click at [224, 148] on input "Client" at bounding box center [324, 147] width 276 height 27
paste input "9582435747"
click at [310, 149] on input "9582435747" at bounding box center [324, 147] width 276 height 27
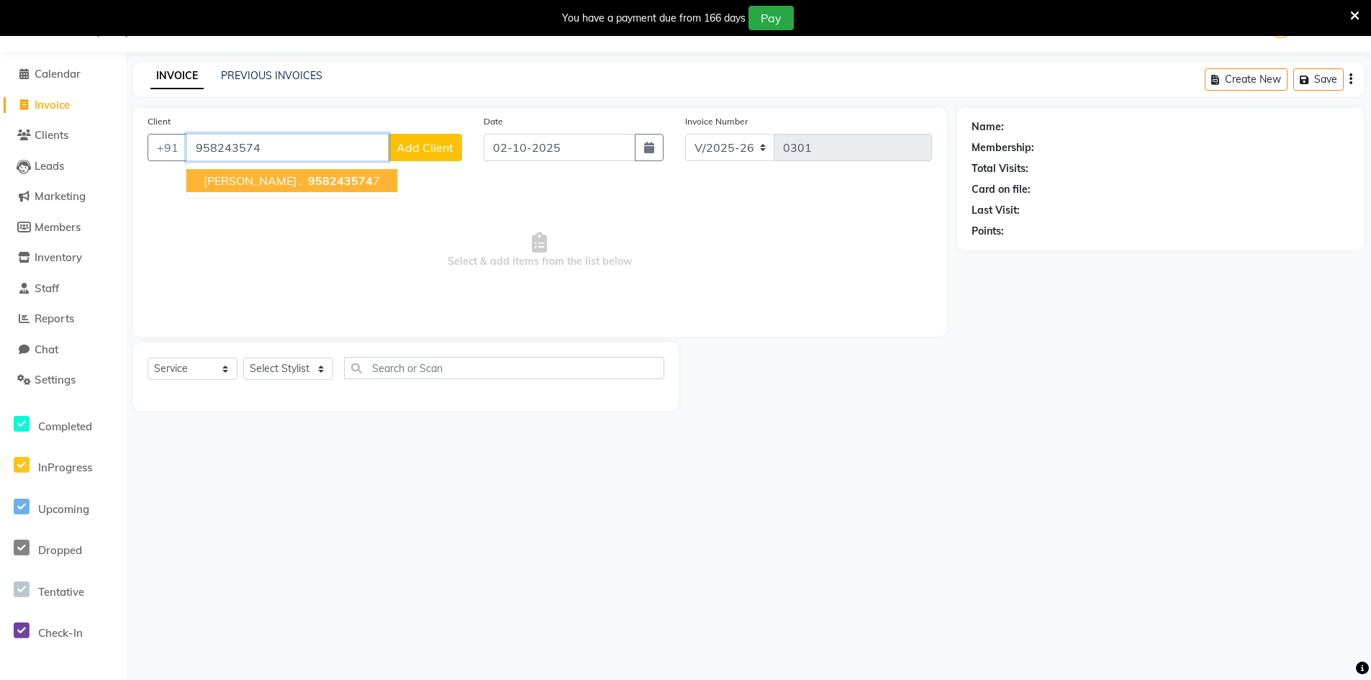
click at [311, 180] on span "958243574" at bounding box center [340, 180] width 65 height 14
type input "9582435747"
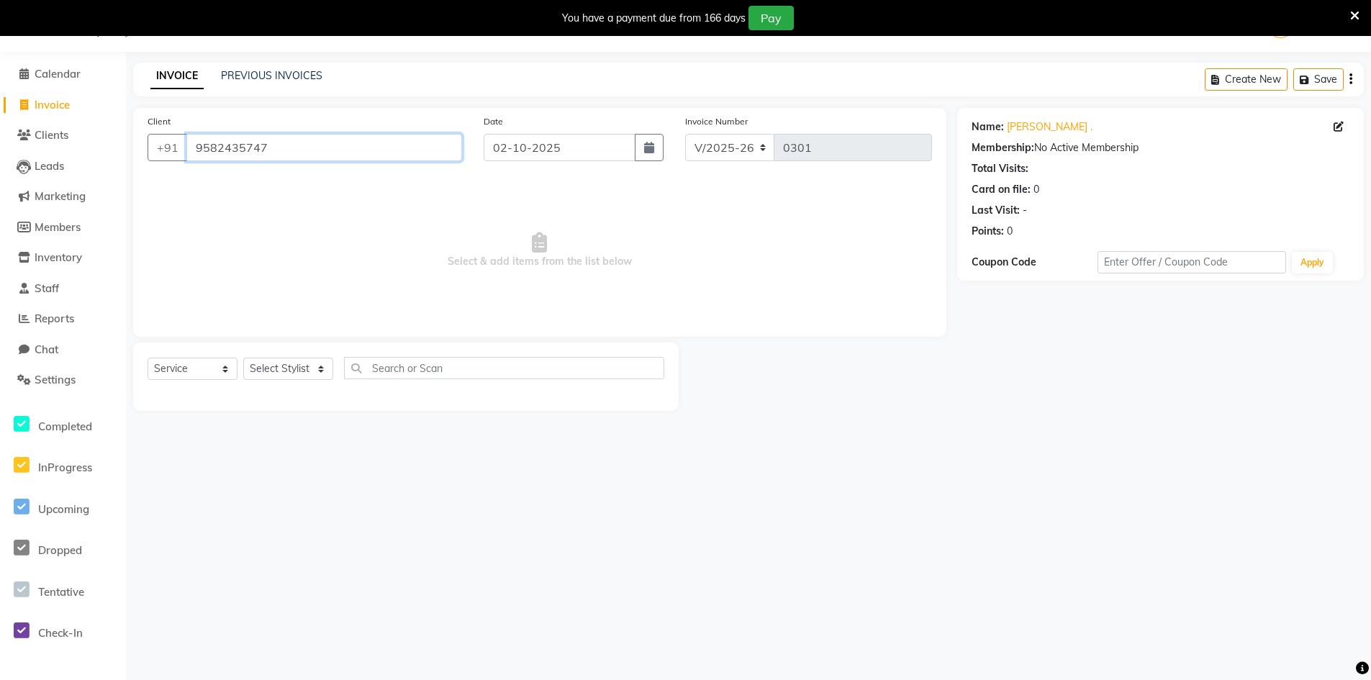
click at [330, 142] on input "9582435747" at bounding box center [324, 147] width 276 height 27
click at [230, 364] on select "Select Service Product Membership Package Voucher Prepaid Gift Card" at bounding box center [192, 369] width 90 height 22
select select "product"
click at [147, 358] on select "Select Service Product Membership Package Voucher Prepaid Gift Card" at bounding box center [192, 369] width 90 height 22
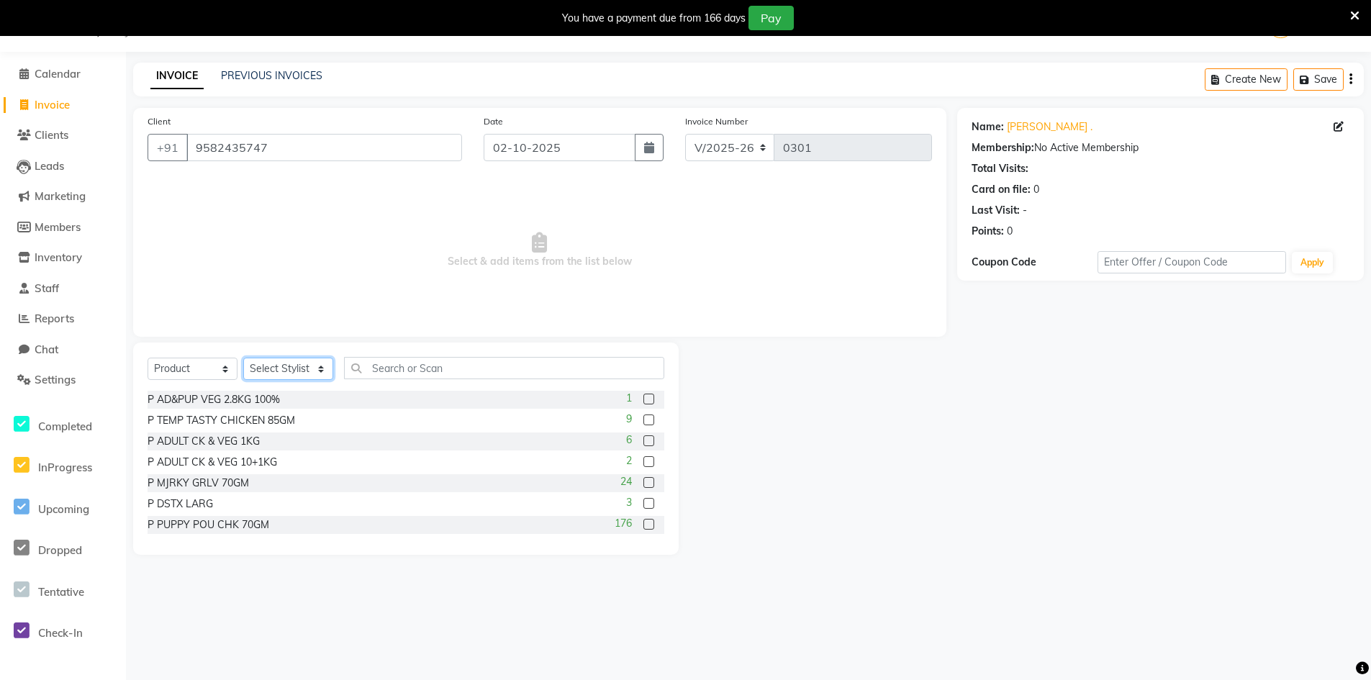
click at [304, 368] on select "Select Stylist Counter_Sales Manager" at bounding box center [288, 369] width 90 height 22
select select "76779"
click at [243, 358] on select "Select Stylist Counter_Sales Manager" at bounding box center [288, 369] width 90 height 22
click at [467, 354] on div "Select Service Product Membership Package Voucher Prepaid Gift Card Select Styl…" at bounding box center [405, 448] width 545 height 212
click at [460, 363] on input "text" at bounding box center [504, 368] width 320 height 22
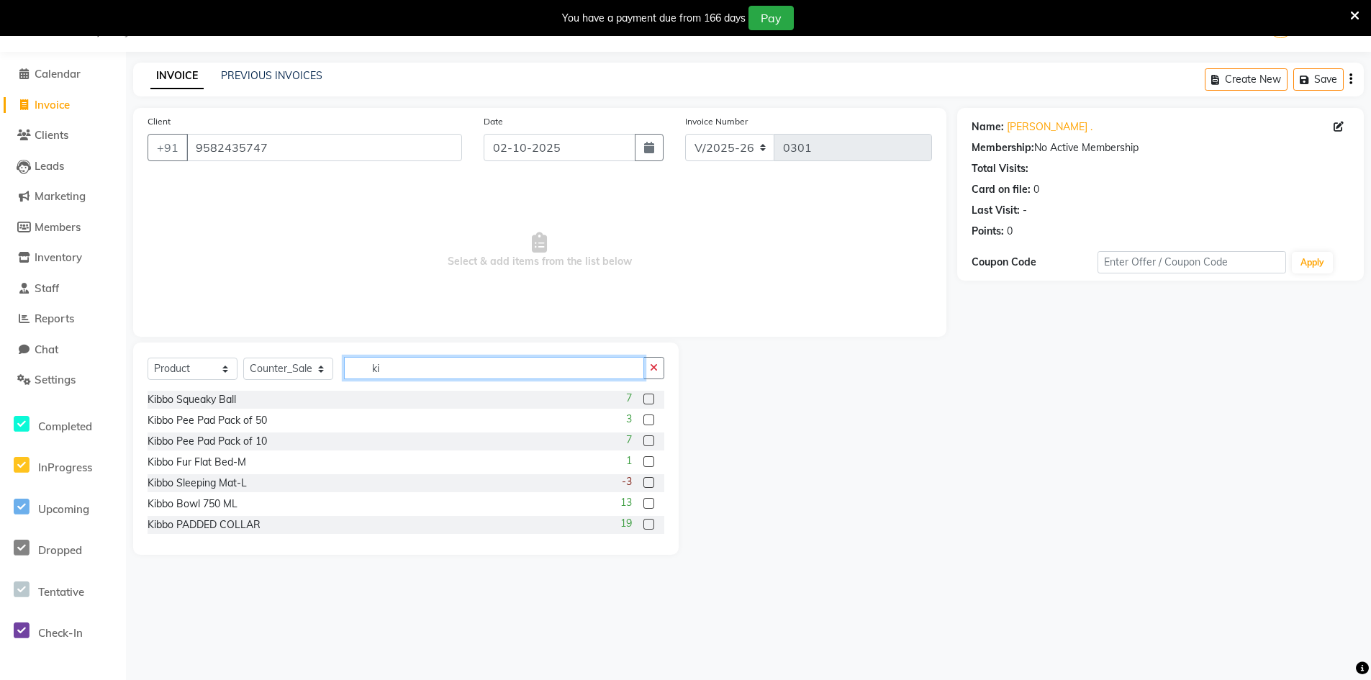
type input "k"
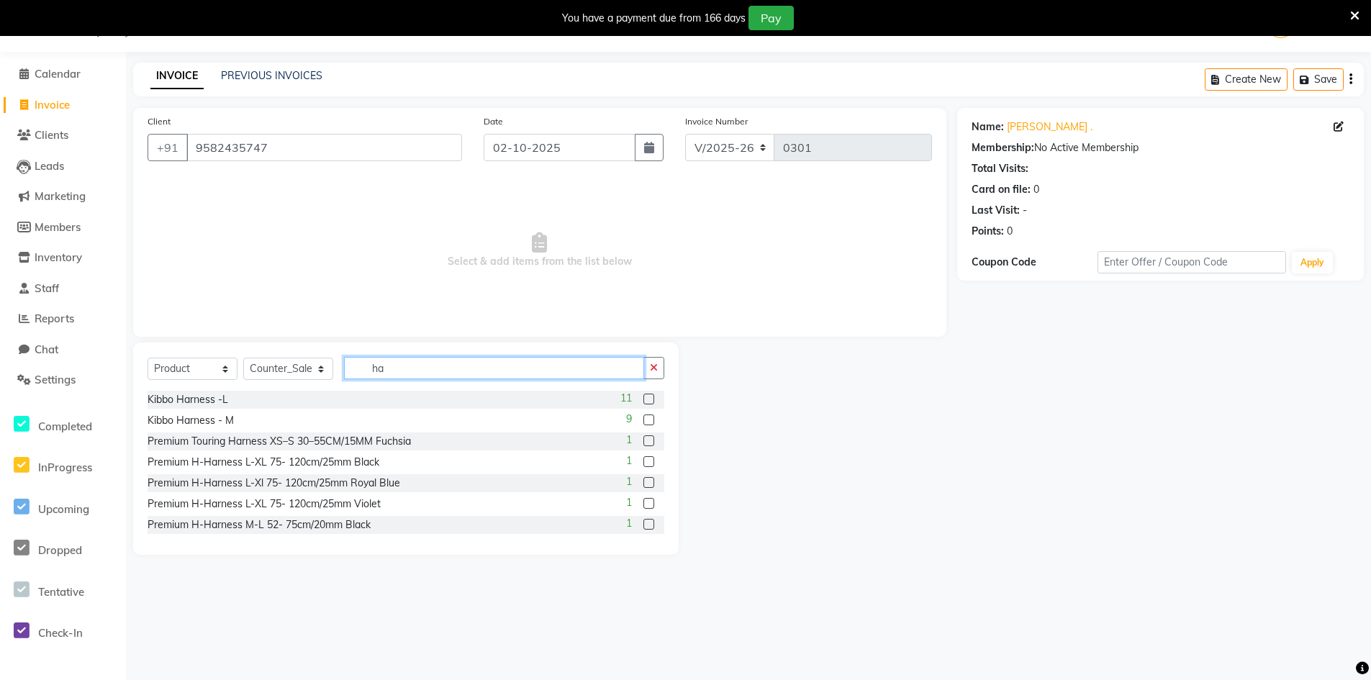
type input "h"
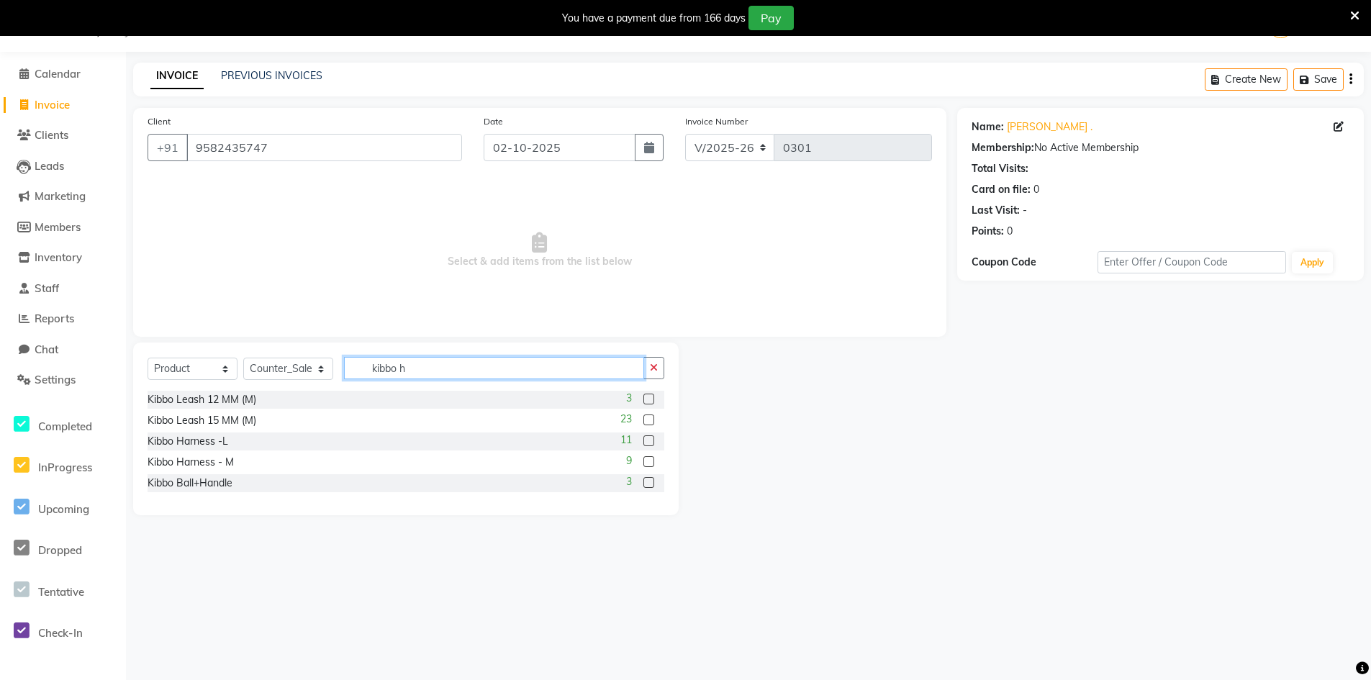
type input "kibbo h"
click at [653, 441] on label at bounding box center [648, 440] width 11 height 11
click at [653, 441] on input "checkbox" at bounding box center [647, 441] width 9 height 9
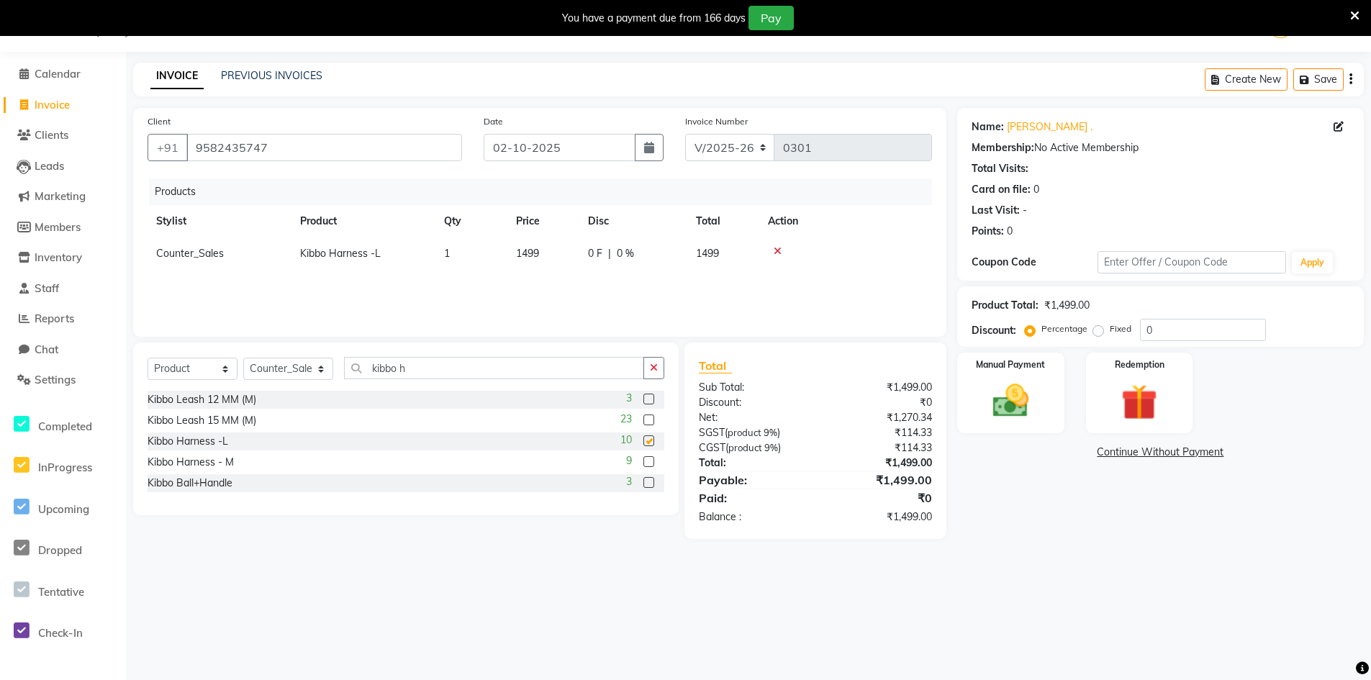
checkbox input "false"
click at [489, 367] on input "kibbo h" at bounding box center [494, 368] width 300 height 22
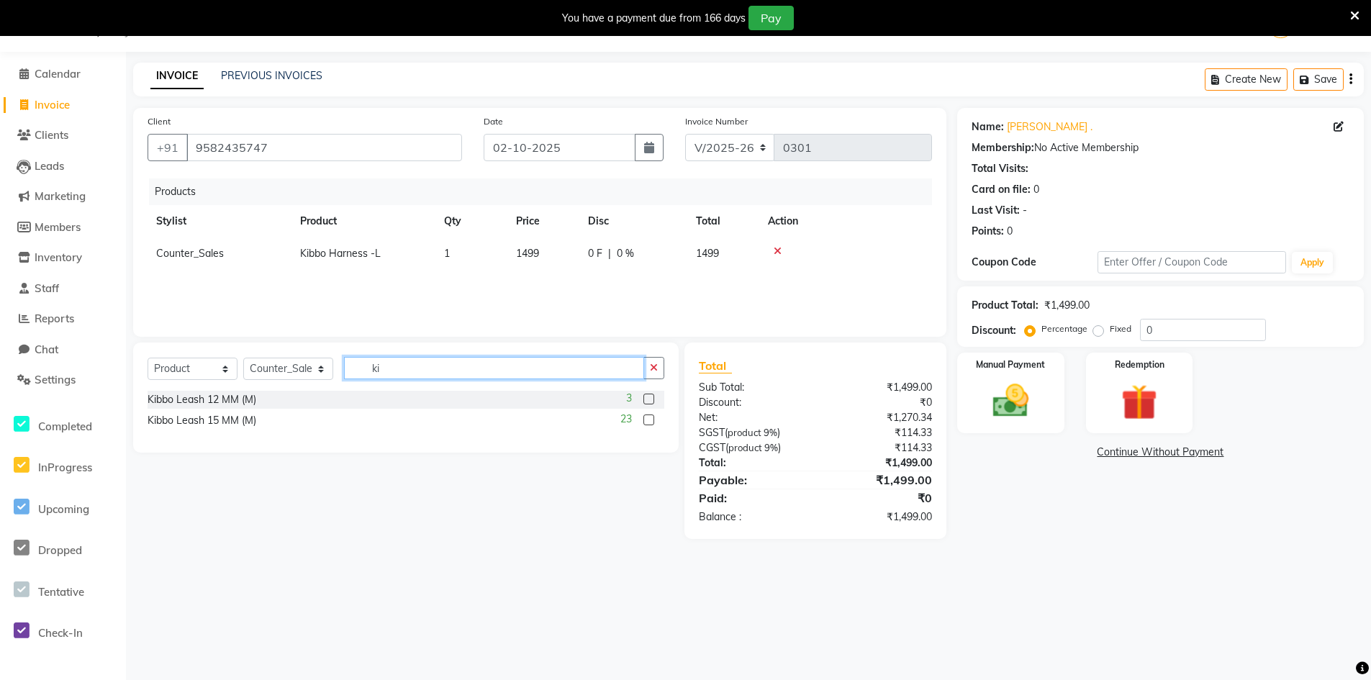
type input "k"
type input "t"
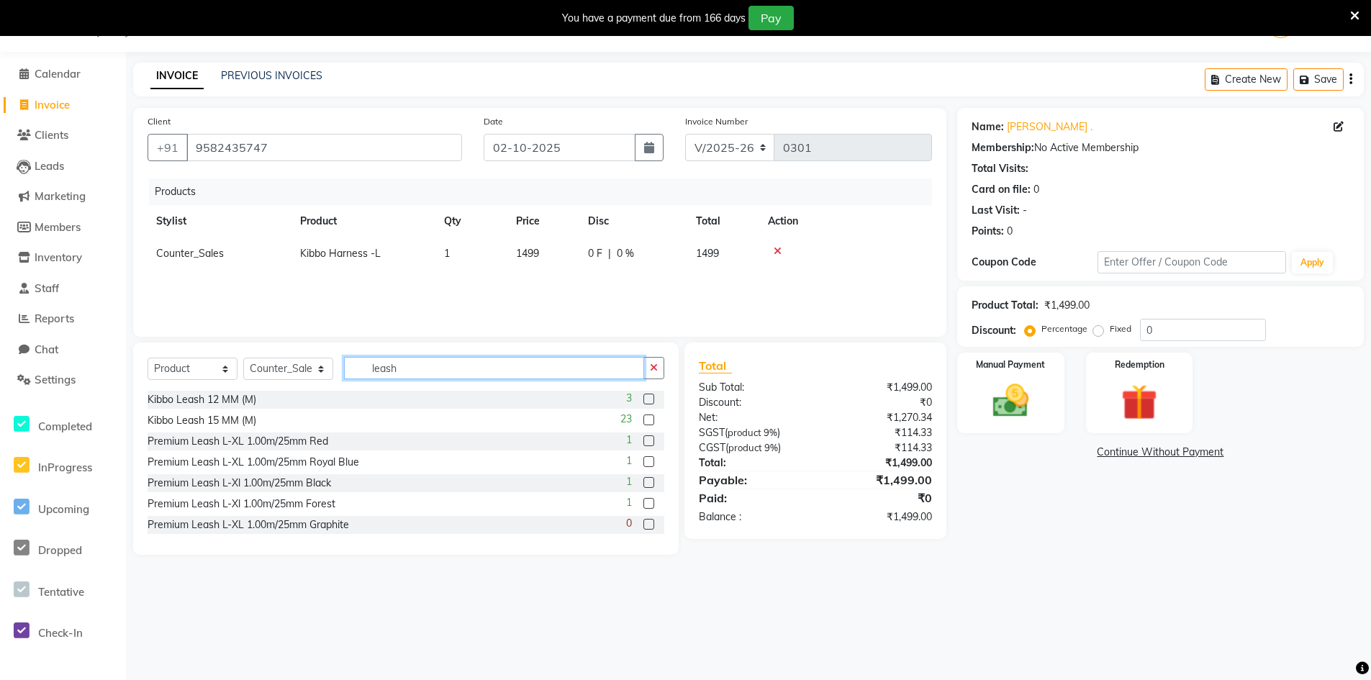
type input "leash"
click at [643, 439] on label at bounding box center [648, 440] width 11 height 11
click at [643, 439] on input "checkbox" at bounding box center [647, 441] width 9 height 9
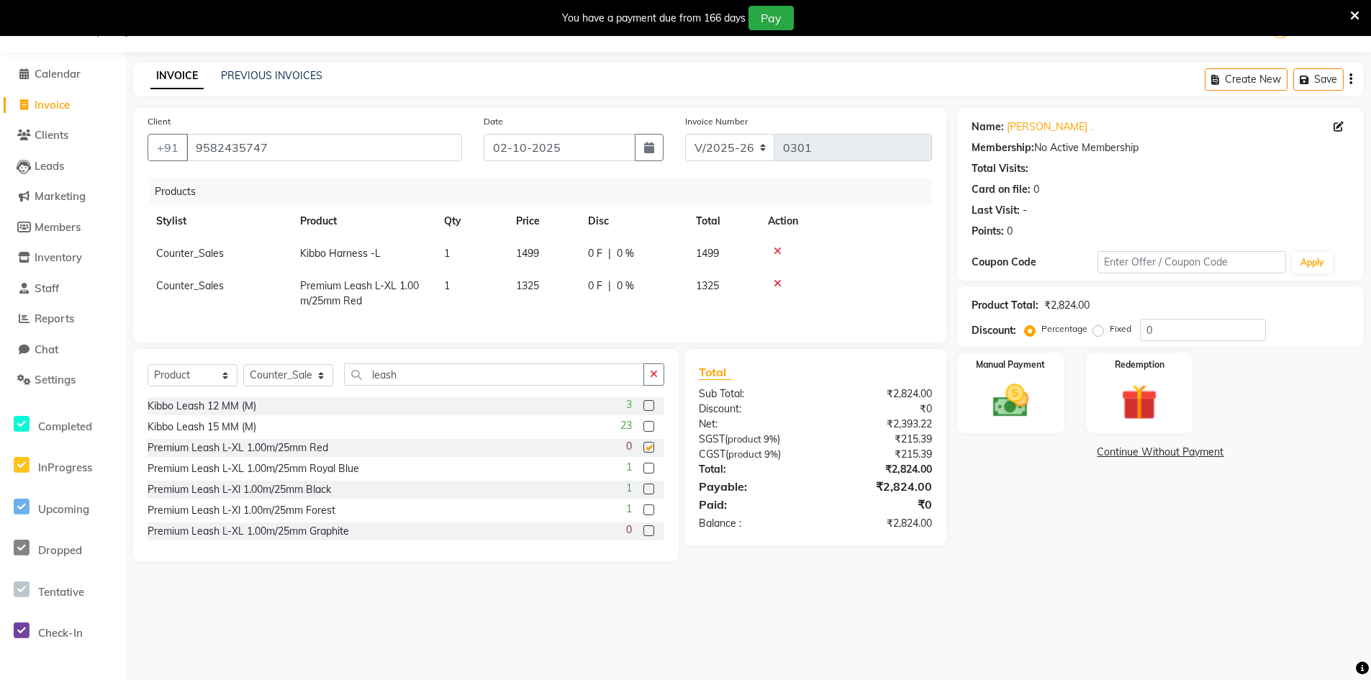
checkbox input "false"
click at [418, 386] on input "leash" at bounding box center [494, 374] width 300 height 22
type input "l"
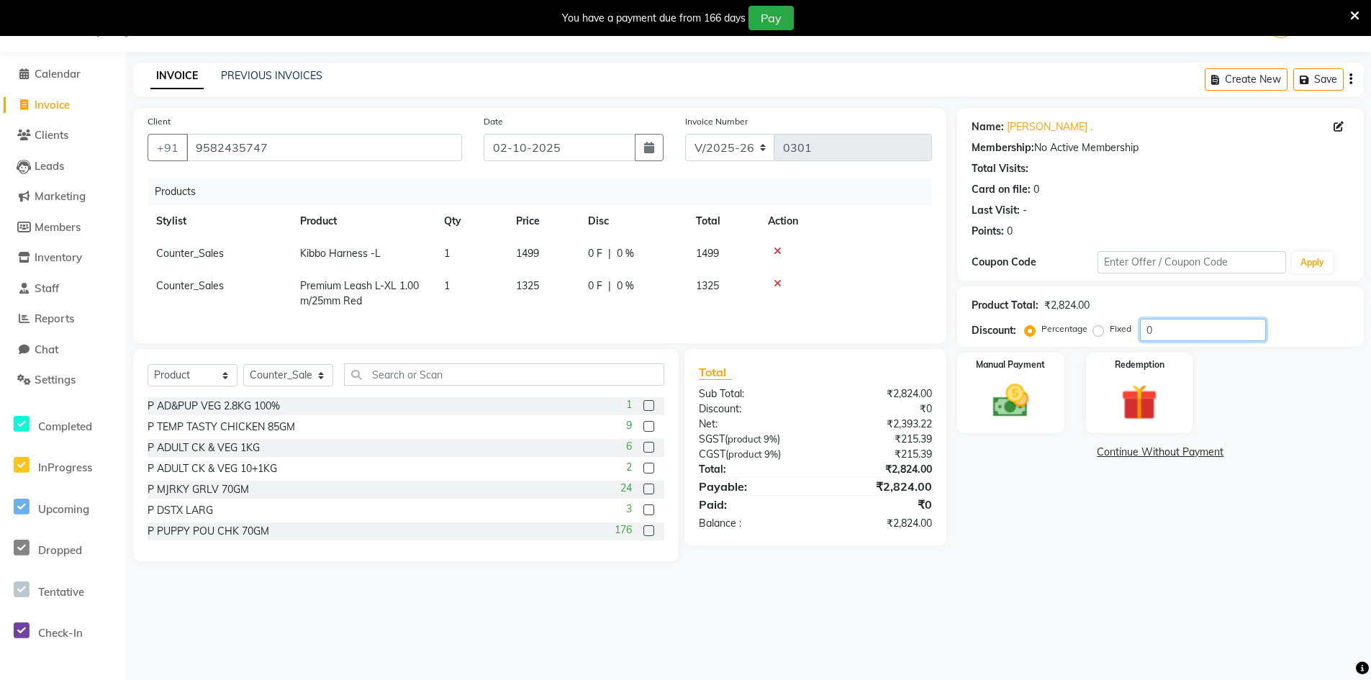
click at [1172, 329] on input "0" at bounding box center [1203, 330] width 126 height 22
type input "2"
drag, startPoint x: 1099, startPoint y: 331, endPoint x: 1122, endPoint y: 331, distance: 23.0
click at [1109, 330] on label "Fixed" at bounding box center [1120, 328] width 22 height 13
click at [1099, 330] on input "Fixed" at bounding box center [1101, 329] width 10 height 10
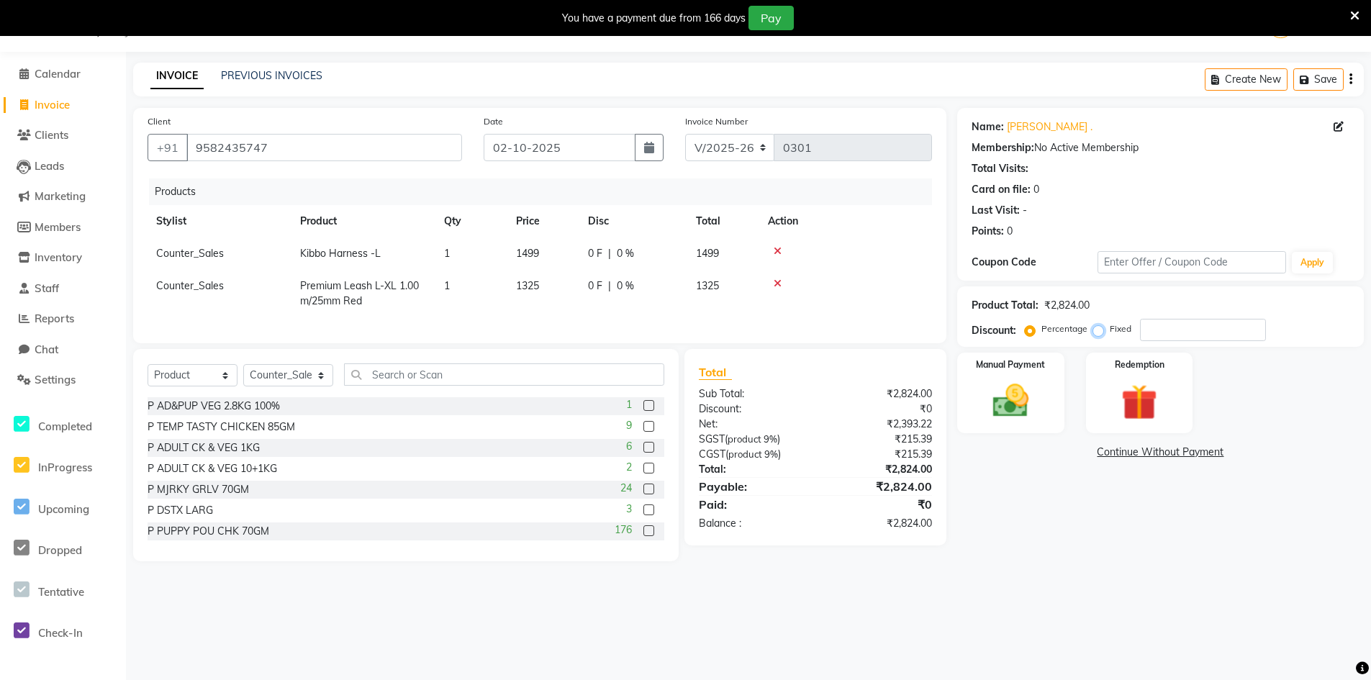
radio input "true"
click at [1166, 332] on input "number" at bounding box center [1203, 330] width 126 height 22
type input "624"
click at [989, 383] on img at bounding box center [1010, 400] width 61 height 43
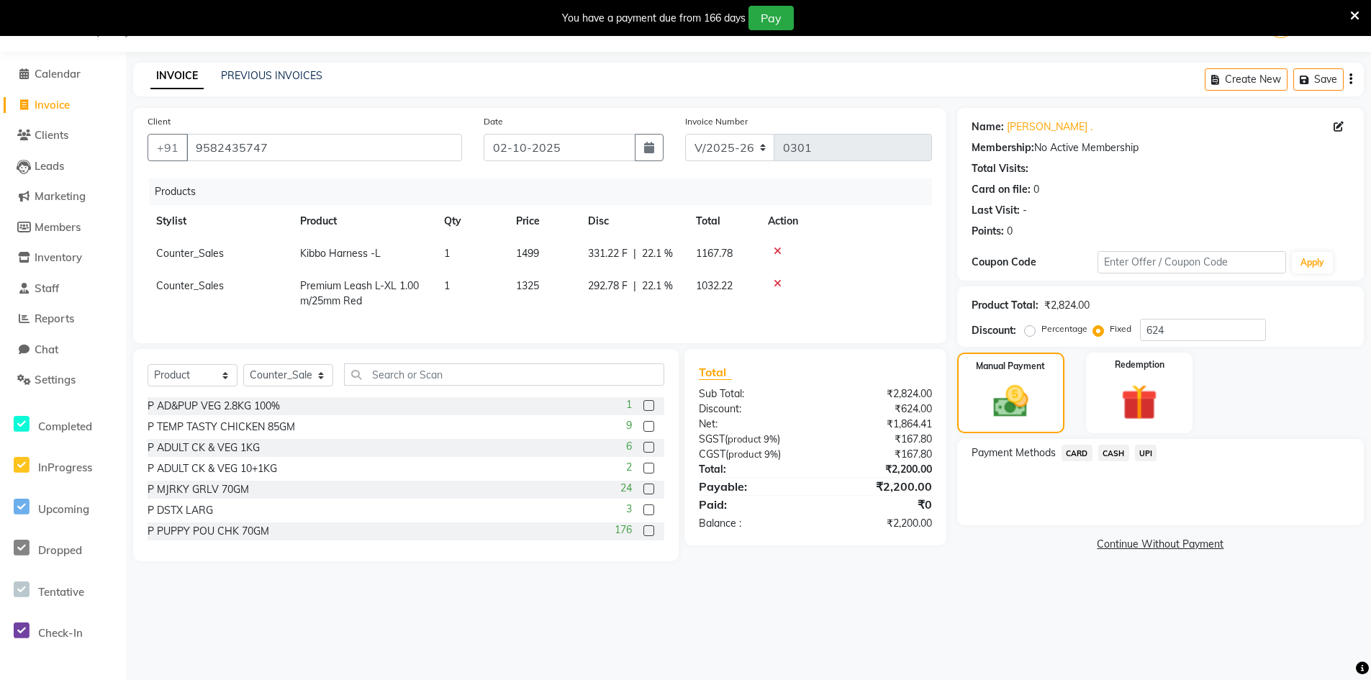
click at [1117, 454] on span "CASH" at bounding box center [1113, 453] width 31 height 17
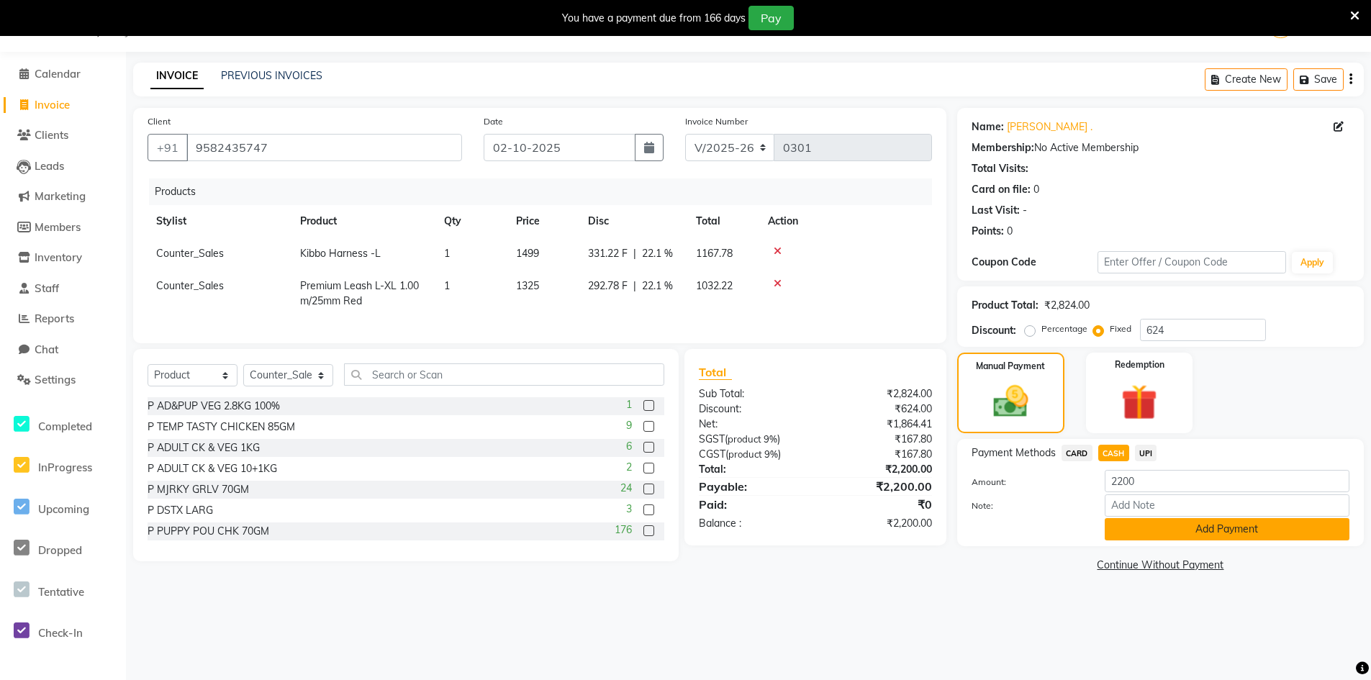
click at [1135, 531] on button "Add Payment" at bounding box center [1226, 529] width 245 height 22
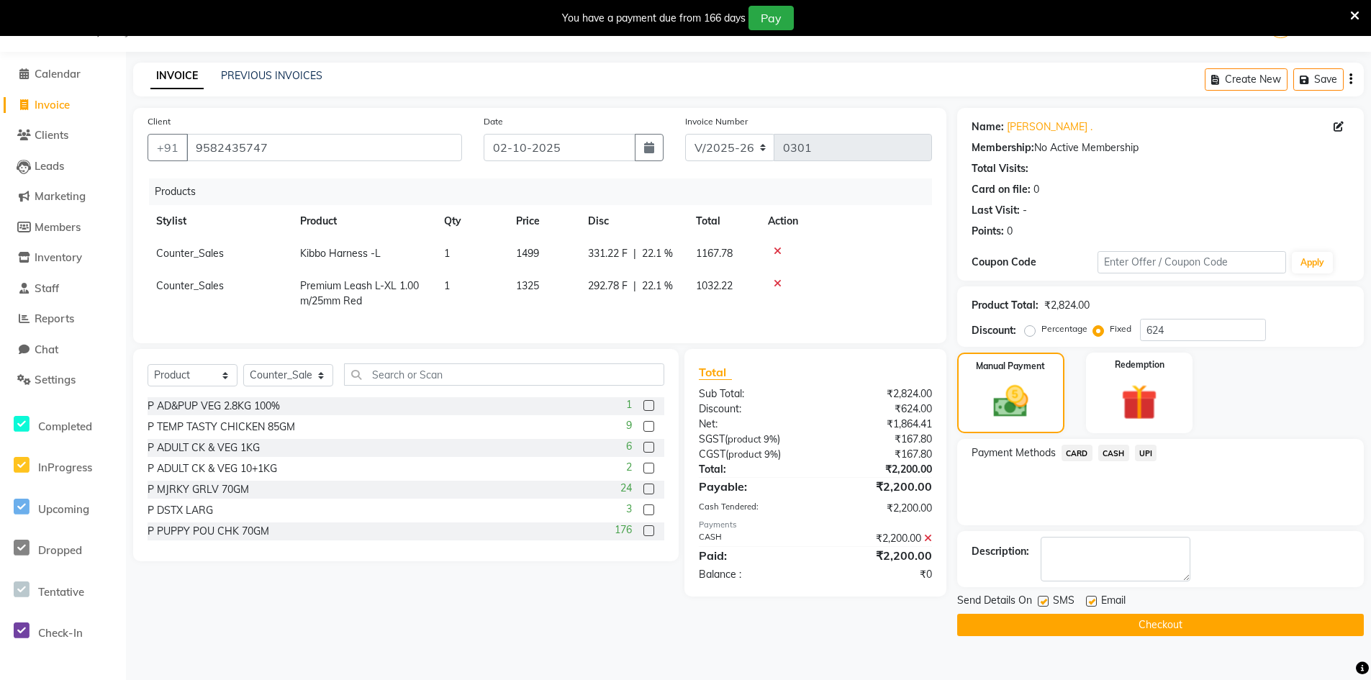
click at [1110, 625] on button "Checkout" at bounding box center [1160, 625] width 407 height 22
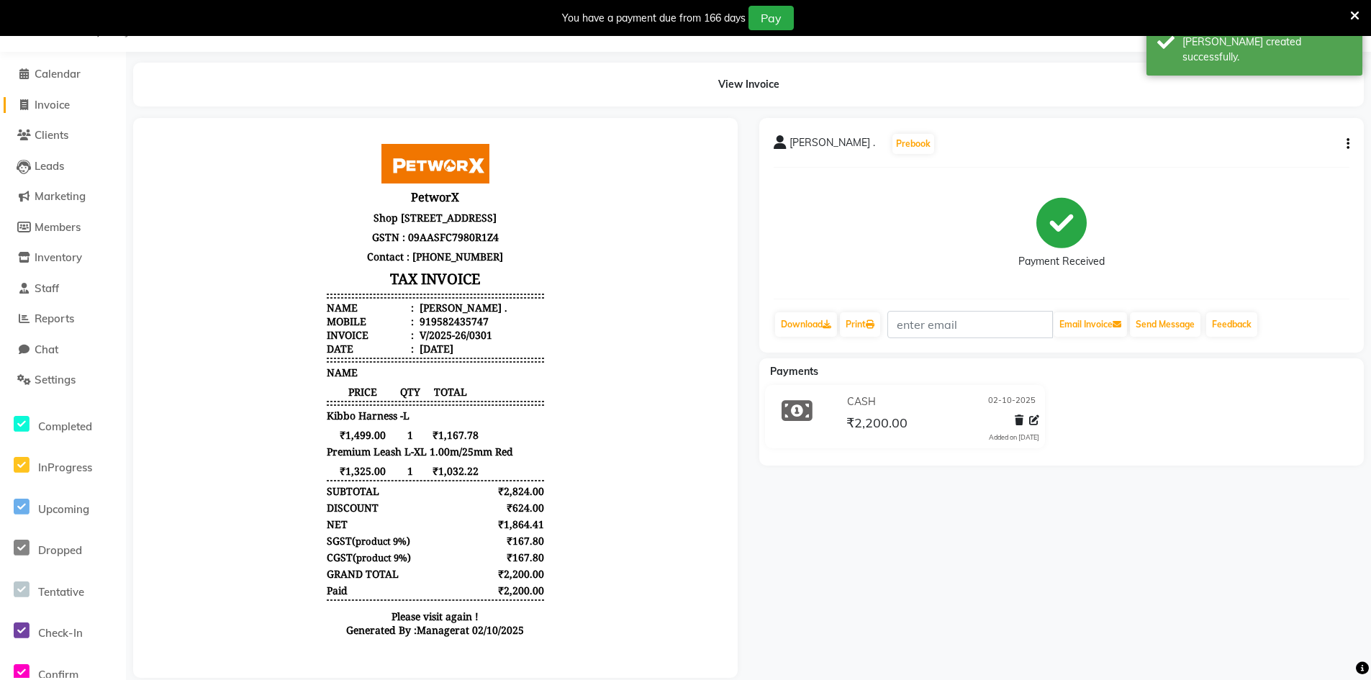
click at [60, 109] on span "Invoice" at bounding box center [52, 105] width 35 height 14
select select "8169"
select select "service"
